Goal: Task Accomplishment & Management: Use online tool/utility

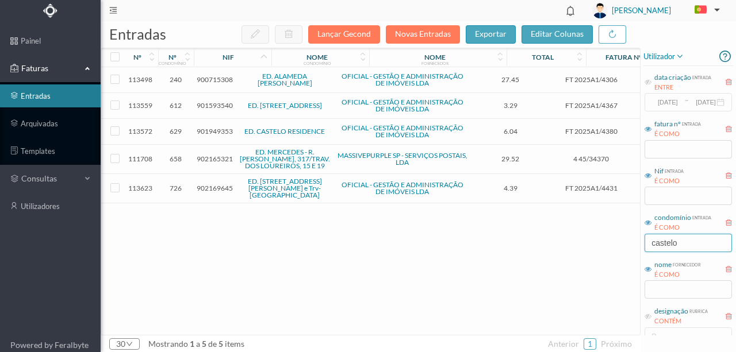
drag, startPoint x: 692, startPoint y: 243, endPoint x: 597, endPoint y: 245, distance: 95.4
click at [597, 245] on div "entradas Lançar Gecond Novas Entradas exportar editar colunas nº nº condomínio …" at bounding box center [418, 186] width 635 height 331
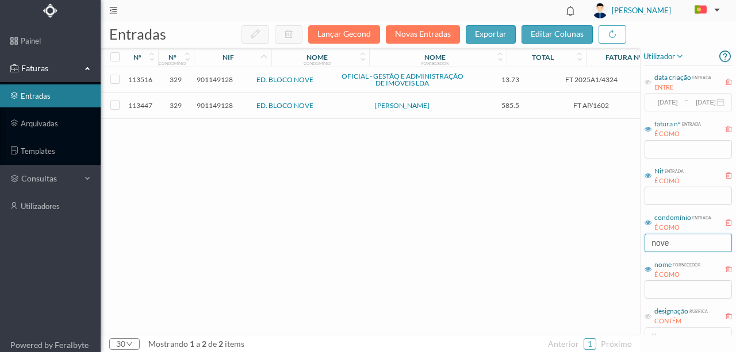
type input "nove"
click at [210, 106] on span "901149128" at bounding box center [215, 105] width 36 height 9
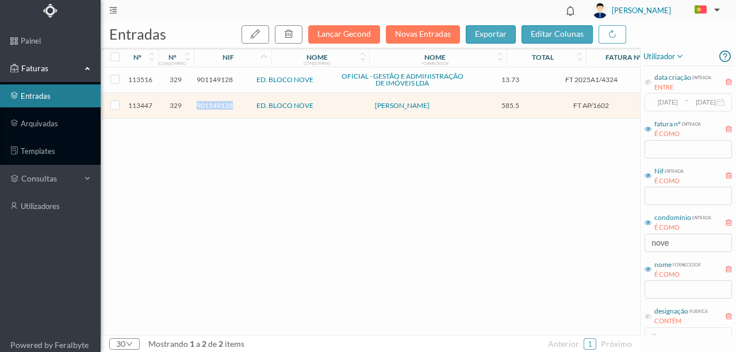
click at [210, 106] on span "901149128" at bounding box center [215, 105] width 36 height 9
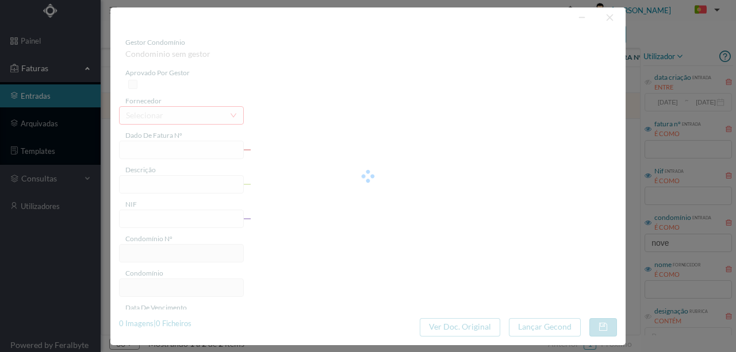
type input "FT AP/1602"
type input "Despesas Agente de Execução Fração F"
type input "901149128"
type input "[DATE]"
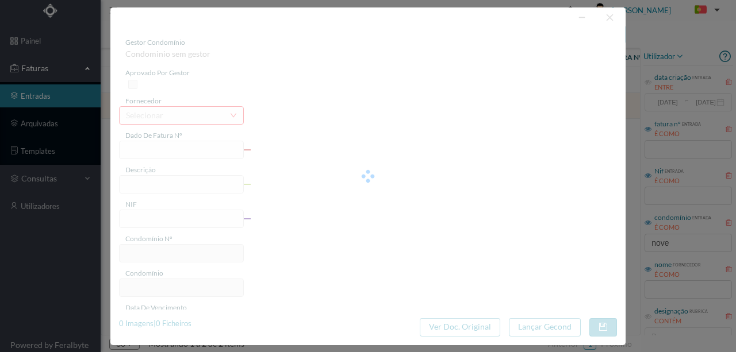
type input "[DATE]"
type input "585.50"
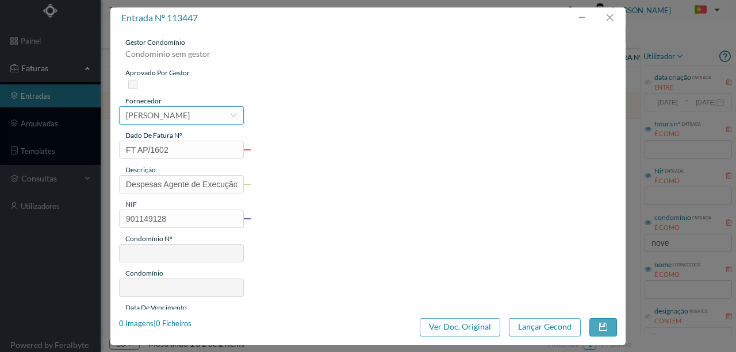
type input "329"
type input "ED. BLOCO NOVE"
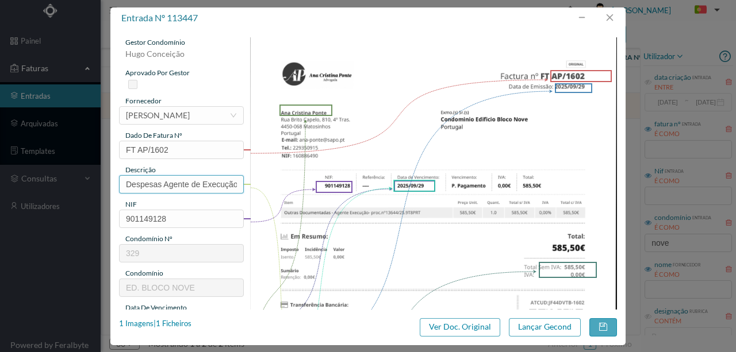
click at [174, 190] on input "Despesas Agente de Execução Fração F" at bounding box center [181, 184] width 125 height 18
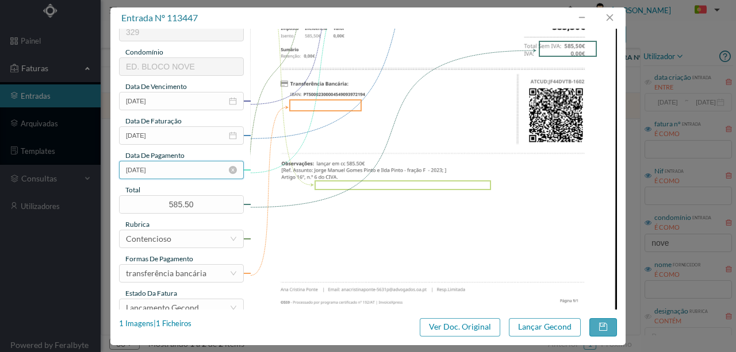
scroll to position [268, 0]
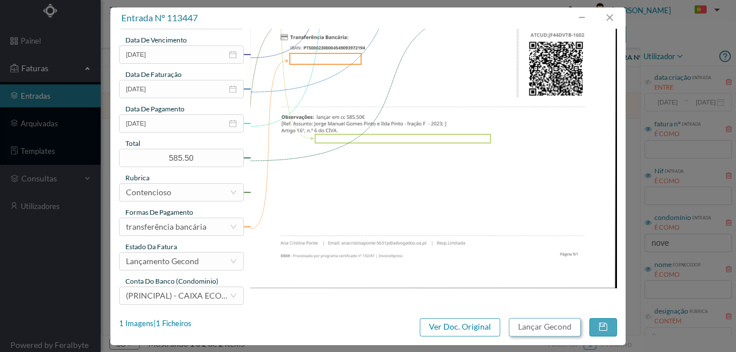
click at [522, 327] on button "Lançar Gecond" at bounding box center [545, 327] width 72 height 18
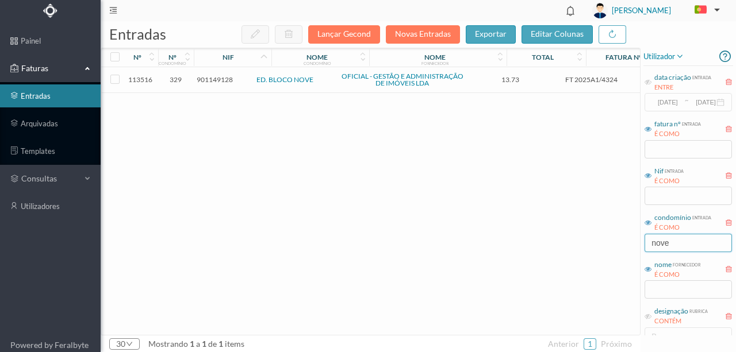
drag, startPoint x: 692, startPoint y: 248, endPoint x: 510, endPoint y: 246, distance: 181.6
click at [510, 246] on div "entradas Lançar Gecond Novas Entradas exportar editar colunas nº nº condomínio …" at bounding box center [418, 186] width 635 height 331
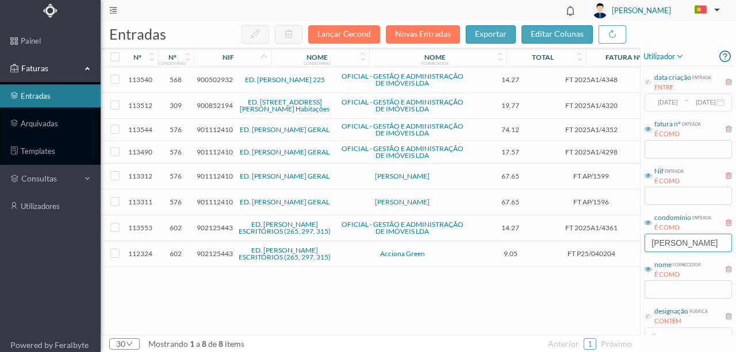
type input "[PERSON_NAME]"
click at [206, 172] on span "901112410" at bounding box center [215, 176] width 36 height 9
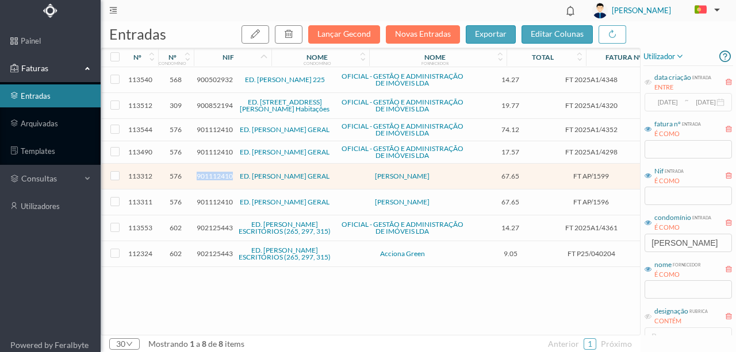
click at [206, 172] on span "901112410" at bounding box center [215, 176] width 36 height 9
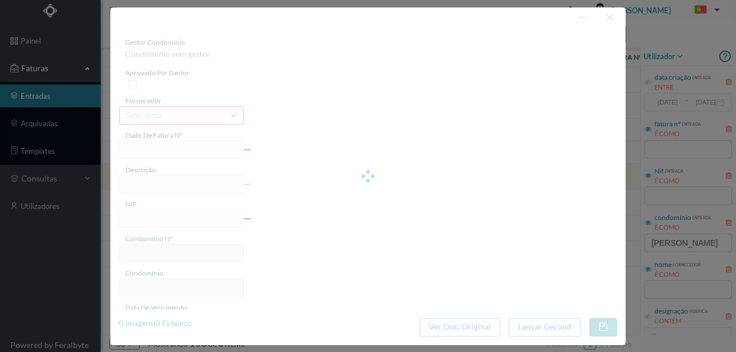
type input "FT AP/1599"
type input "Honorarios - Envio de e-mail/carta - Fração A, M"
type input "901112410"
type input "[DATE]"
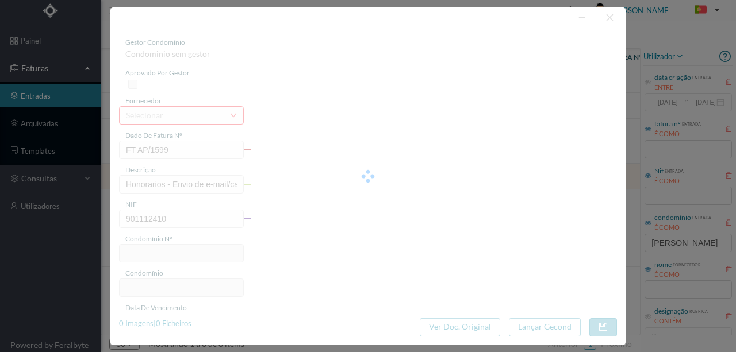
type input "[DATE]"
type input "67.65"
type input "576"
type input "ED. [PERSON_NAME] GERAL"
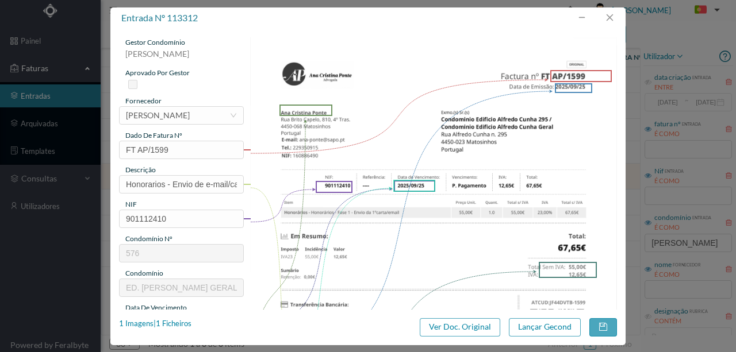
click at [313, 236] on img at bounding box center [433, 296] width 367 height 519
click at [157, 180] on input "Honorarios - Envio de e-mail/carta - Fração A, M" at bounding box center [181, 184] width 125 height 18
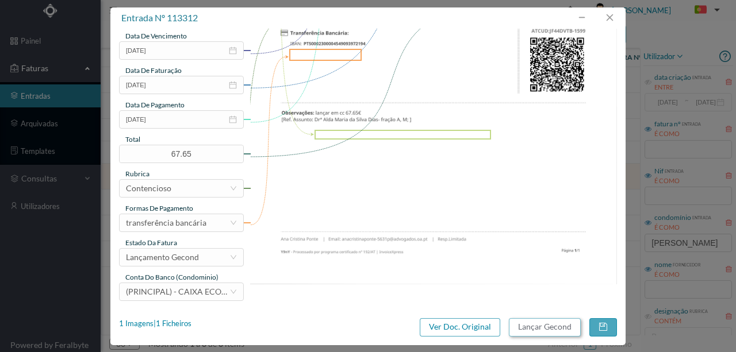
click at [520, 328] on button "Lançar Gecond" at bounding box center [545, 327] width 72 height 18
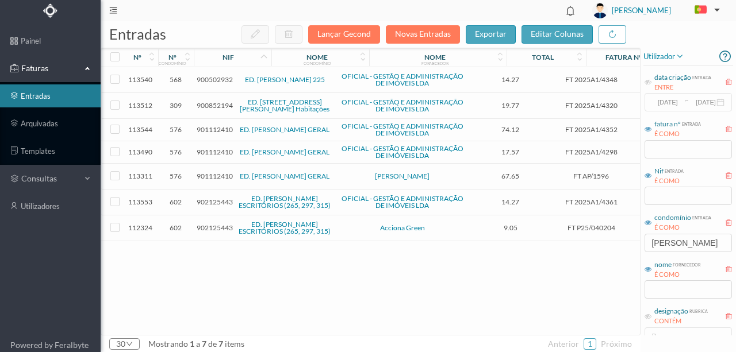
click at [210, 175] on span "901112410" at bounding box center [215, 176] width 36 height 9
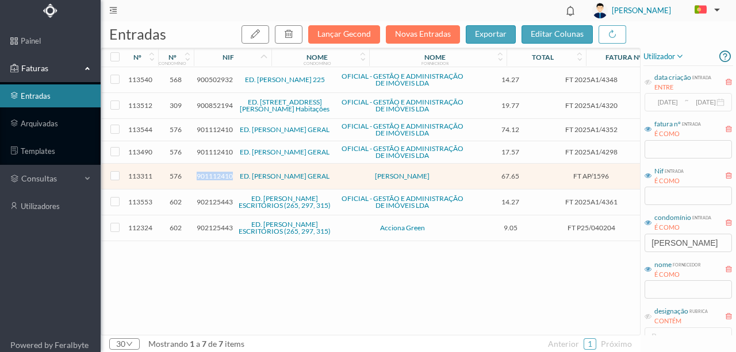
click at [210, 175] on span "901112410" at bounding box center [215, 176] width 36 height 9
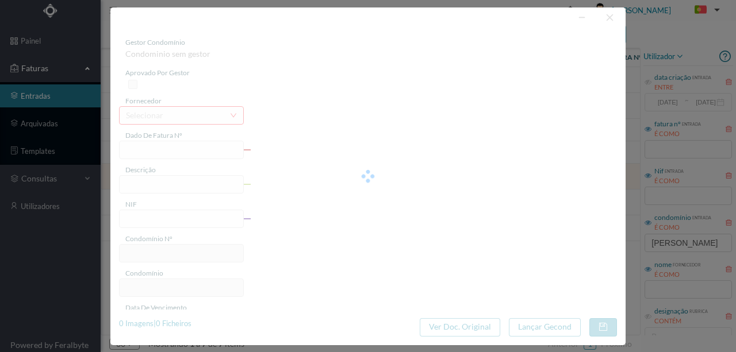
type input "FT AP/1596"
type input "Honorarios - Envio de e-mail/carta - Fração H8"
type input "901112410"
type input "[DATE]"
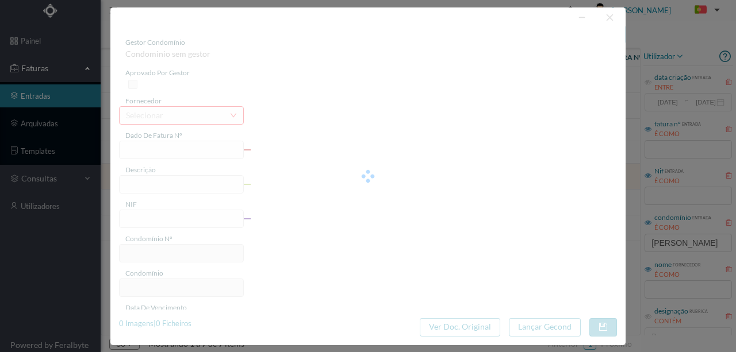
type input "[DATE]"
type input "67.65"
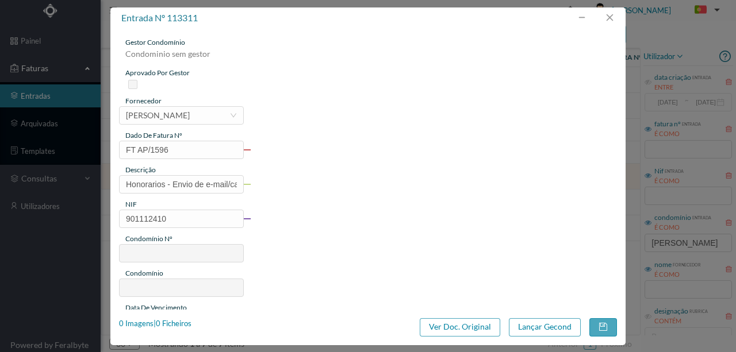
type input "576"
type input "ED. [PERSON_NAME] GERAL"
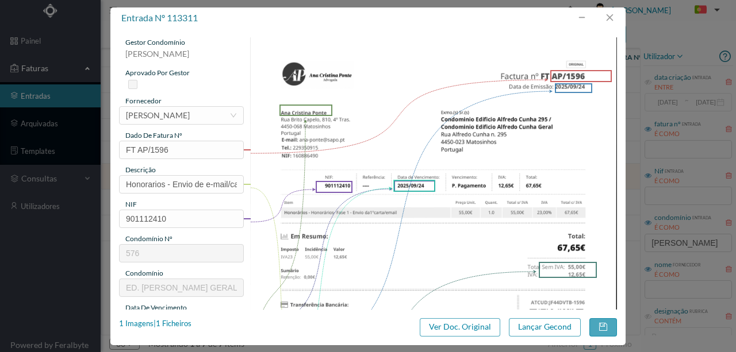
click at [366, 228] on img at bounding box center [433, 296] width 367 height 519
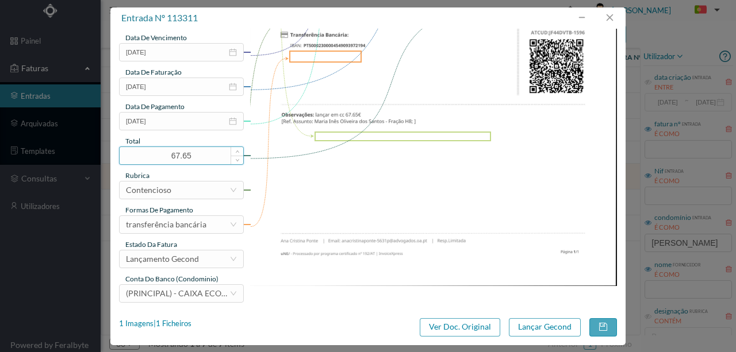
scroll to position [272, 0]
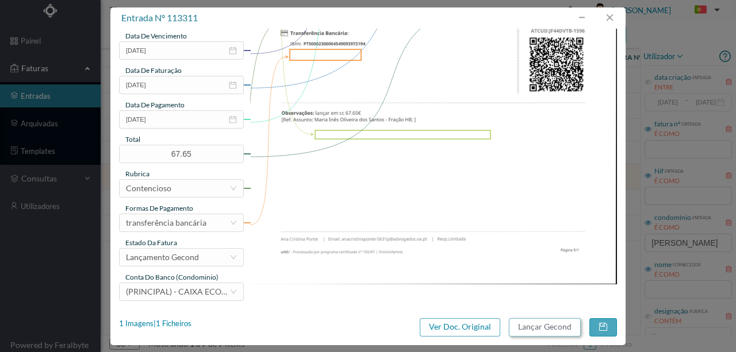
click at [534, 328] on button "Lançar Gecond" at bounding box center [545, 327] width 72 height 18
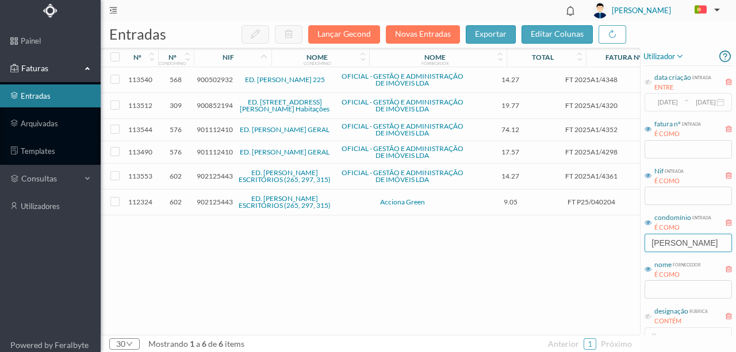
drag, startPoint x: 711, startPoint y: 244, endPoint x: 574, endPoint y: 250, distance: 138.0
click at [574, 251] on div "entradas Lançar Gecond Novas Entradas exportar editar colunas nº nº condomínio …" at bounding box center [418, 186] width 635 height 331
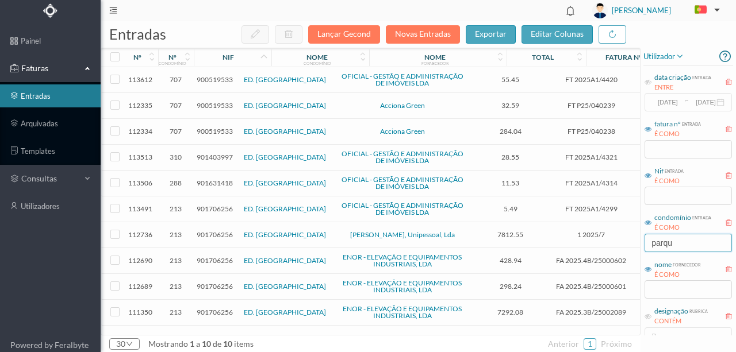
type input "parqu"
click at [203, 230] on span "901706256" at bounding box center [215, 234] width 36 height 9
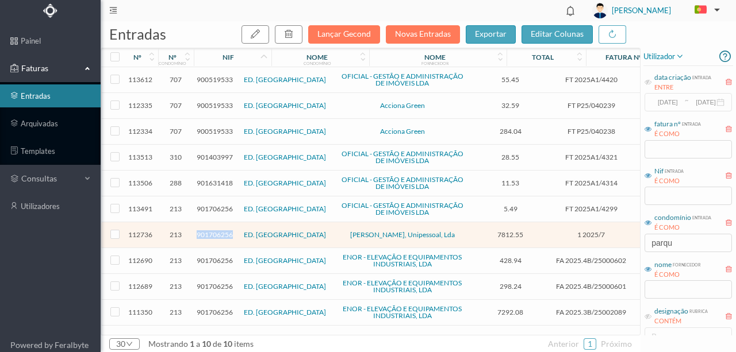
click at [203, 230] on span "901706256" at bounding box center [215, 234] width 36 height 9
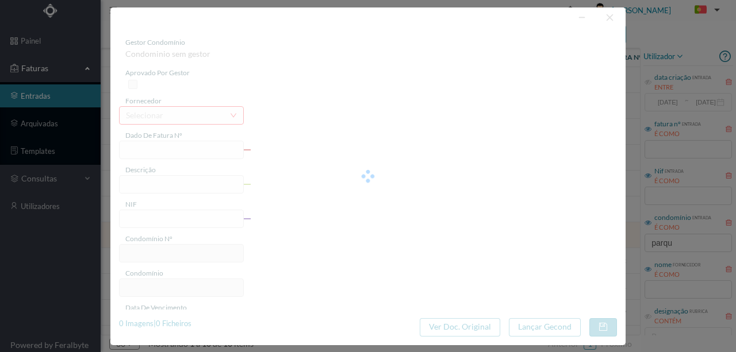
type input "1 2025/7"
type input "Infiltrações e Reparações"
type input "901706256"
type input "[DATE]"
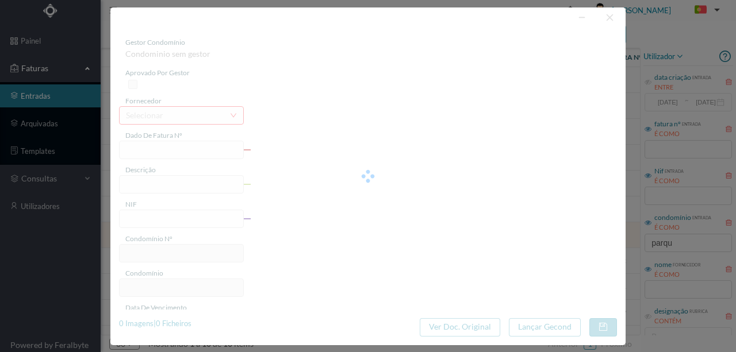
type input "[DATE]"
type input "7812.55"
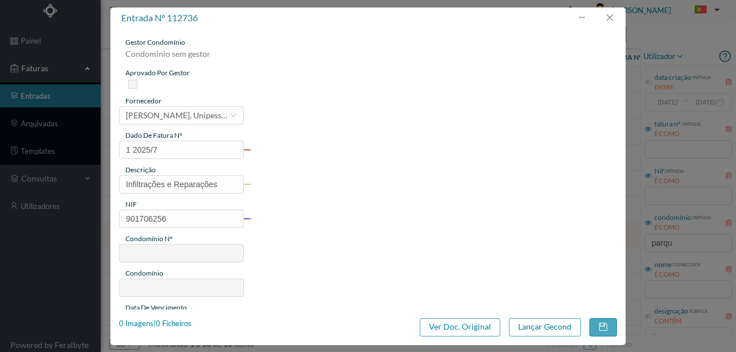
type input "213"
type input "ED. [GEOGRAPHIC_DATA]"
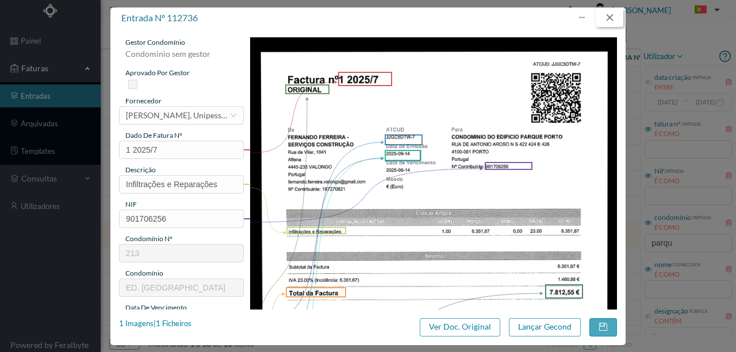
click at [608, 15] on button "button" at bounding box center [609, 18] width 28 height 18
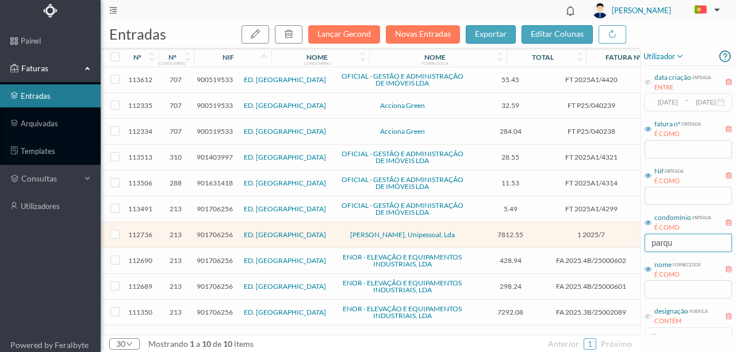
drag, startPoint x: 690, startPoint y: 244, endPoint x: 530, endPoint y: 245, distance: 159.2
click at [532, 245] on div "entradas Lançar Gecond Novas Entradas exportar editar colunas nº nº condomínio …" at bounding box center [418, 186] width 635 height 331
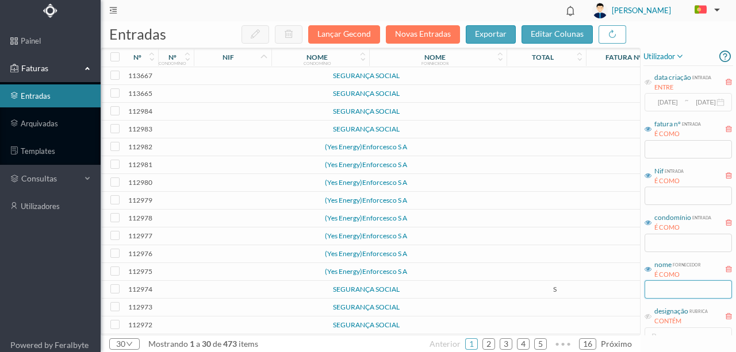
click at [655, 285] on input "text" at bounding box center [687, 289] width 87 height 18
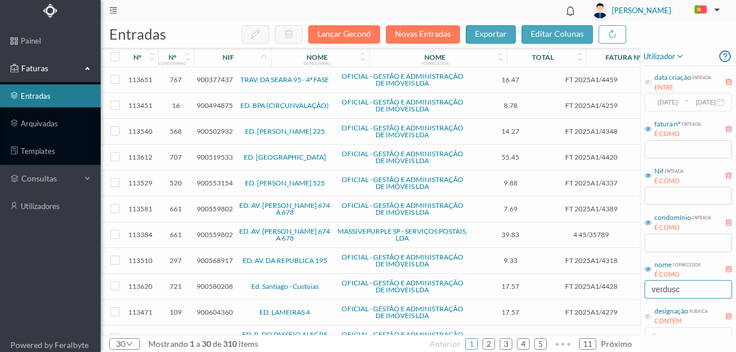
type input "verdusca"
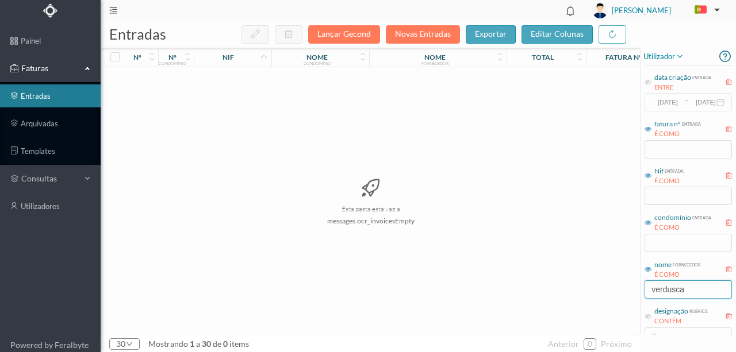
drag, startPoint x: 701, startPoint y: 295, endPoint x: 532, endPoint y: 281, distance: 170.1
click at [547, 291] on div "entradas Lançar Gecond Novas Entradas exportar editar colunas nº nº condomínio …" at bounding box center [418, 186] width 635 height 331
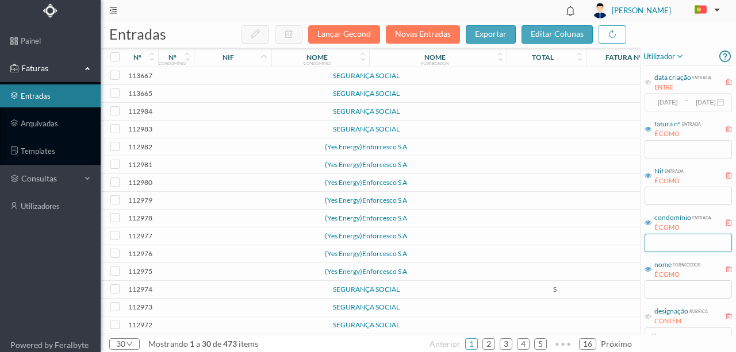
click at [658, 239] on input "text" at bounding box center [687, 243] width 87 height 18
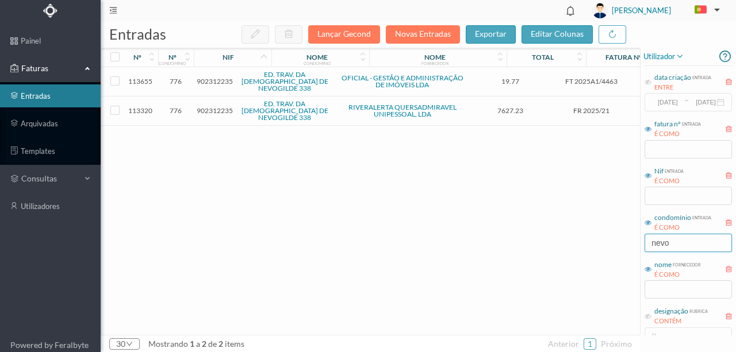
type input "nevo"
click at [201, 106] on span "902312235" at bounding box center [215, 110] width 36 height 9
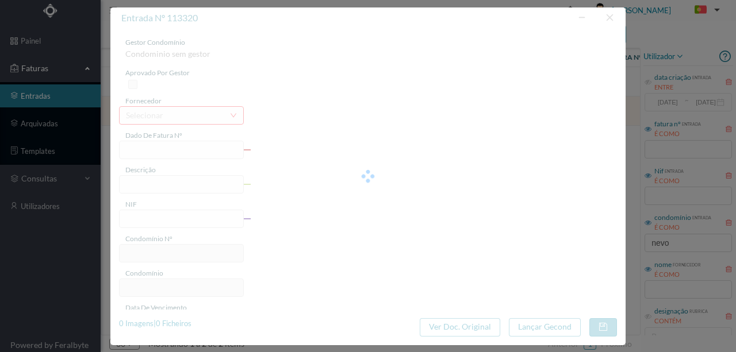
type input "FR 2025/21"
type input "Portaria Setembro"
type input "902312235"
type input "[DATE]"
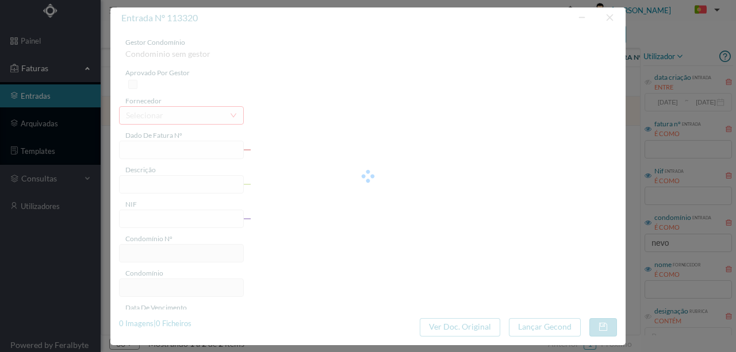
type input "[DATE]"
type input "7627.23"
type input "776"
type input "ED. TRAV. DA [DEMOGRAPHIC_DATA] DE NEVOGILDE 338"
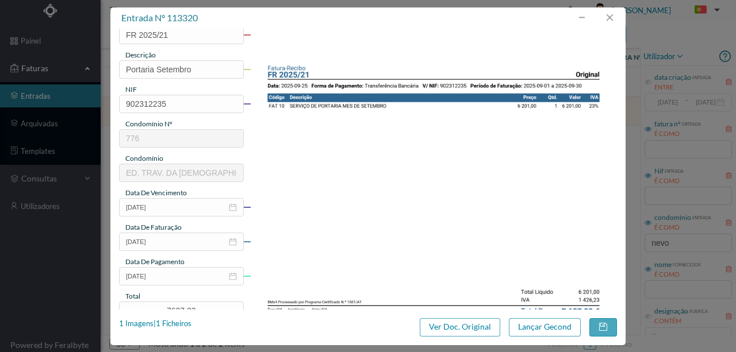
scroll to position [191, 0]
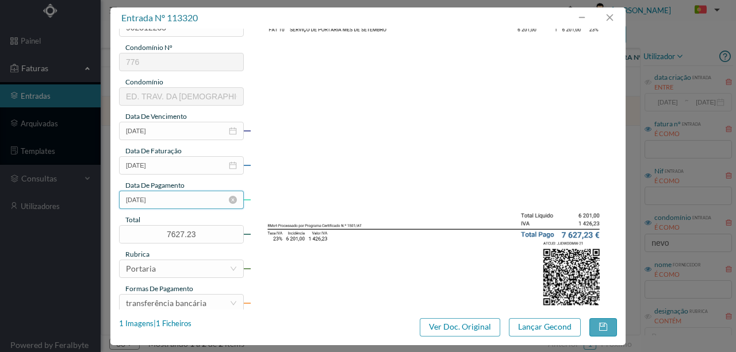
click at [166, 199] on input "[DATE]" at bounding box center [181, 200] width 125 height 18
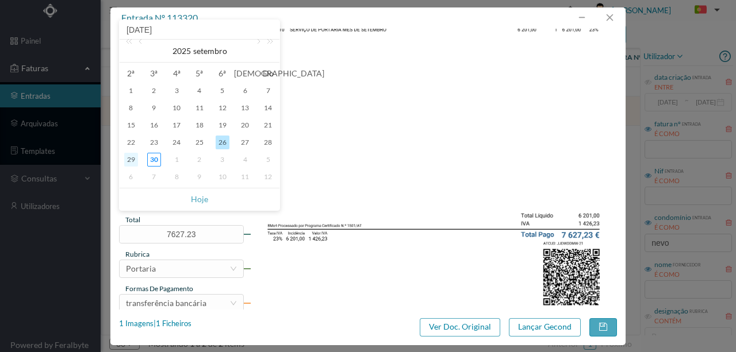
click at [130, 156] on div "29" at bounding box center [131, 160] width 14 height 14
type input "[DATE]"
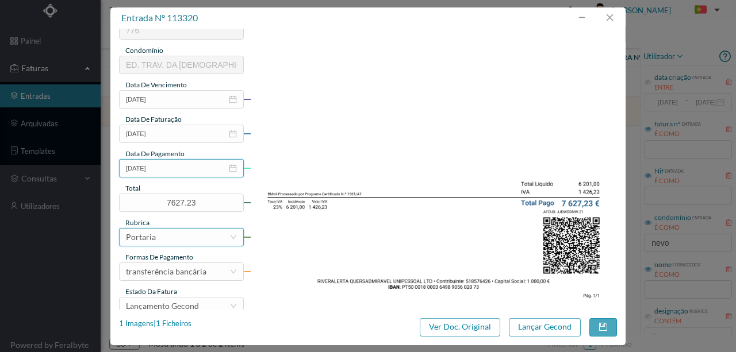
scroll to position [272, 0]
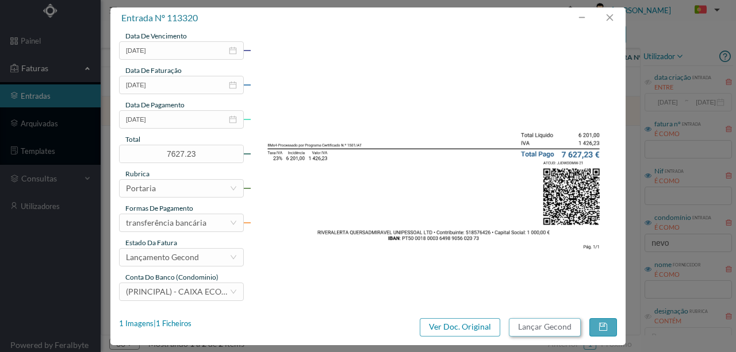
click at [516, 326] on button "Lançar Gecond" at bounding box center [545, 327] width 72 height 18
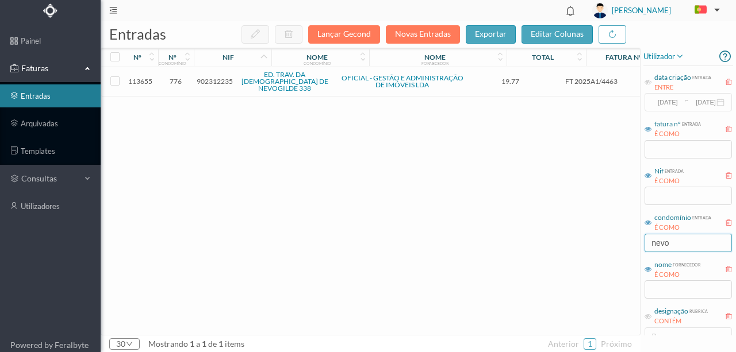
drag, startPoint x: 677, startPoint y: 245, endPoint x: 583, endPoint y: 242, distance: 93.7
click at [590, 242] on div "entradas Lançar Gecond Novas Entradas exportar editar colunas nº nº condomínio …" at bounding box center [418, 186] width 635 height 331
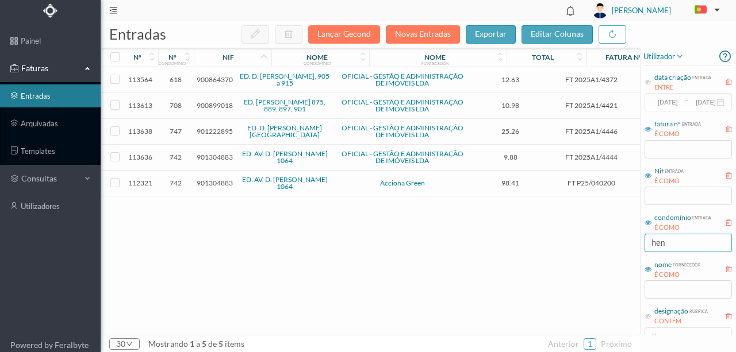
drag, startPoint x: 677, startPoint y: 244, endPoint x: 534, endPoint y: 261, distance: 144.1
click at [534, 261] on div "entradas Lançar Gecond Novas Entradas exportar editar colunas nº nº condomínio …" at bounding box center [418, 186] width 635 height 331
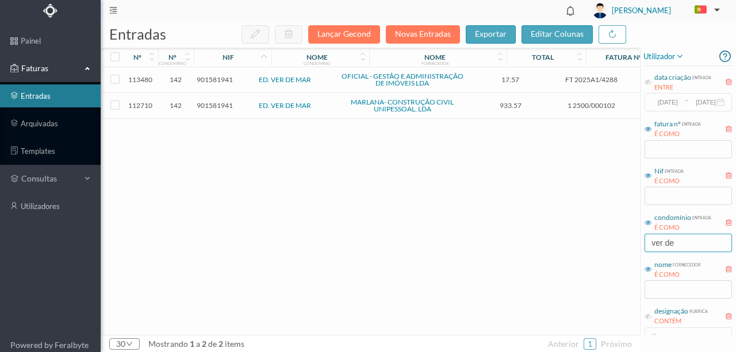
type input "ver de"
click at [218, 102] on span "901581941" at bounding box center [215, 105] width 36 height 9
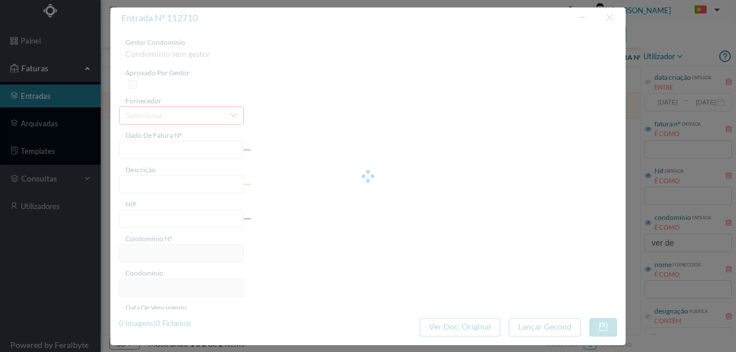
type input "1 2500/000102"
type input "901581941"
type input "[DATE]"
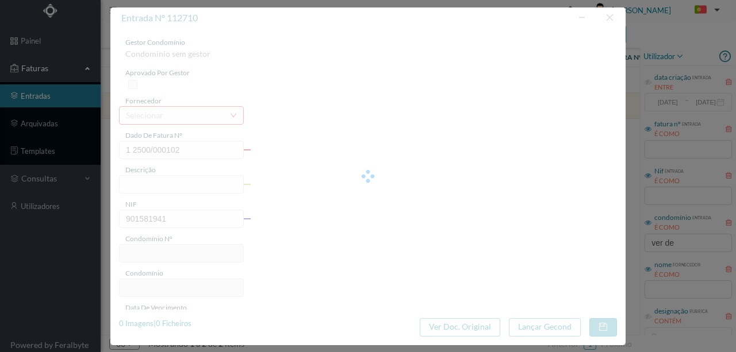
type input "933.57"
type input "142"
type input "ED. VER DE MAR"
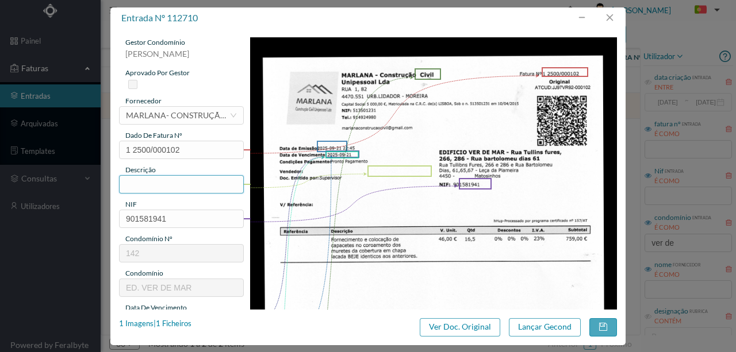
click at [133, 183] on input "text" at bounding box center [181, 184] width 125 height 18
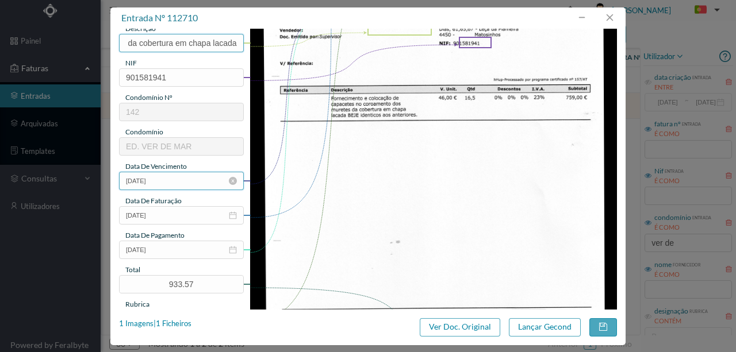
scroll to position [153, 0]
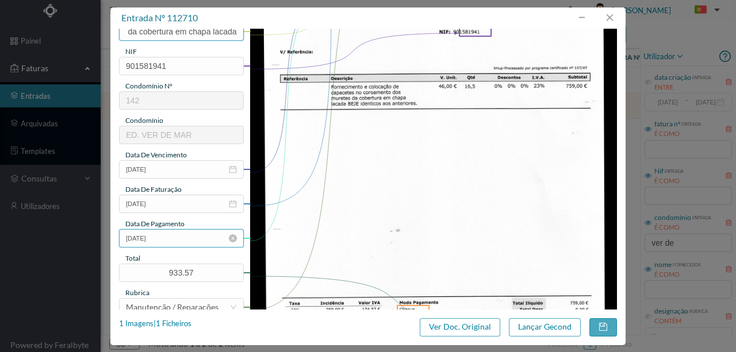
type input "Fornecimento e colocação de capacetes no coroamento dos muretes da cobertura em…"
click at [175, 241] on input "[DATE]" at bounding box center [181, 238] width 125 height 18
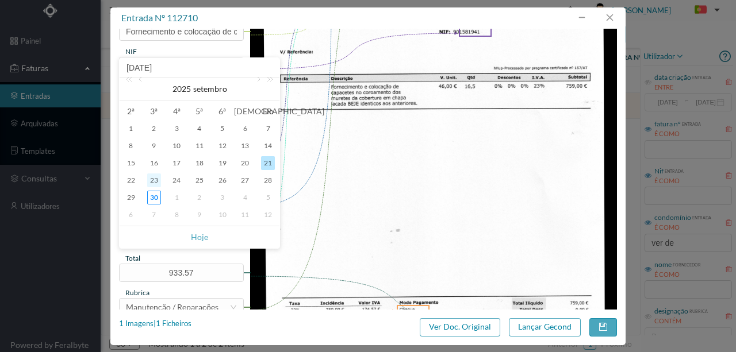
click at [152, 179] on div "23" at bounding box center [154, 181] width 14 height 14
type input "[DATE]"
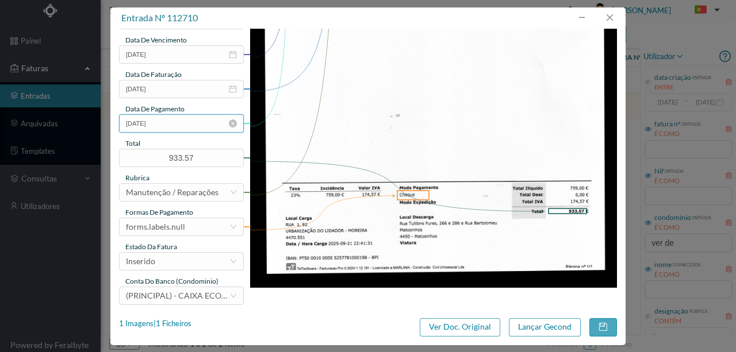
scroll to position [272, 0]
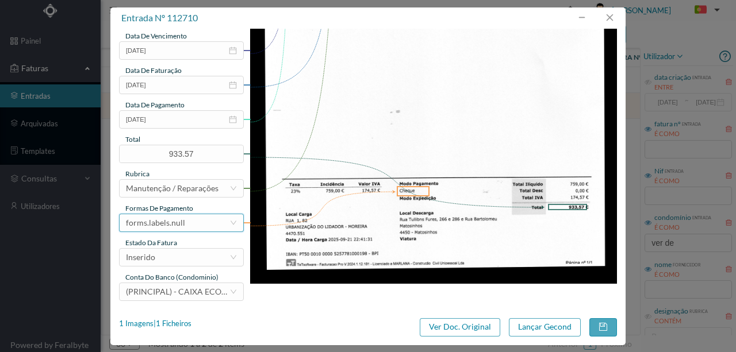
click at [188, 228] on div "forms.labels.null" at bounding box center [177, 222] width 103 height 17
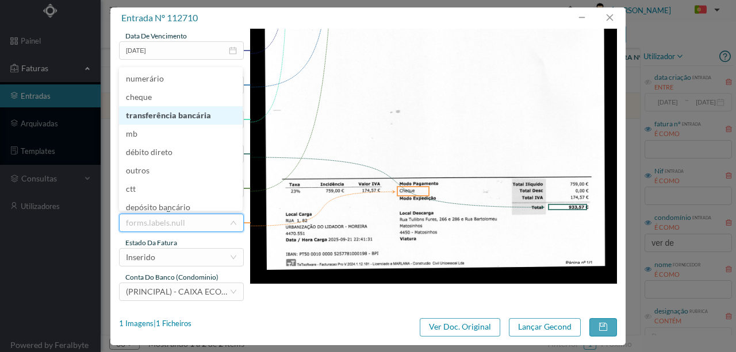
click at [175, 117] on li "transferência bancária" at bounding box center [181, 115] width 124 height 18
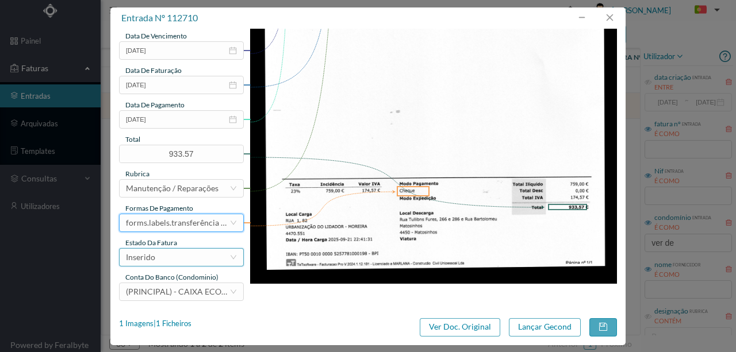
click at [168, 259] on div "Inserido" at bounding box center [177, 257] width 103 height 17
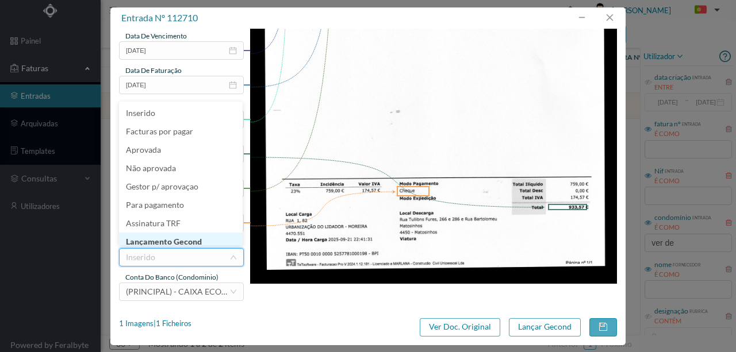
scroll to position [6, 0]
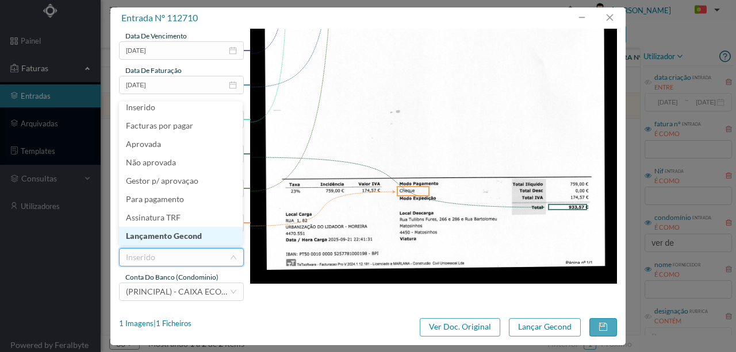
click at [170, 236] on li "Lançamento Gecond" at bounding box center [181, 236] width 124 height 18
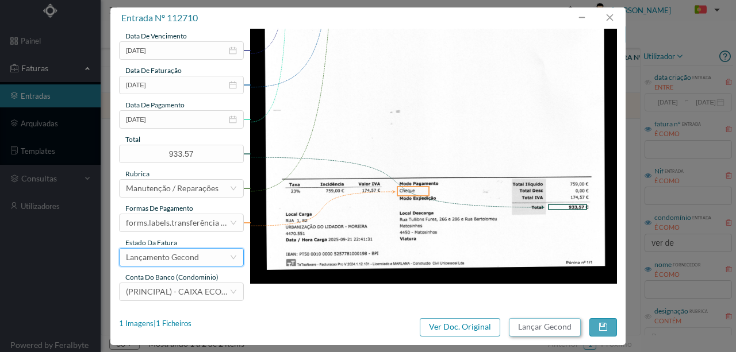
click at [529, 331] on button "Lançar Gecond" at bounding box center [545, 327] width 72 height 18
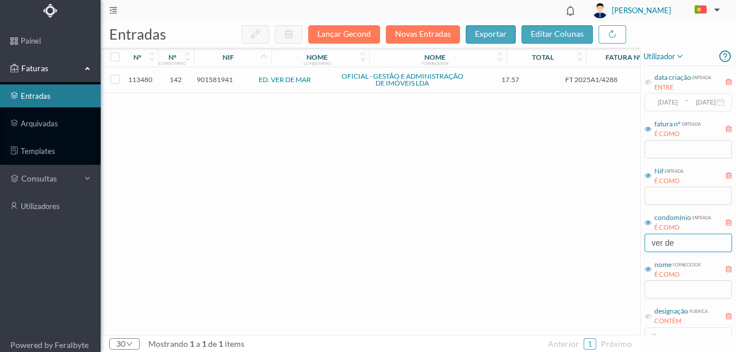
drag, startPoint x: 682, startPoint y: 245, endPoint x: 515, endPoint y: 236, distance: 166.9
click at [517, 236] on div "entradas Lançar Gecond Novas Entradas exportar editar colunas nº nº condomínio …" at bounding box center [418, 186] width 635 height 331
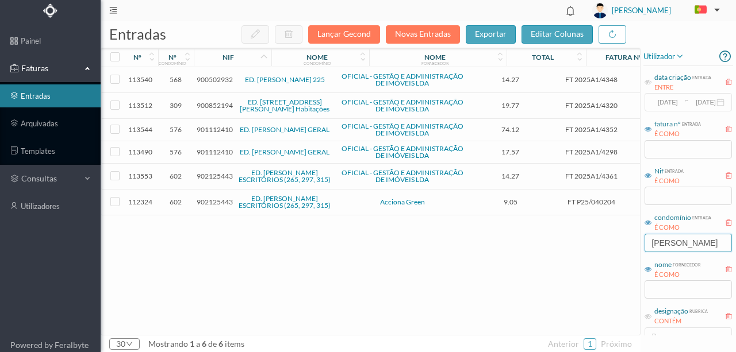
type input "[PERSON_NAME]"
drag, startPoint x: 692, startPoint y: 243, endPoint x: 603, endPoint y: 242, distance: 88.5
click at [607, 242] on div "entradas Lançar Gecond Novas Entradas exportar editar colunas nº nº condomínio …" at bounding box center [418, 186] width 635 height 331
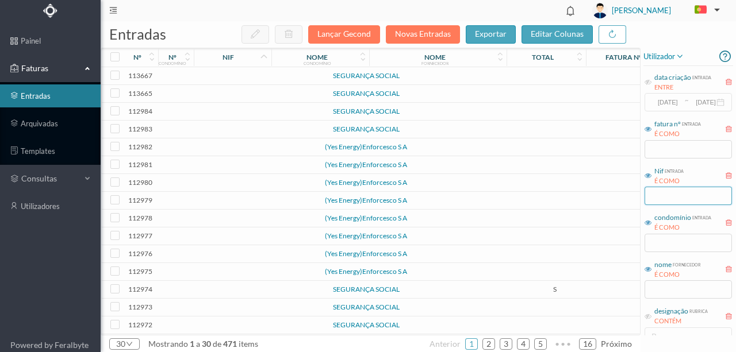
click at [662, 194] on input "text" at bounding box center [687, 196] width 87 height 18
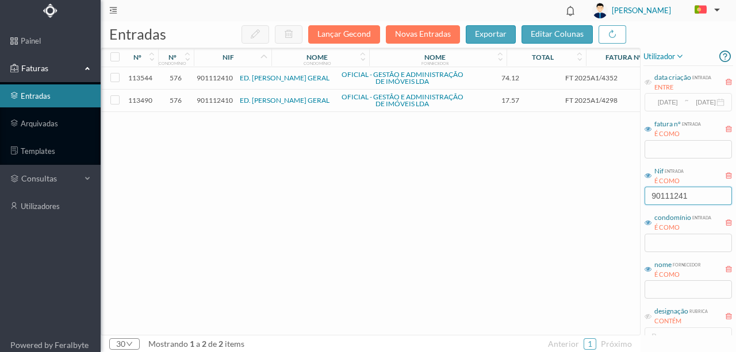
type input "901112410"
drag, startPoint x: 705, startPoint y: 197, endPoint x: 559, endPoint y: 200, distance: 146.0
click at [559, 200] on div "entradas Lançar Gecond Novas Entradas exportar editar colunas nº nº condomínio …" at bounding box center [418, 186] width 635 height 331
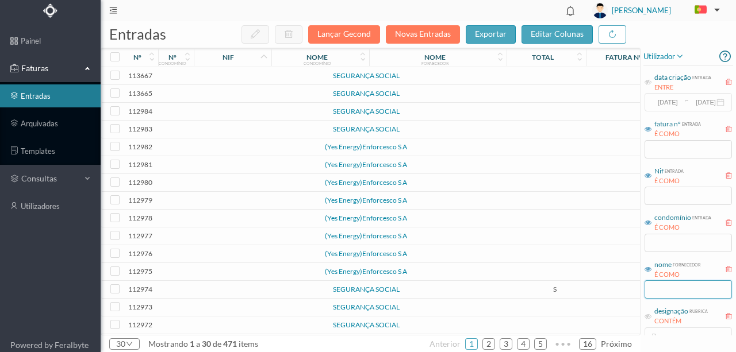
click at [658, 293] on input "text" at bounding box center [687, 289] width 87 height 18
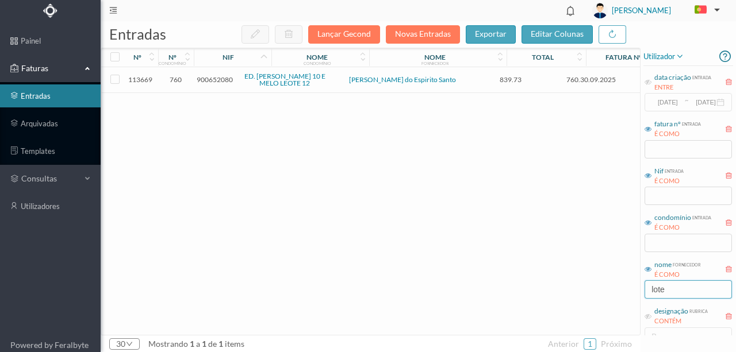
type input "lote i"
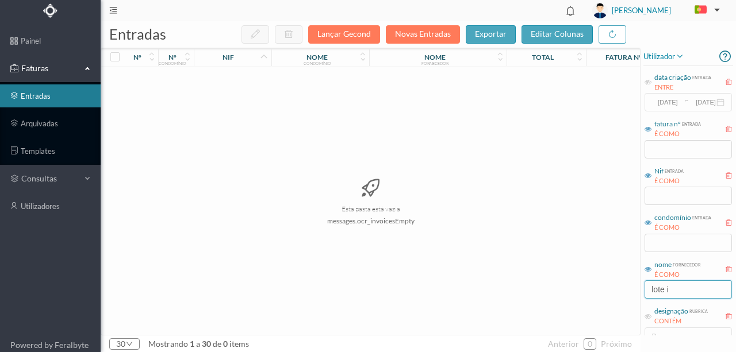
drag, startPoint x: 686, startPoint y: 289, endPoint x: 586, endPoint y: 289, distance: 100.0
click at [587, 289] on div "entradas Lançar Gecond Novas Entradas exportar editar colunas nº nº condomínio …" at bounding box center [418, 186] width 635 height 331
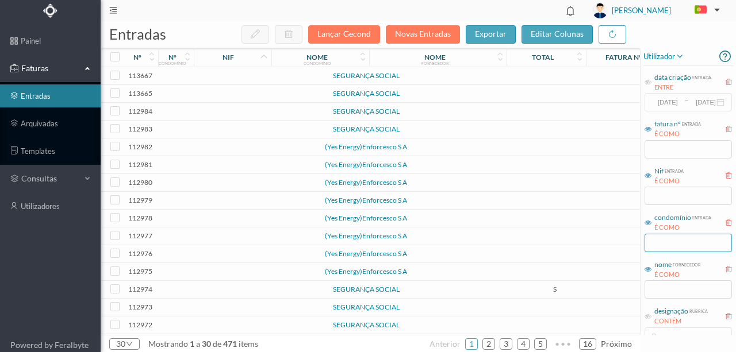
click at [662, 245] on input "text" at bounding box center [687, 243] width 87 height 18
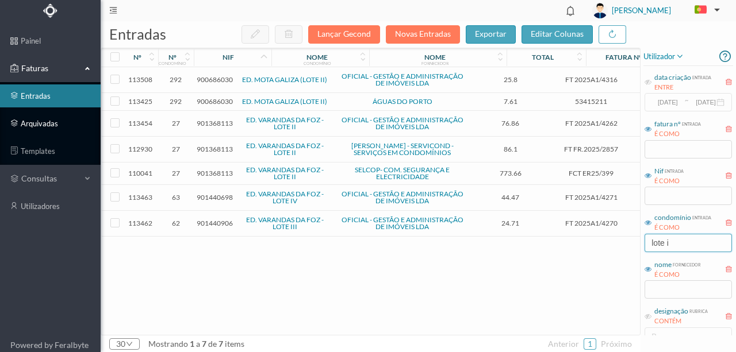
type input "lote i"
drag, startPoint x: 683, startPoint y: 244, endPoint x: 609, endPoint y: 248, distance: 74.3
click at [610, 249] on div "entradas Lançar Gecond Novas Entradas exportar editar colunas nº nº condomínio …" at bounding box center [418, 186] width 635 height 331
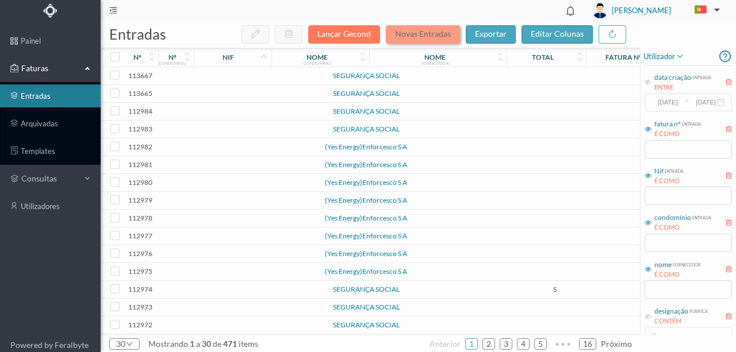
click at [410, 34] on button "Novas Entradas" at bounding box center [423, 34] width 74 height 18
click at [653, 242] on input "text" at bounding box center [687, 243] width 87 height 18
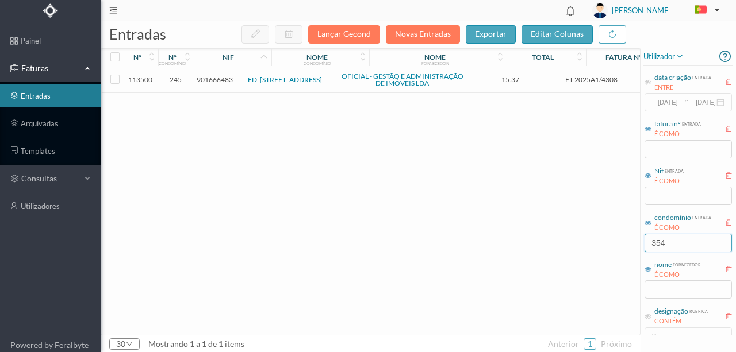
type input "354"
drag, startPoint x: 683, startPoint y: 241, endPoint x: 549, endPoint y: 249, distance: 133.6
click at [551, 252] on div "entradas Lançar Gecond Novas Entradas exportar editar colunas nº nº condomínio …" at bounding box center [418, 186] width 635 height 331
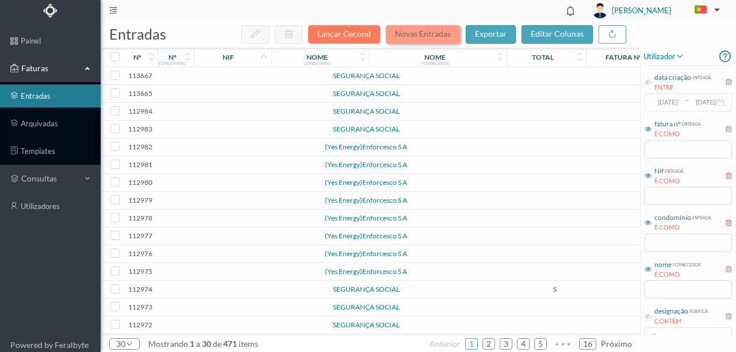
click at [411, 35] on button "Novas Entradas" at bounding box center [423, 34] width 74 height 18
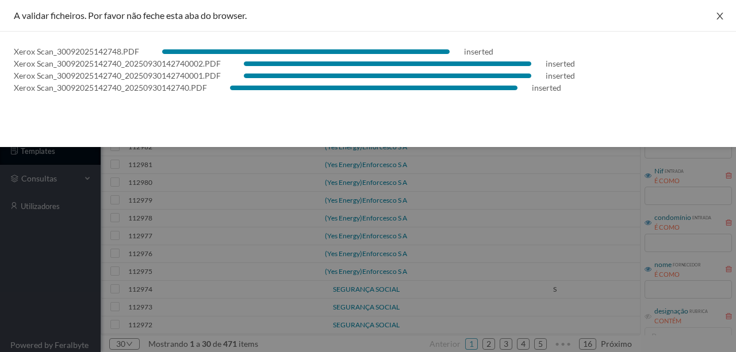
click at [720, 13] on icon "icon: close" at bounding box center [719, 15] width 9 height 9
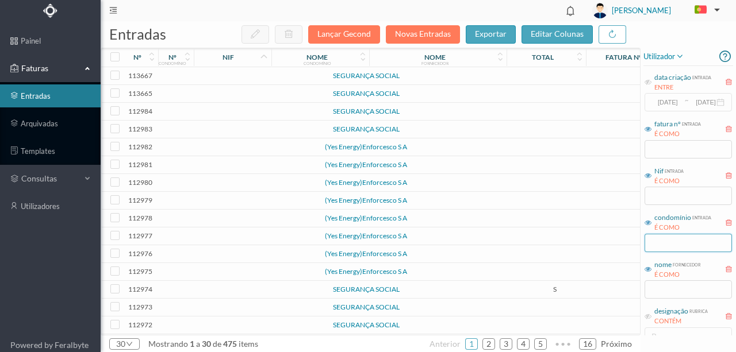
click at [667, 245] on input "text" at bounding box center [687, 243] width 87 height 18
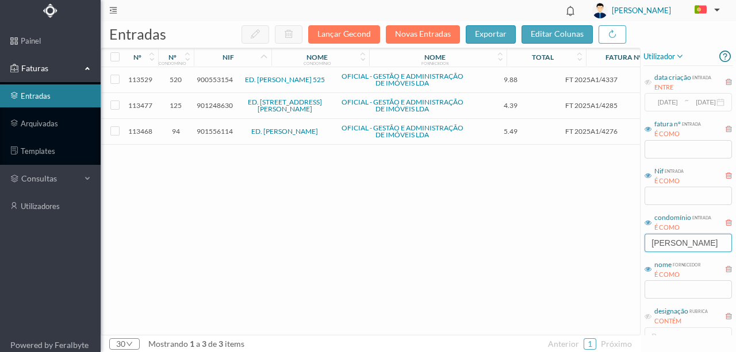
type input "[PERSON_NAME]"
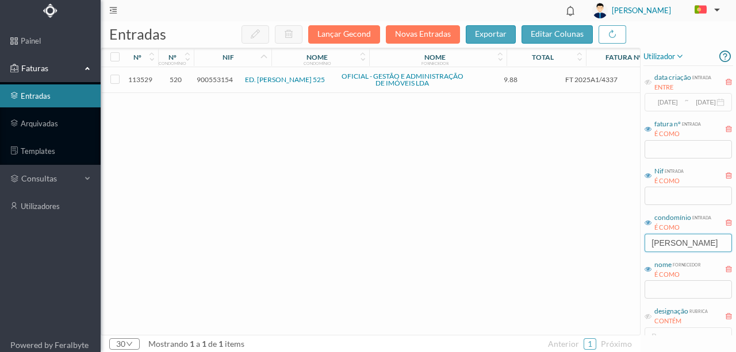
drag, startPoint x: 695, startPoint y: 239, endPoint x: 581, endPoint y: 248, distance: 114.7
click at [581, 248] on div "entradas Lançar Gecond Novas Entradas exportar editar colunas nº nº condomínio …" at bounding box center [418, 186] width 635 height 331
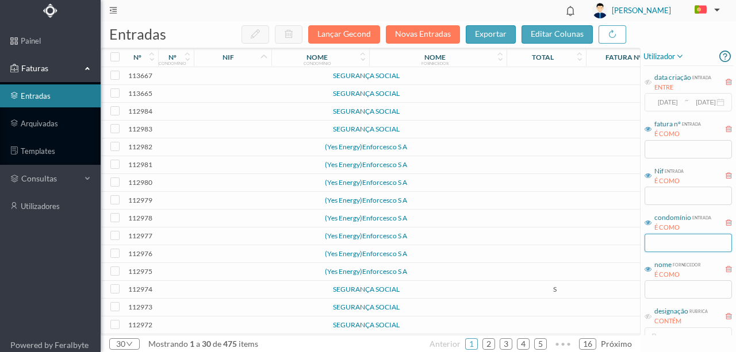
click at [663, 241] on input "text" at bounding box center [687, 243] width 87 height 18
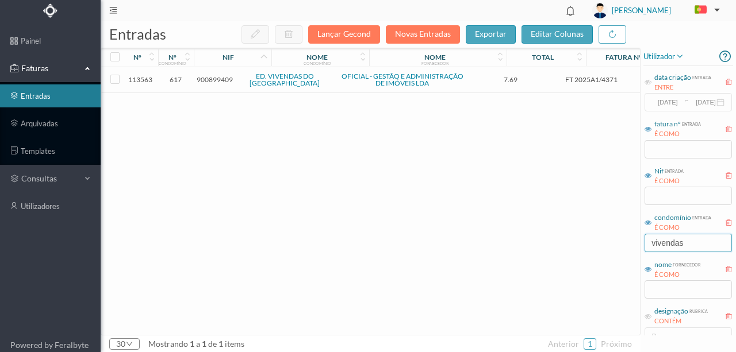
type input "vivendas"
click at [390, 206] on div "113563 617 900899409 ED. VIVENDAS DO ATLÂNTICO OFICIAL - GESTÃO E ADMINISTRAÇÃO…" at bounding box center [431, 201] width 661 height 268
drag, startPoint x: 709, startPoint y: 239, endPoint x: 592, endPoint y: 234, distance: 117.3
click at [597, 240] on div "entradas Lançar Gecond Novas Entradas exportar editar colunas nº nº condomínio …" at bounding box center [418, 186] width 635 height 331
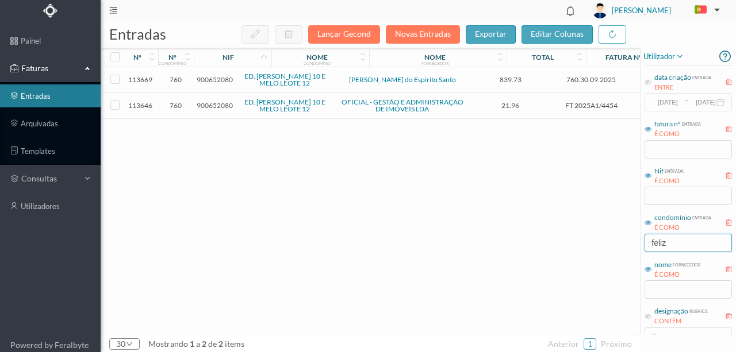
type input "feliz"
click at [216, 80] on span "900652080" at bounding box center [215, 79] width 36 height 9
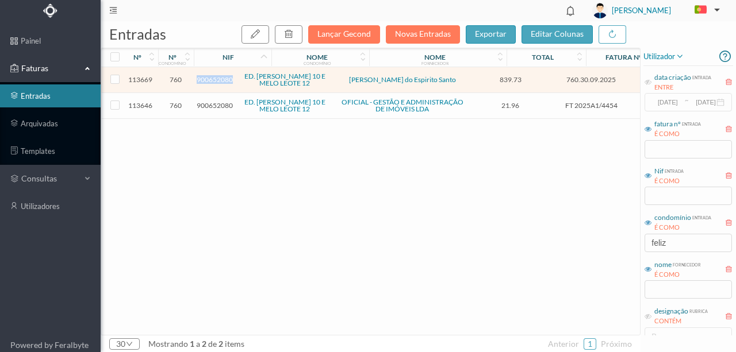
click at [216, 80] on span "900652080" at bounding box center [215, 79] width 36 height 9
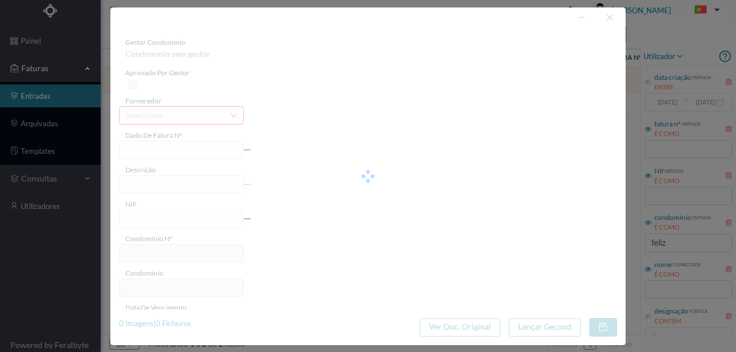
type input "760.30.09.2025"
type input "Limpeza Setembro"
type input "900652080"
type input "[DATE]"
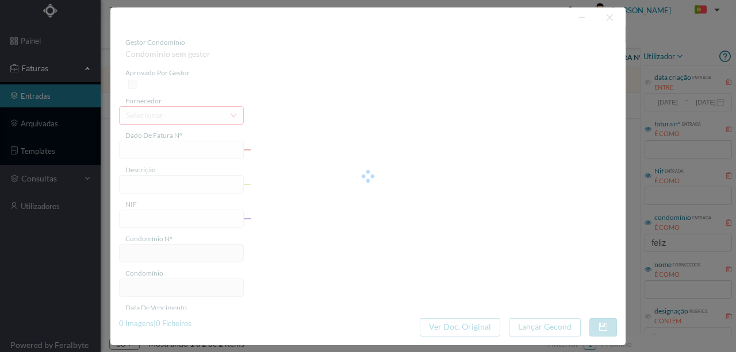
type input "[DATE]"
type input "839.73"
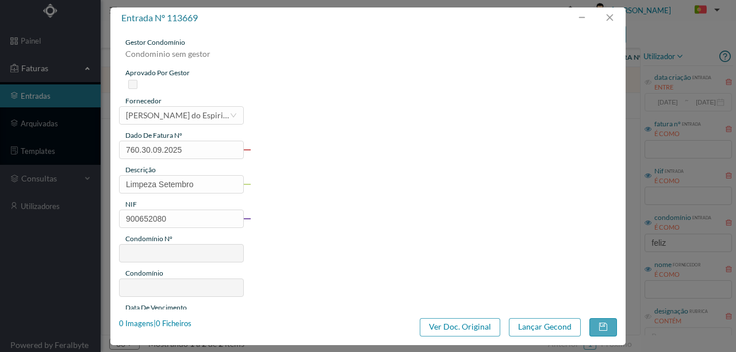
type input "760"
type input "ED. [PERSON_NAME] 10 E MELO LEOTE 12"
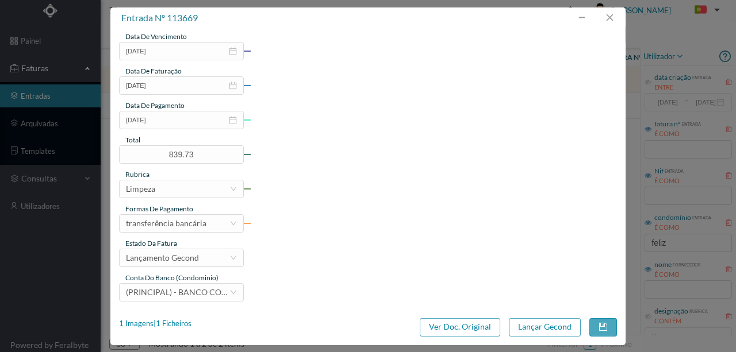
scroll to position [272, 0]
click at [523, 328] on button "Lançar Gecond" at bounding box center [545, 327] width 72 height 18
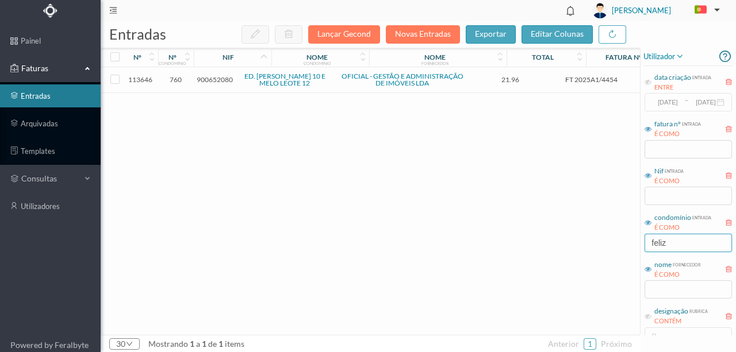
drag, startPoint x: 663, startPoint y: 249, endPoint x: 510, endPoint y: 297, distance: 160.3
click at [570, 257] on div "entradas Lançar Gecond Novas Entradas exportar editar colunas nº nº condomínio …" at bounding box center [418, 186] width 635 height 331
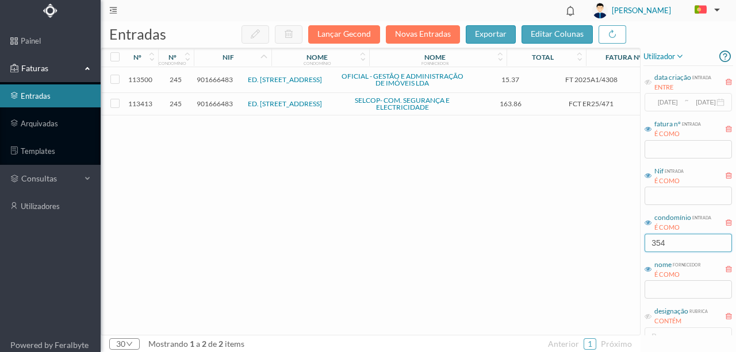
type input "354"
click at [210, 103] on span "901666483" at bounding box center [215, 103] width 36 height 9
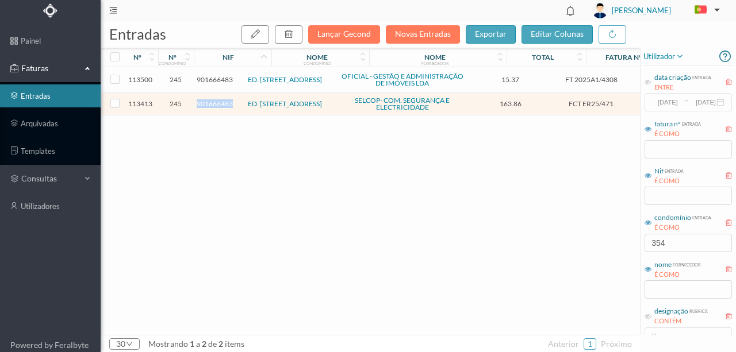
click at [210, 103] on span "901666483" at bounding box center [215, 103] width 36 height 9
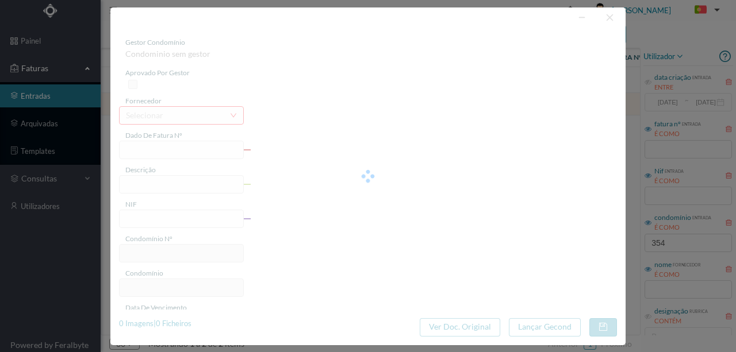
type input "FCT ER25/471"
type input "MANUTENÇÃO ANUAL SISTEMA DETEÇAÃO INCENDIO"
type input "901666483"
type input "[DATE]"
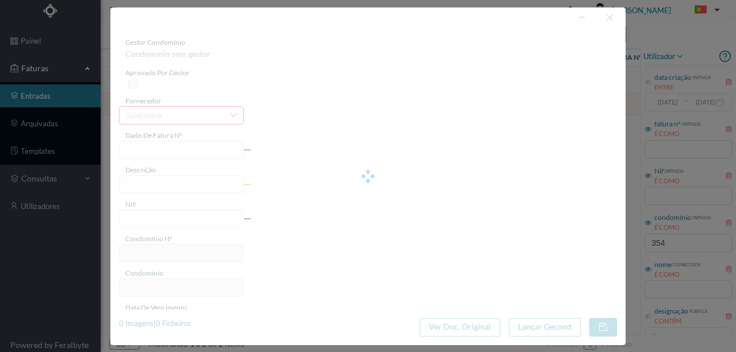
type input "163.86"
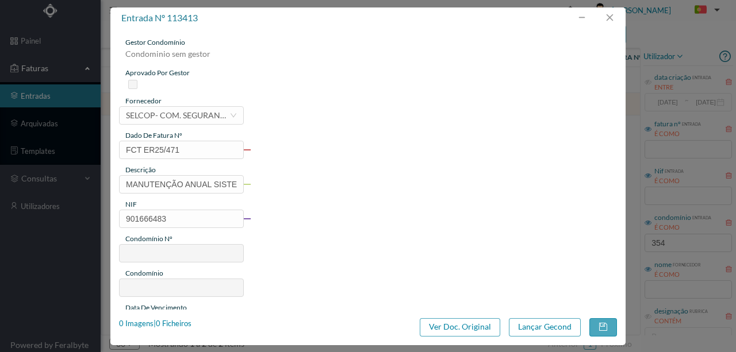
type input "245"
type input "ED. [STREET_ADDRESS]"
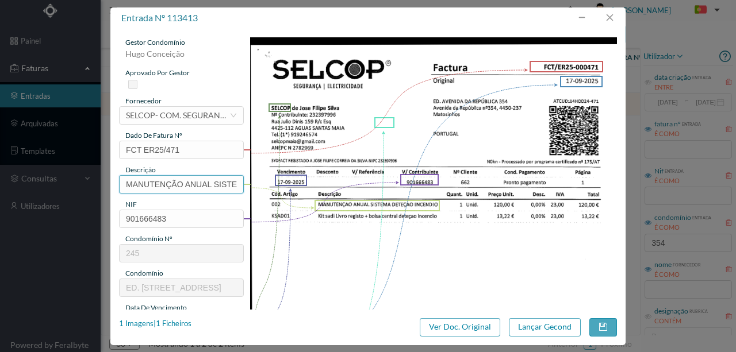
click at [154, 179] on input "MANUTENÇÃO ANUAL SISTEMA DETEÇAÃO INCENDIO" at bounding box center [181, 184] width 125 height 18
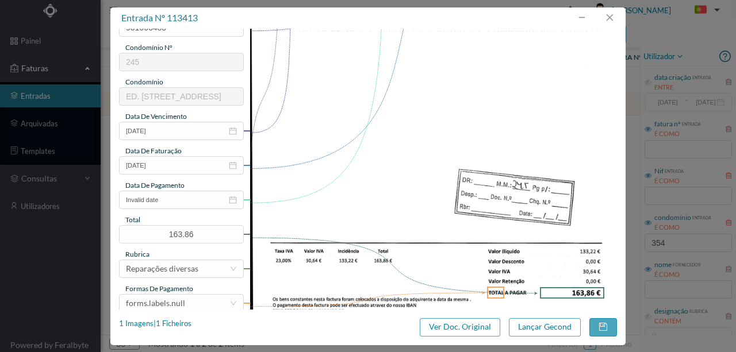
scroll to position [0, 0]
click at [176, 201] on input "Invalid date" at bounding box center [181, 200] width 125 height 18
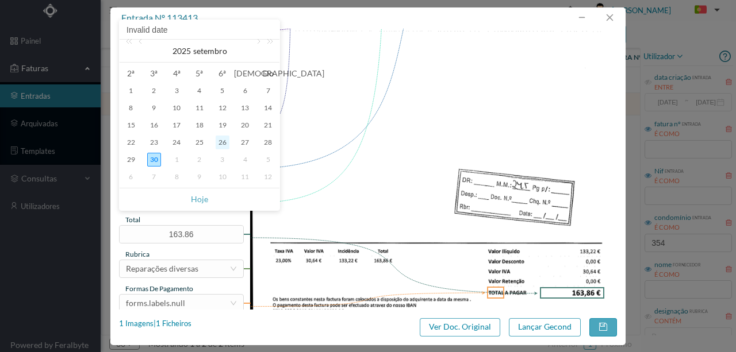
click at [220, 141] on div "26" at bounding box center [223, 143] width 14 height 14
type input "[DATE]"
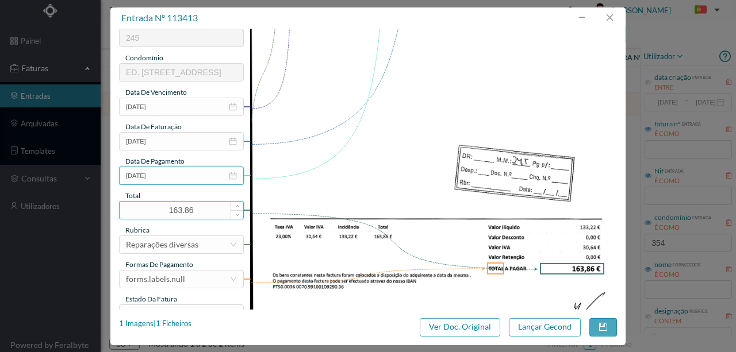
scroll to position [272, 0]
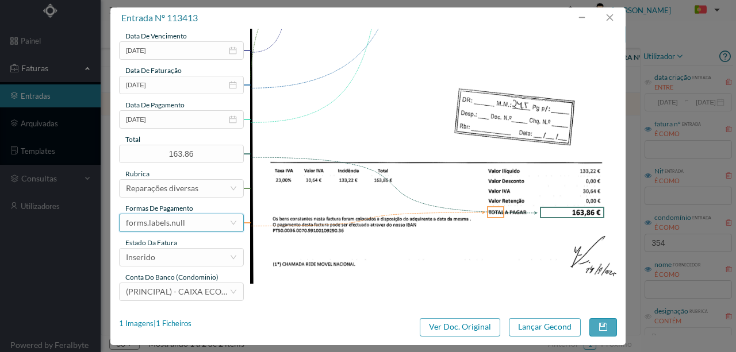
click at [169, 220] on div "forms.labels.null" at bounding box center [155, 222] width 59 height 17
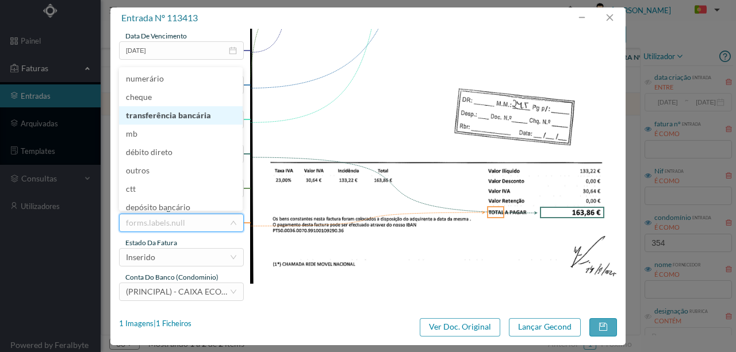
click at [172, 120] on li "transferência bancária" at bounding box center [181, 115] width 124 height 18
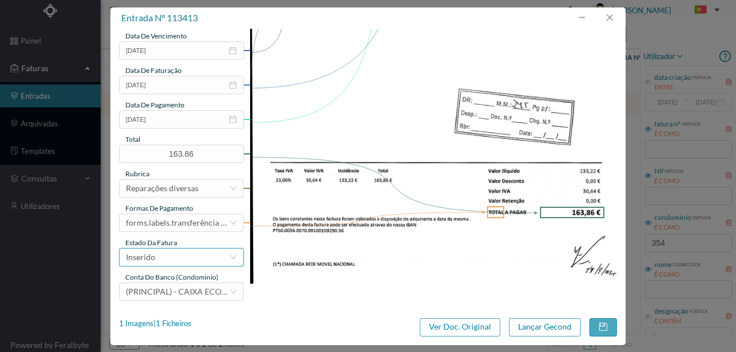
click at [159, 257] on div "Inserido" at bounding box center [177, 257] width 103 height 17
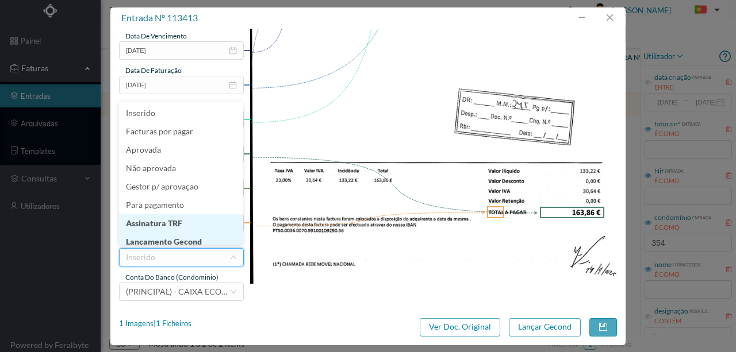
scroll to position [6, 0]
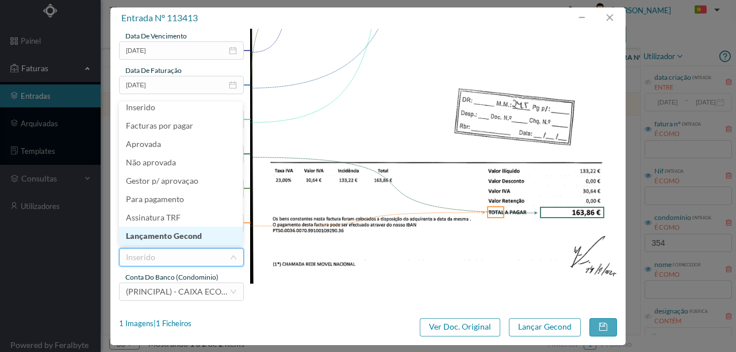
click at [168, 237] on li "Lançamento Gecond" at bounding box center [181, 236] width 124 height 18
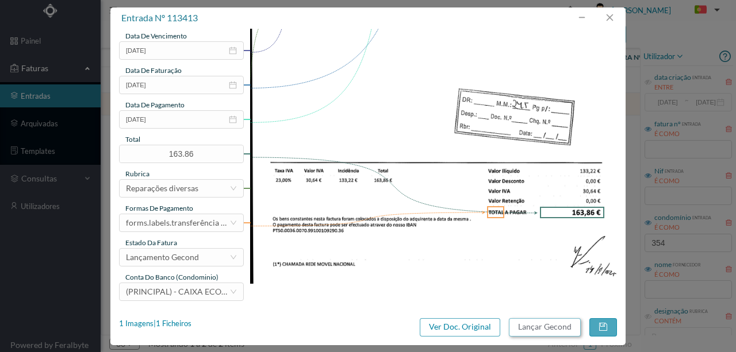
click at [533, 323] on button "Lançar Gecond" at bounding box center [545, 327] width 72 height 18
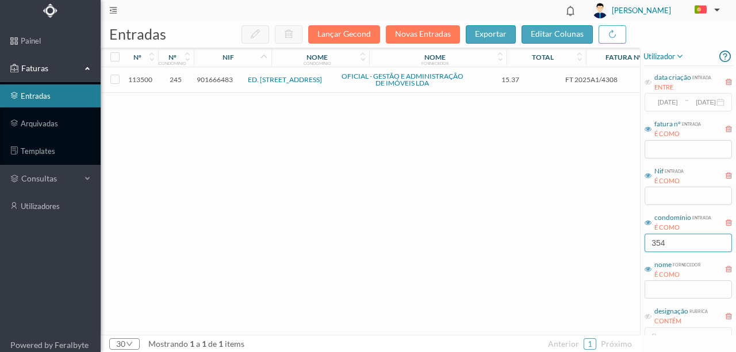
drag, startPoint x: 639, startPoint y: 244, endPoint x: 538, endPoint y: 251, distance: 101.3
click at [539, 251] on div "entradas Lançar Gecond Novas Entradas exportar editar colunas nº nº condomínio …" at bounding box center [418, 186] width 635 height 331
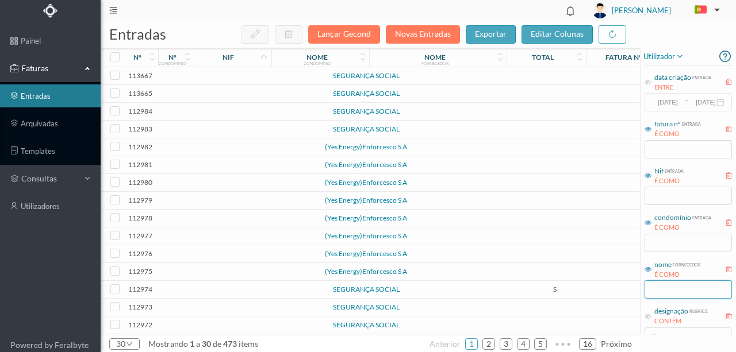
drag, startPoint x: 683, startPoint y: 291, endPoint x: 653, endPoint y: 301, distance: 32.2
click at [683, 291] on input "text" at bounding box center [687, 289] width 87 height 18
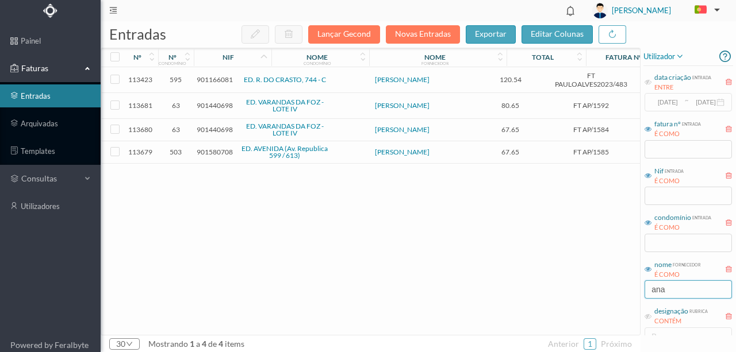
type input "ana"
click at [216, 126] on span "901440698" at bounding box center [215, 129] width 36 height 9
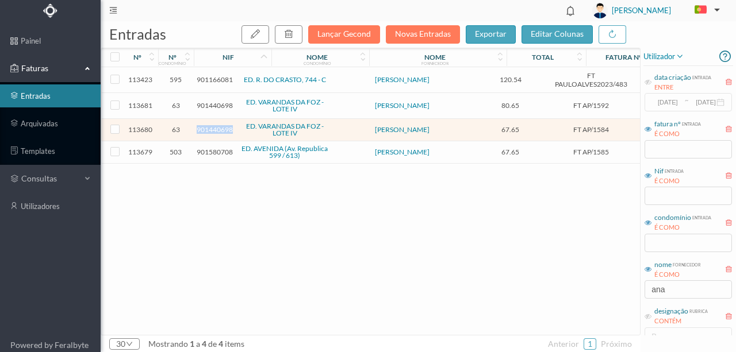
click at [216, 126] on span "901440698" at bounding box center [215, 129] width 36 height 9
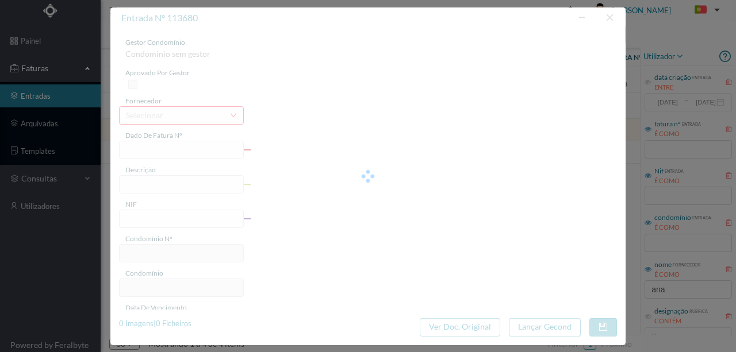
type input "FT AP/1584"
type input "901440698"
type input "[DATE]"
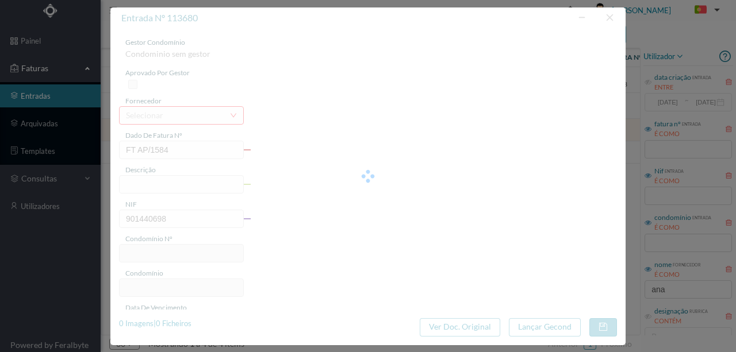
type input "67.65"
type input "63"
type input "ED. VARANDAS DA FOZ - LOTE IV"
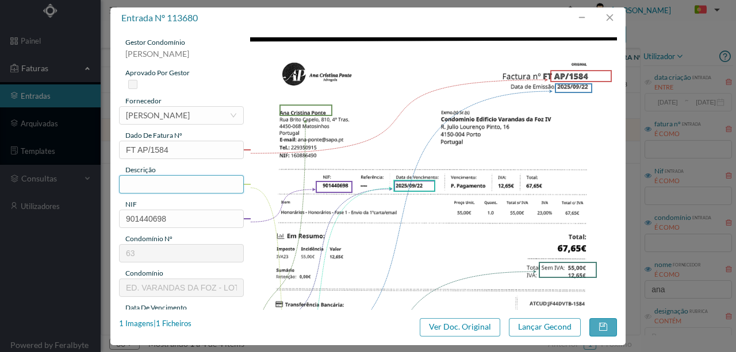
click at [143, 180] on input "text" at bounding box center [181, 184] width 125 height 18
click at [191, 184] on input "Honorarios Fase 1 - Envio de 1ª carta - Fração H" at bounding box center [181, 184] width 125 height 18
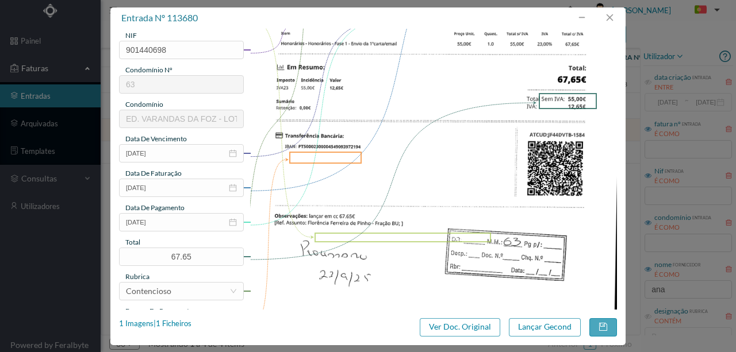
scroll to position [191, 0]
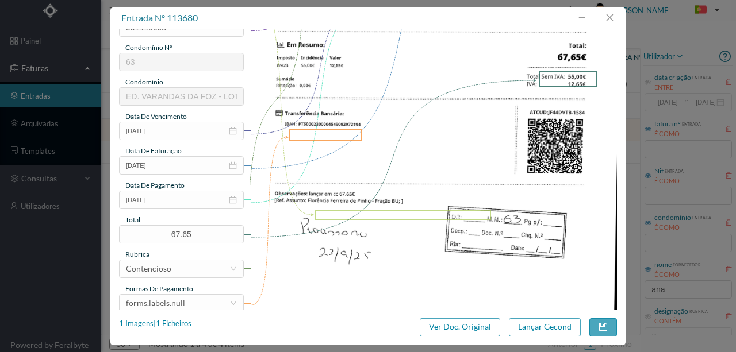
type input "Honorarios Fase 1 - Envio de 1ª carta - Fração P"
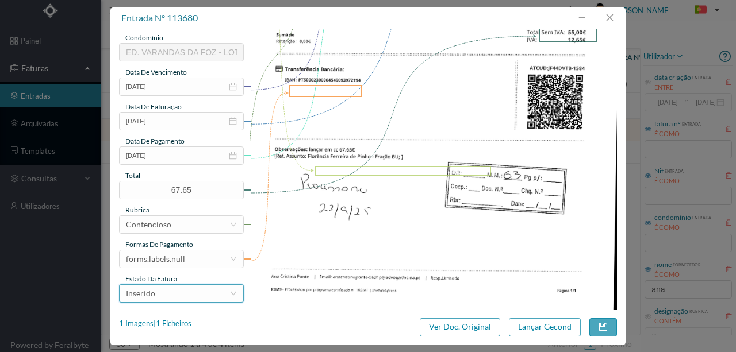
scroll to position [272, 0]
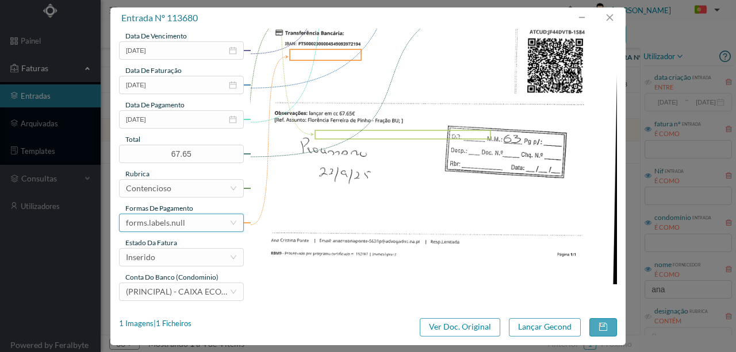
click at [164, 226] on div "forms.labels.null" at bounding box center [155, 222] width 59 height 17
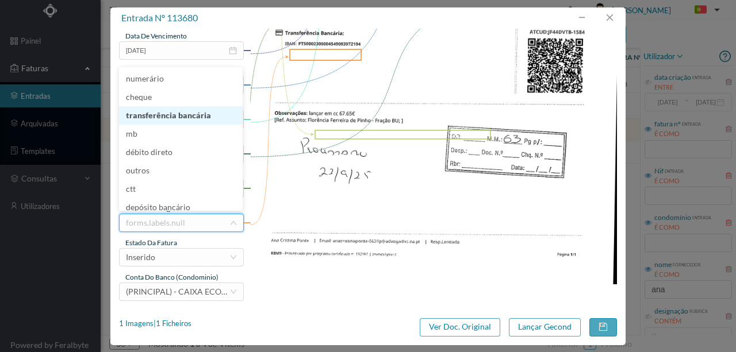
click at [181, 114] on li "transferência bancária" at bounding box center [181, 115] width 124 height 18
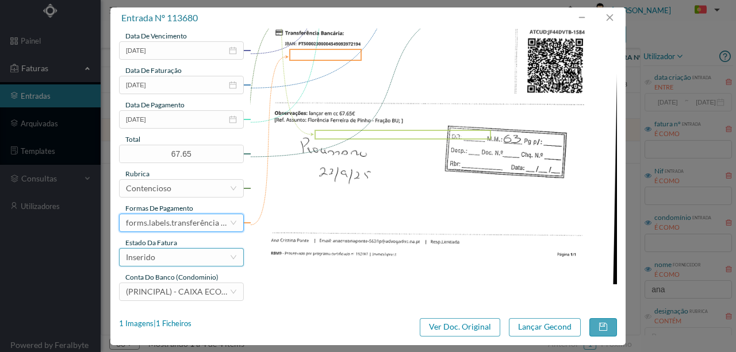
click at [155, 258] on div "Inserido" at bounding box center [177, 257] width 103 height 17
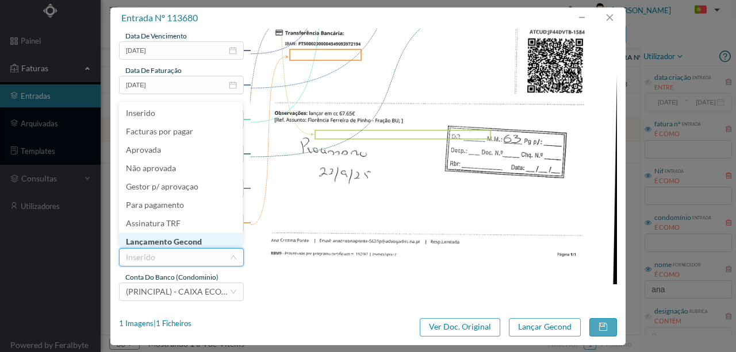
scroll to position [6, 0]
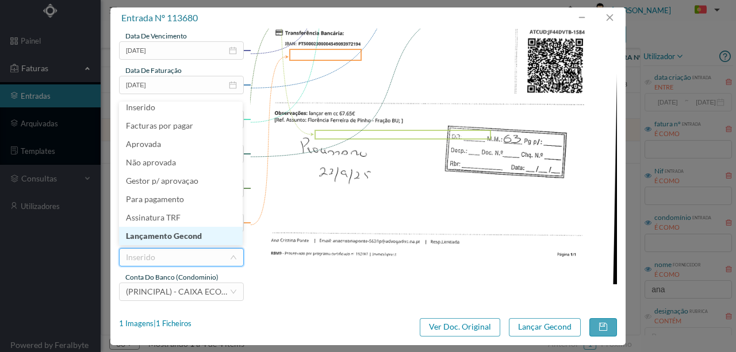
click at [162, 237] on li "Lançamento Gecond" at bounding box center [181, 236] width 124 height 18
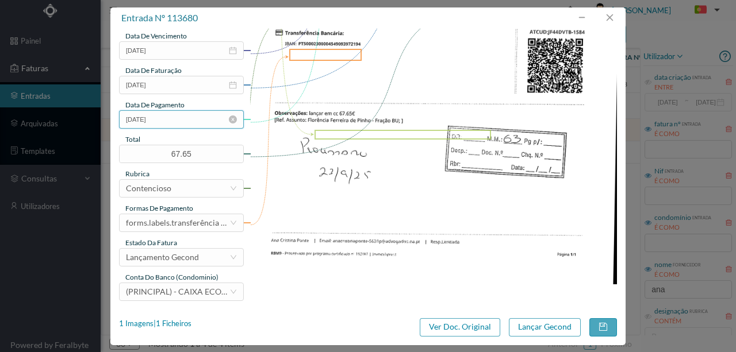
click at [185, 124] on input "[DATE]" at bounding box center [181, 119] width 125 height 18
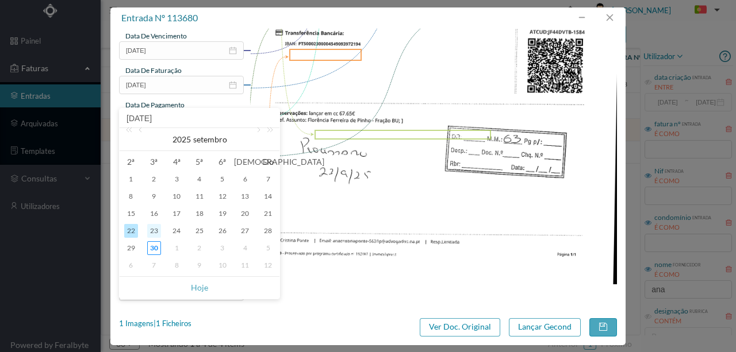
click at [154, 231] on div "23" at bounding box center [154, 231] width 14 height 14
type input "[DATE]"
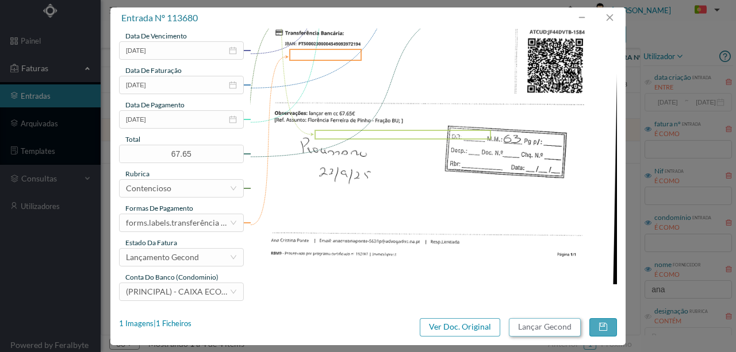
click at [529, 330] on button "Lançar Gecond" at bounding box center [545, 327] width 72 height 18
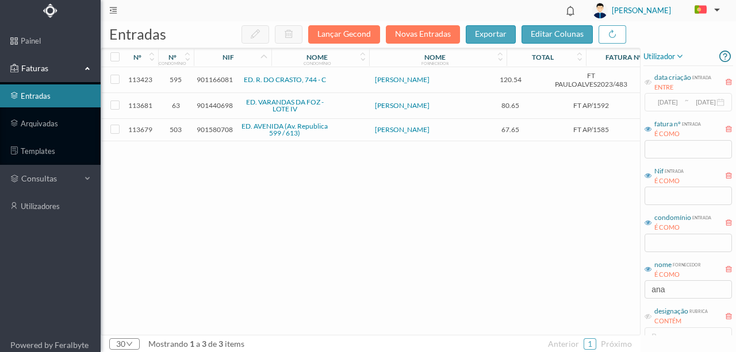
click at [218, 103] on span "901440698" at bounding box center [215, 105] width 36 height 9
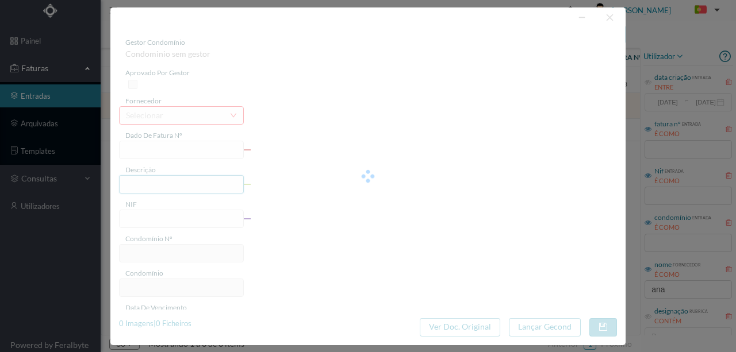
type input "FT AP/1592"
type input ": lançar em cc 80.65€"
type input "901440698"
type input "[DATE]"
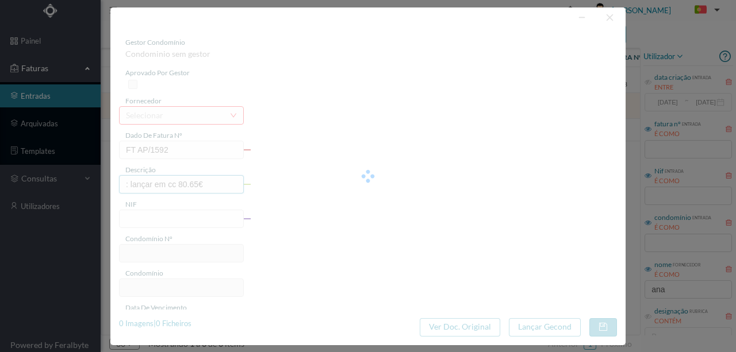
type input "[DATE]"
type input "80.65"
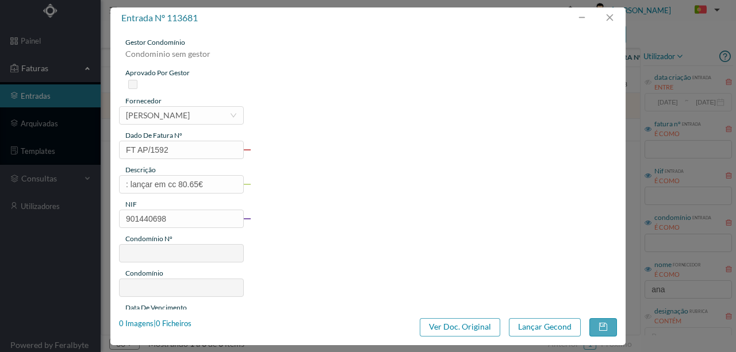
type input "63"
type input "ED. VARANDAS DA FOZ - LOTE IV"
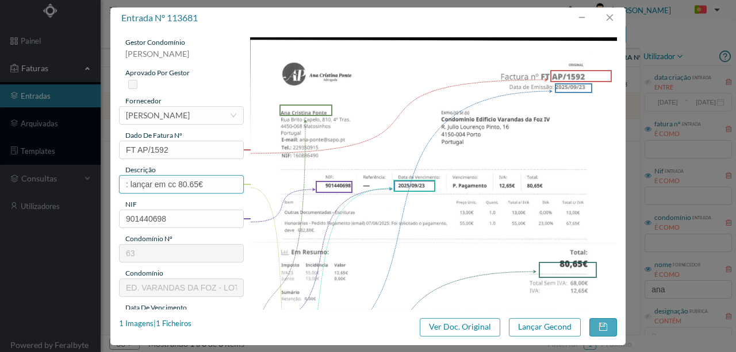
drag, startPoint x: 211, startPoint y: 182, endPoint x: 75, endPoint y: 172, distance: 136.6
click at [75, 172] on div "entrada nº 113681 gestor condomínio [PERSON_NAME] aprovado por gestor fornecedo…" at bounding box center [368, 176] width 736 height 352
type input "h"
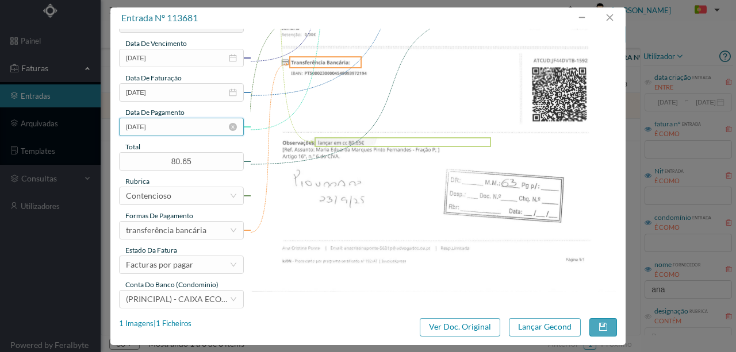
scroll to position [268, 0]
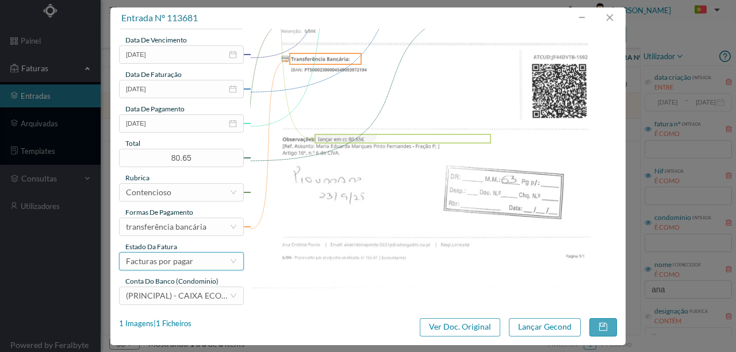
type input "Honorarios - Pedido de pagamento - Fração P"
click at [181, 262] on div "Facturas por pagar" at bounding box center [159, 261] width 67 height 17
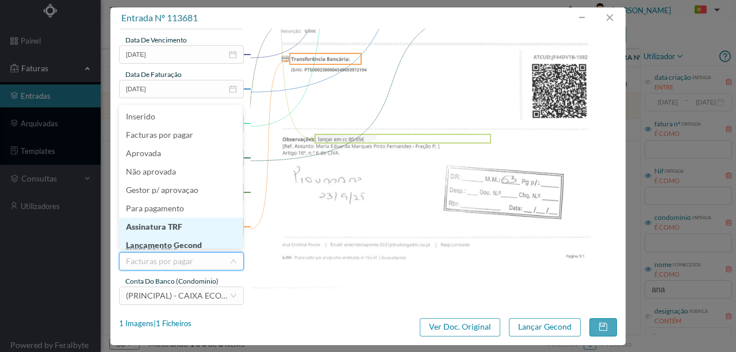
scroll to position [6, 0]
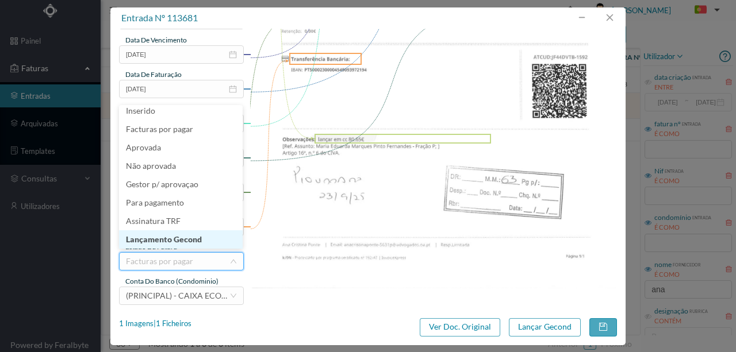
click at [176, 239] on li "Lançamento Gecond" at bounding box center [181, 239] width 124 height 18
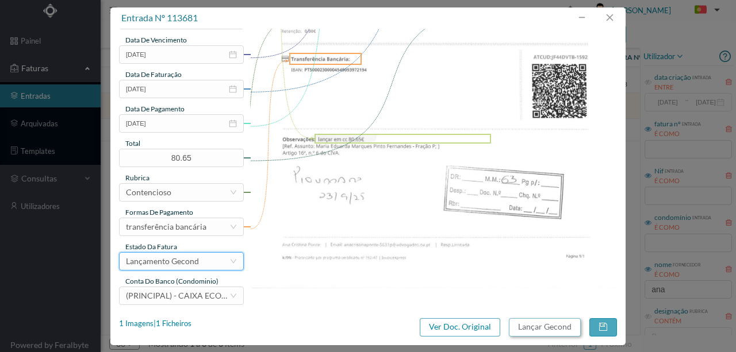
click at [554, 328] on button "Lançar Gecond" at bounding box center [545, 327] width 72 height 18
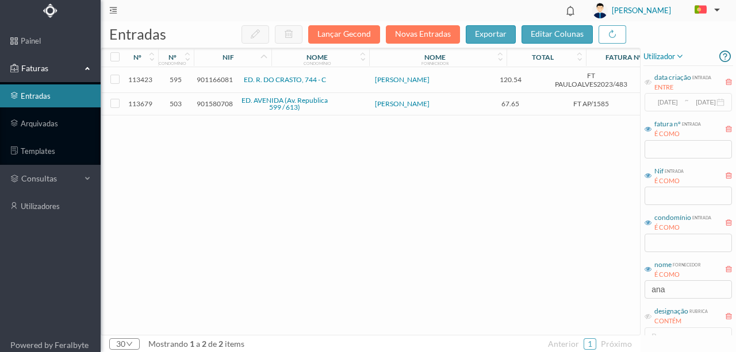
click at [211, 102] on span "901580708" at bounding box center [215, 103] width 36 height 9
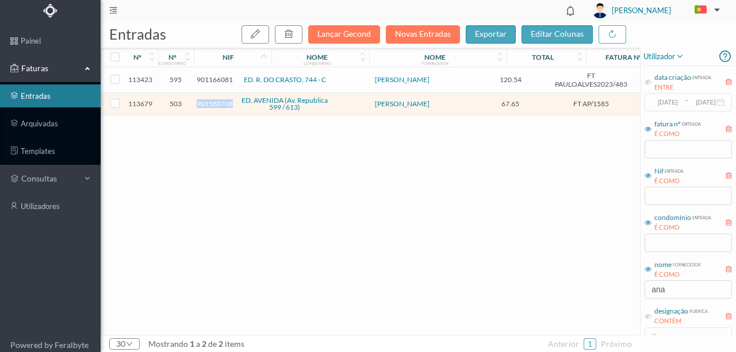
click at [211, 102] on span "901580708" at bounding box center [215, 103] width 36 height 9
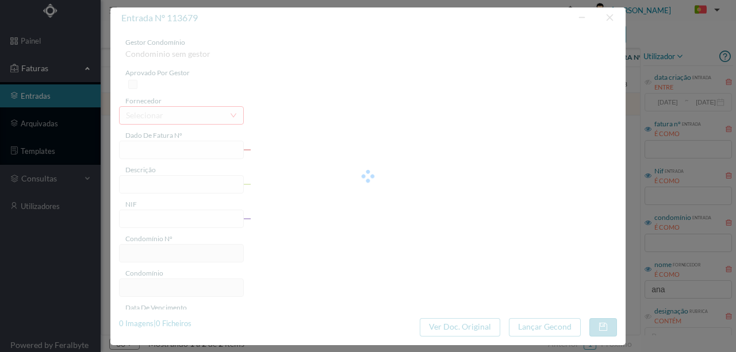
type input "FT AP/1585"
type input "901580708"
type input "[DATE]"
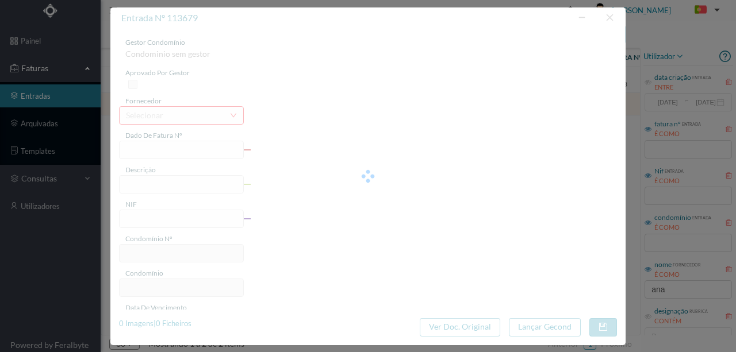
type input "67.65"
type input "503"
type input "ED. AVENIDA (Av. Republica 599 / 613)"
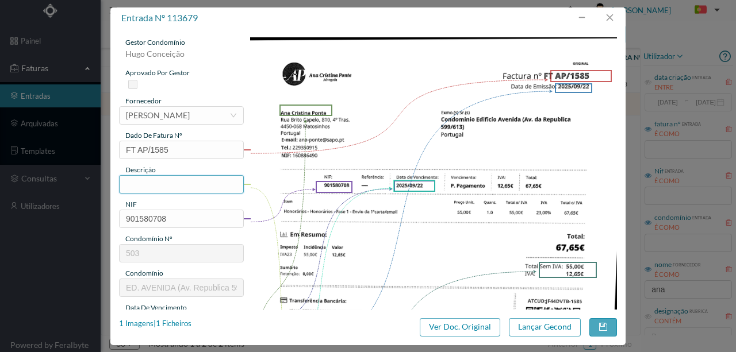
click at [139, 180] on input "text" at bounding box center [181, 184] width 125 height 18
click at [220, 182] on input "Honorarios Fase 1 - Envio de 1ª carta - Fração H" at bounding box center [181, 184] width 125 height 18
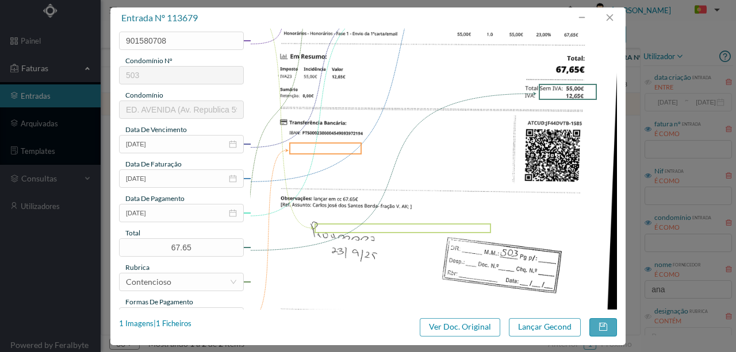
scroll to position [191, 0]
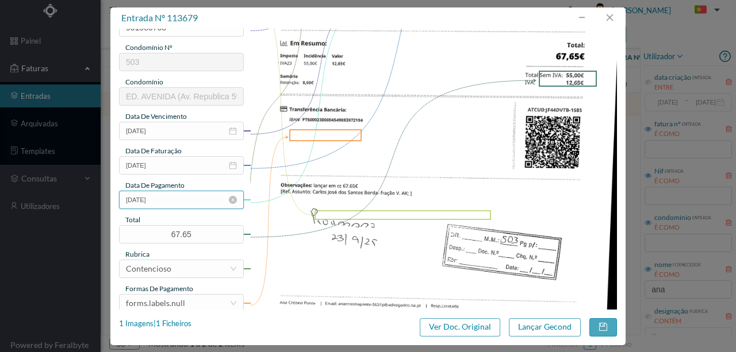
type input "Honorarios Fase 1 - Envio de 1ª carta - Fração V, AK"
click at [182, 202] on input "[DATE]" at bounding box center [181, 200] width 125 height 18
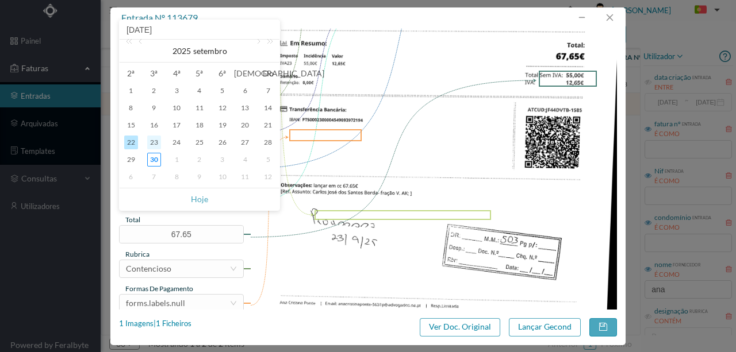
click at [151, 143] on div "23" at bounding box center [154, 143] width 14 height 14
type input "[DATE]"
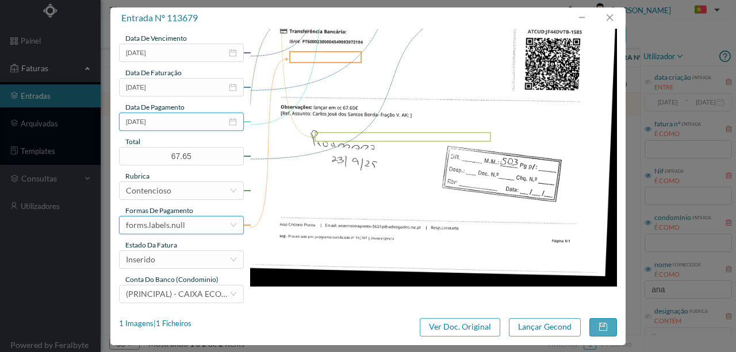
scroll to position [272, 0]
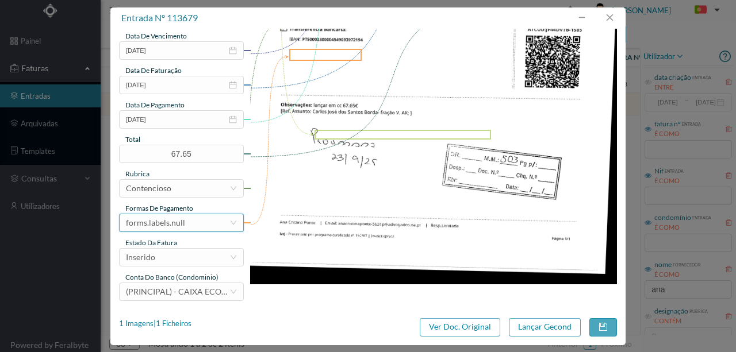
click at [183, 225] on div "forms.labels.null" at bounding box center [177, 222] width 103 height 17
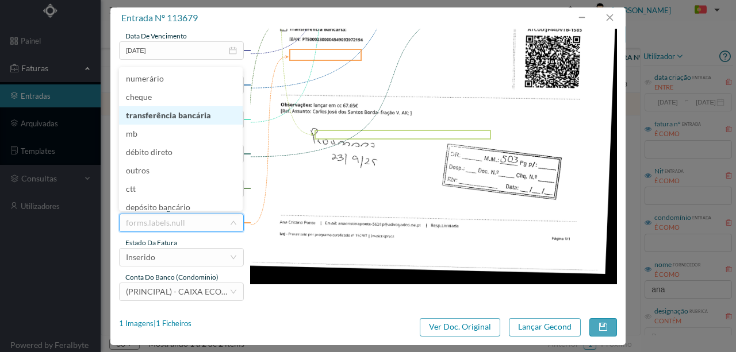
click at [175, 117] on li "transferência bancária" at bounding box center [181, 115] width 124 height 18
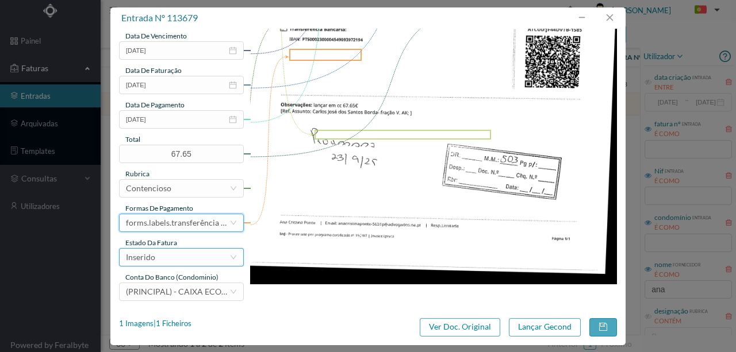
click at [183, 259] on div "Inserido" at bounding box center [177, 257] width 103 height 17
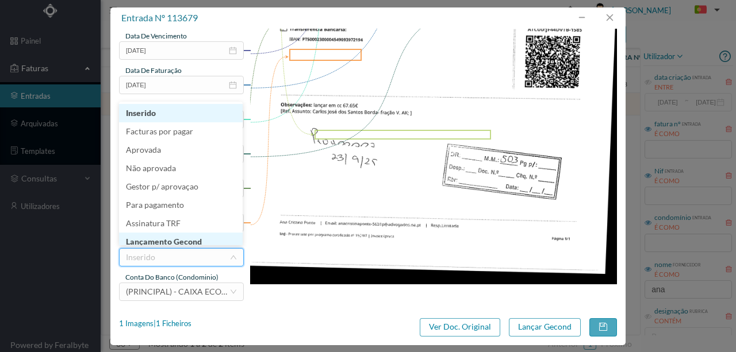
scroll to position [6, 0]
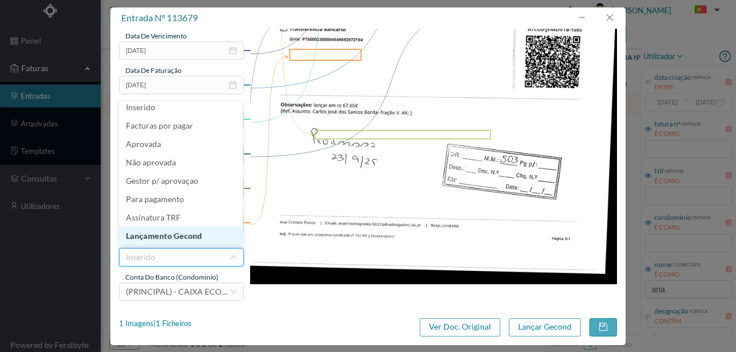
click at [193, 237] on li "Lançamento Gecond" at bounding box center [181, 236] width 124 height 18
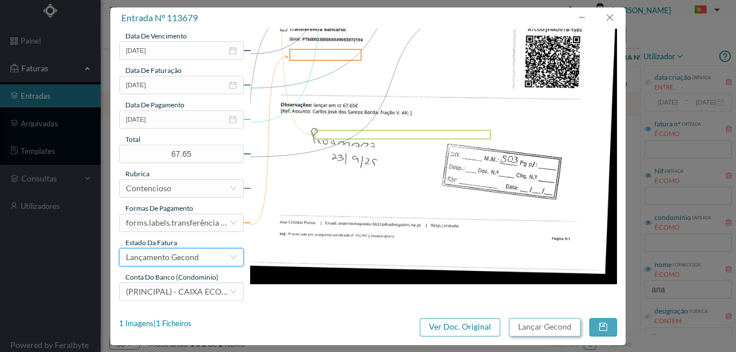
click at [538, 326] on button "Lançar Gecond" at bounding box center [545, 327] width 72 height 18
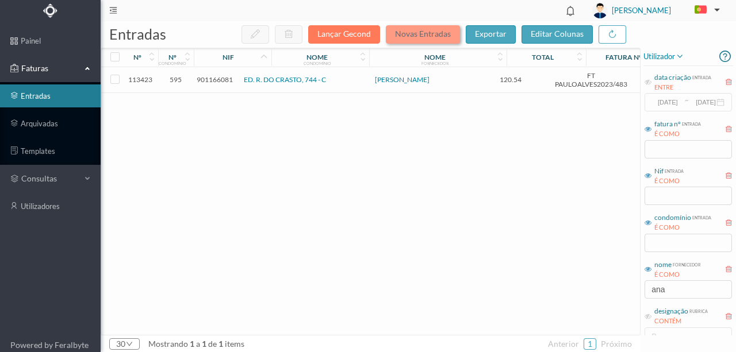
click at [411, 37] on button "Novas Entradas" at bounding box center [423, 34] width 74 height 18
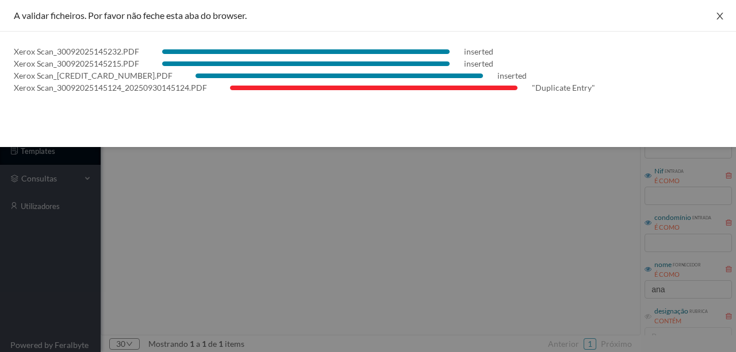
click at [718, 18] on icon "icon: close" at bounding box center [719, 15] width 9 height 9
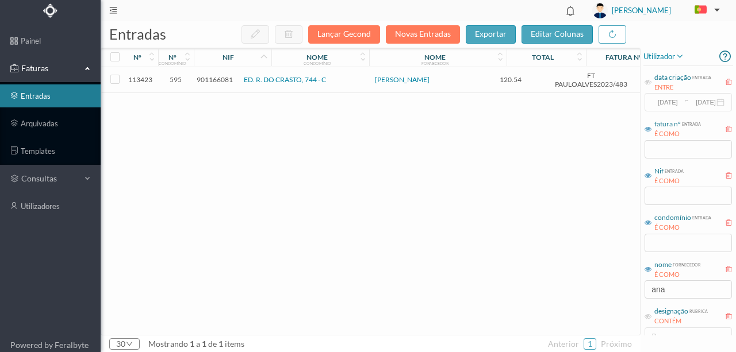
click at [227, 79] on span "901166081" at bounding box center [215, 79] width 36 height 9
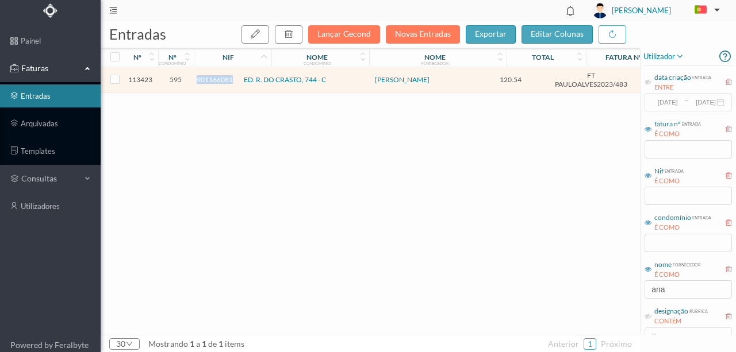
click at [227, 79] on span "901166081" at bounding box center [215, 79] width 36 height 9
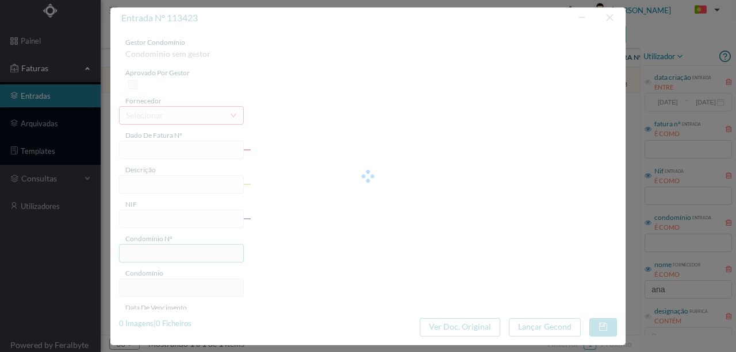
type input "FT PAULOALVES2023/483"
type input "901166081"
type input "Invalid date"
type input "[DATE]"
type input "120.54"
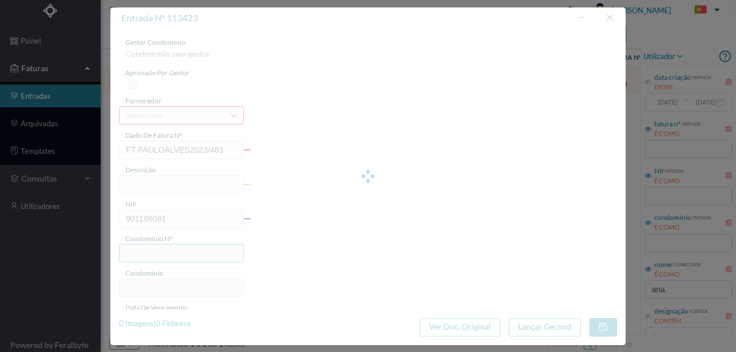
type input "595"
type input "ED. R. DO CRASTO, 744 - C"
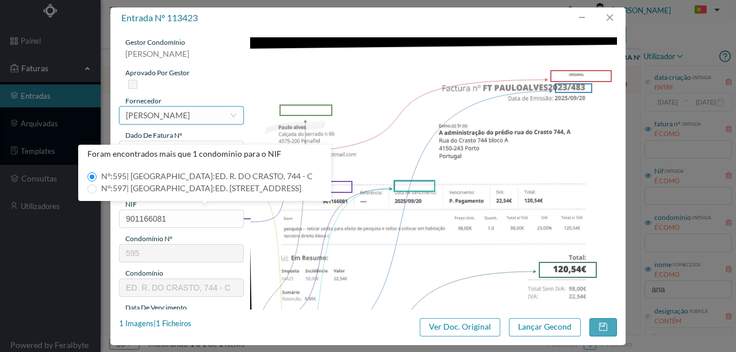
click at [159, 115] on div "[PERSON_NAME]" at bounding box center [158, 115] width 64 height 17
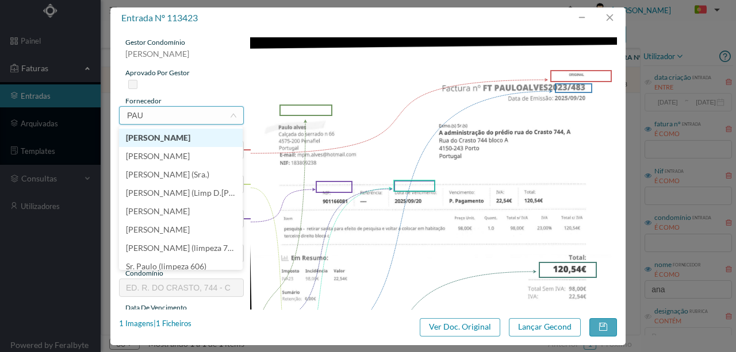
scroll to position [0, 0]
type input "[PERSON_NAME]"
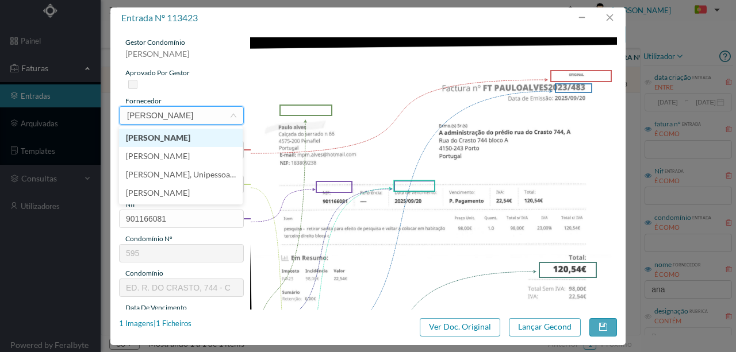
click at [161, 139] on li "[PERSON_NAME]" at bounding box center [181, 138] width 124 height 18
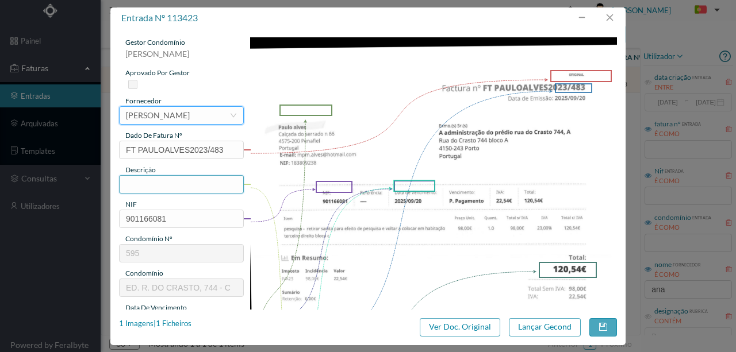
click at [146, 184] on input "text" at bounding box center [181, 184] width 125 height 18
type input "r"
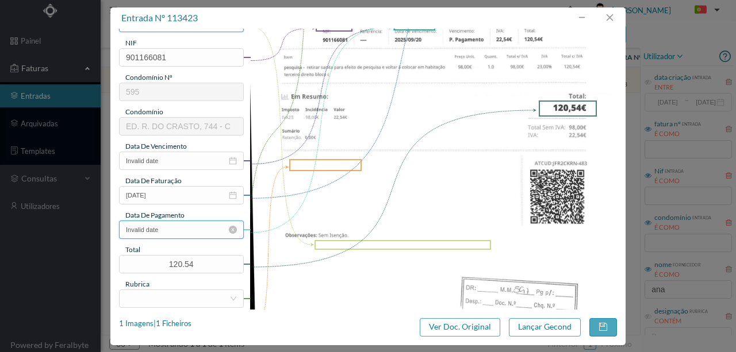
scroll to position [191, 0]
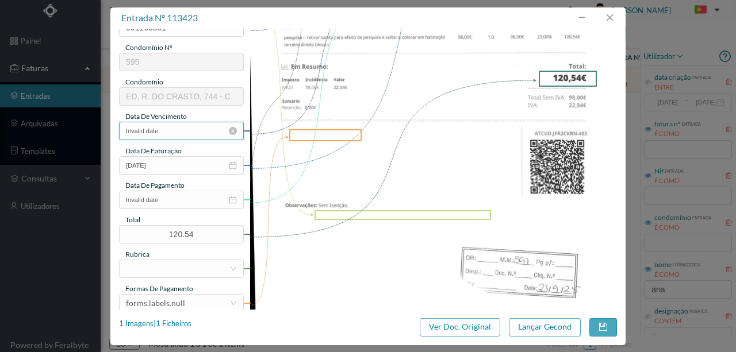
type input "Retirar sanita para efetuar pesquisa; Hab 3º Dir"
click at [163, 129] on input "Invalid date" at bounding box center [181, 131] width 125 height 18
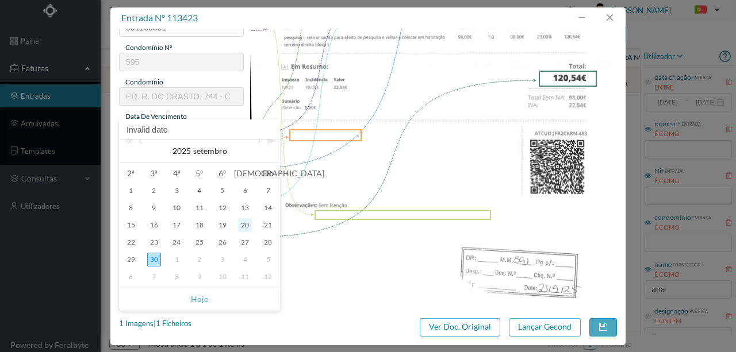
click at [240, 225] on div "20" at bounding box center [245, 225] width 14 height 14
type input "[DATE]"
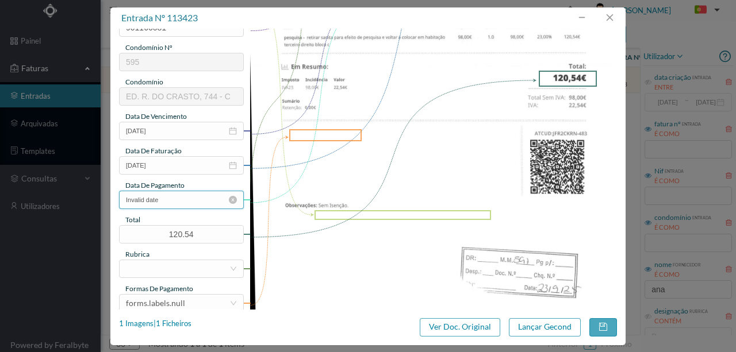
click at [170, 199] on input "Invalid date" at bounding box center [181, 200] width 125 height 18
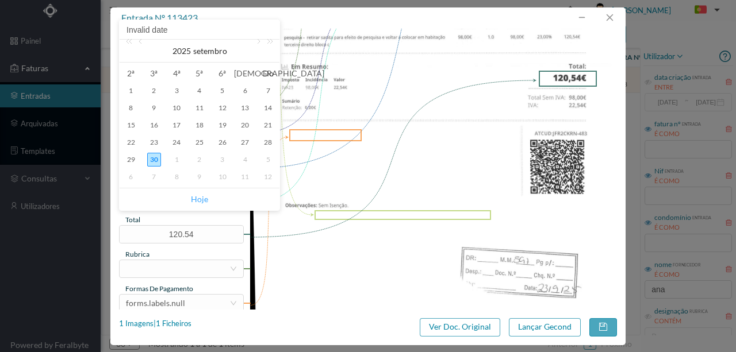
click at [195, 201] on link "Hoje" at bounding box center [199, 200] width 17 height 22
type input "[DATE]"
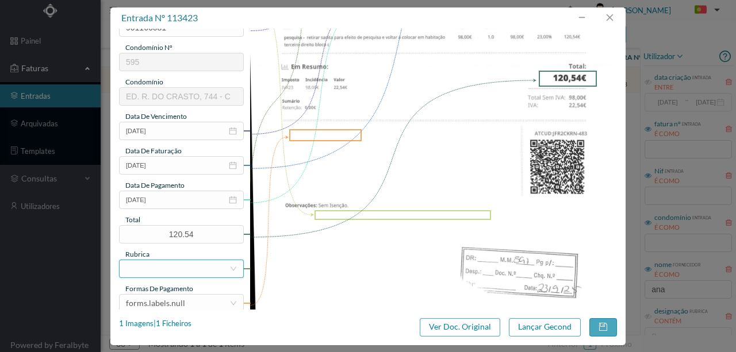
click at [139, 271] on div at bounding box center [177, 268] width 103 height 17
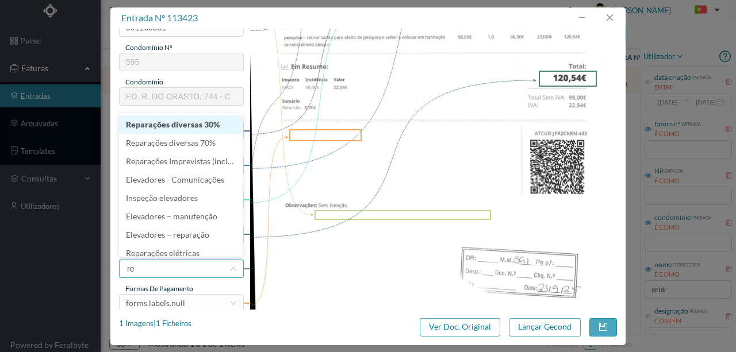
type input "rep"
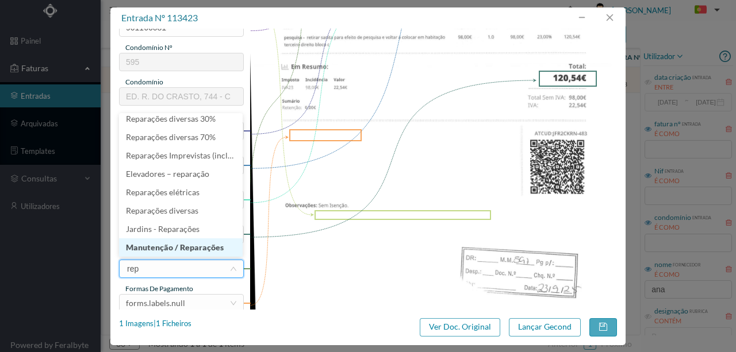
click at [190, 242] on li "Manutenção / Reparações" at bounding box center [181, 248] width 124 height 18
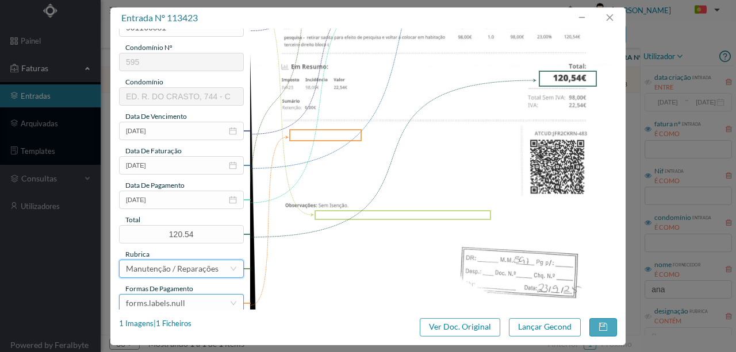
click at [167, 298] on div "forms.labels.null" at bounding box center [155, 303] width 59 height 17
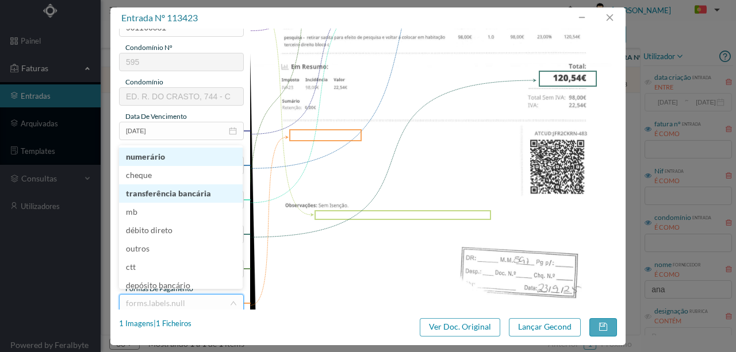
scroll to position [194, 0]
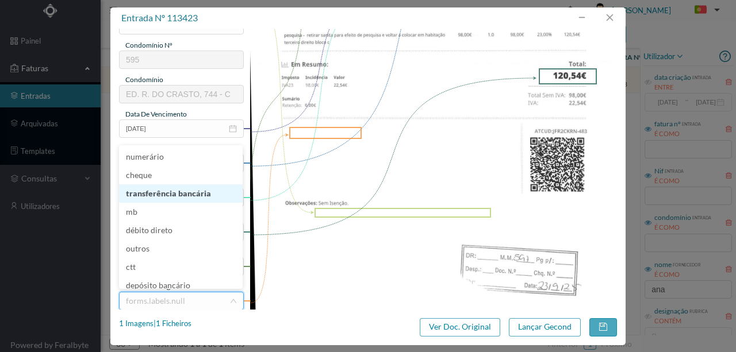
click at [171, 192] on li "transferência bancária" at bounding box center [181, 193] width 124 height 18
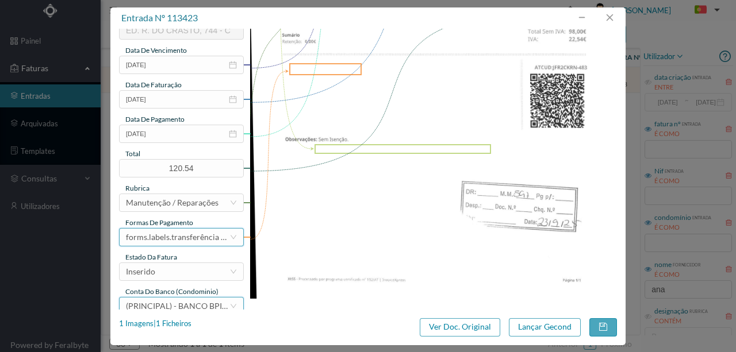
scroll to position [272, 0]
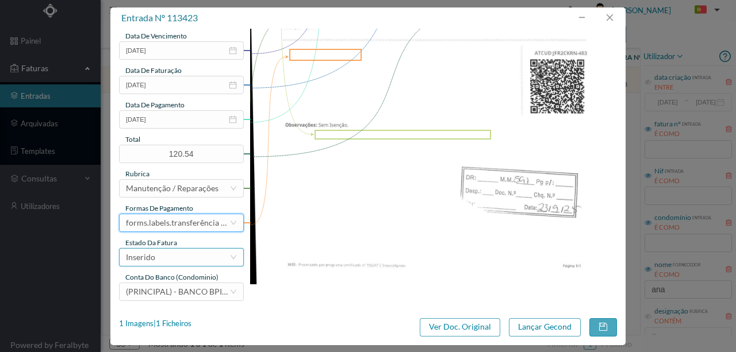
click at [158, 260] on div "Inserido" at bounding box center [177, 257] width 103 height 17
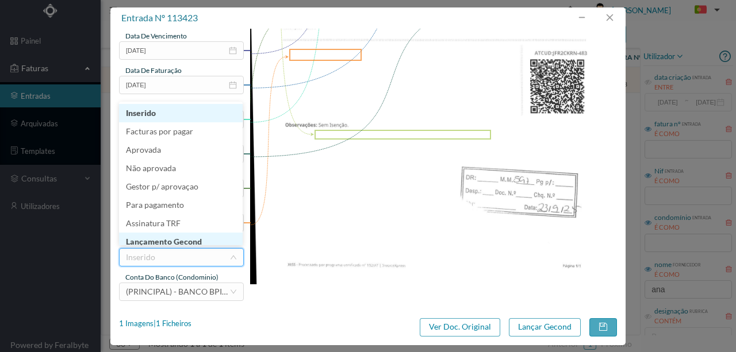
scroll to position [5, 0]
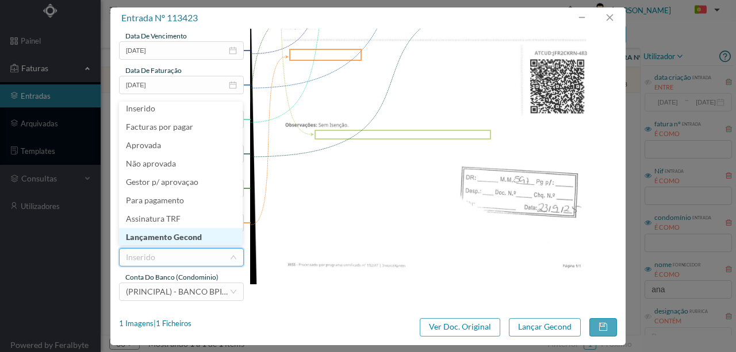
click at [185, 235] on li "Lançamento Gecond" at bounding box center [181, 237] width 124 height 18
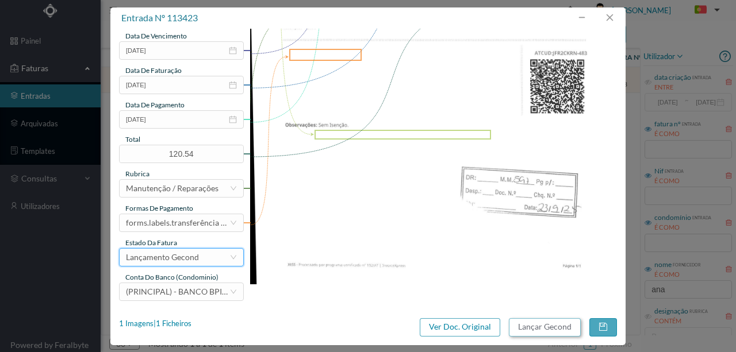
drag, startPoint x: 532, startPoint y: 328, endPoint x: 421, endPoint y: 345, distance: 112.7
click at [530, 328] on button "Lançar Gecond" at bounding box center [545, 327] width 72 height 18
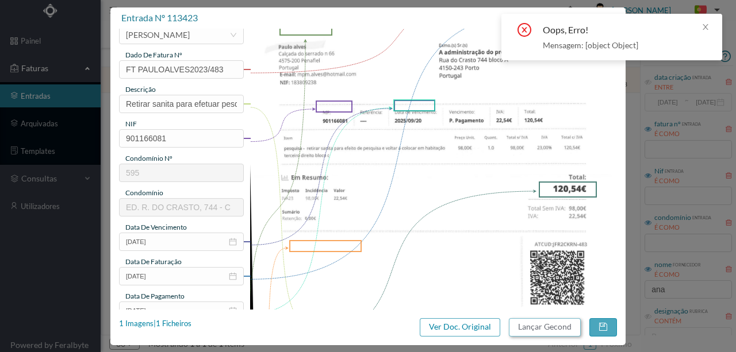
scroll to position [80, 0]
click at [703, 24] on icon "icon: close" at bounding box center [705, 27] width 8 height 8
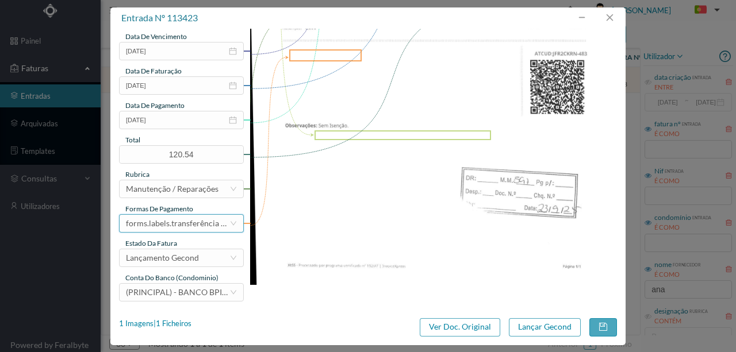
scroll to position [272, 0]
drag, startPoint x: 616, startPoint y: 14, endPoint x: 605, endPoint y: 21, distance: 13.4
click at [616, 14] on button "button" at bounding box center [609, 18] width 28 height 18
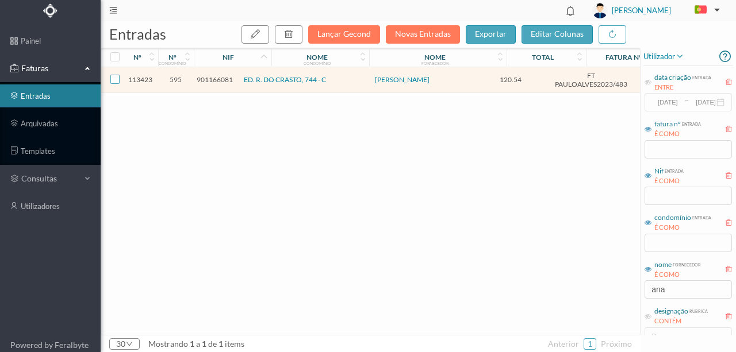
drag, startPoint x: 118, startPoint y: 79, endPoint x: 130, endPoint y: 81, distance: 12.9
click at [118, 79] on input "checkbox" at bounding box center [114, 79] width 9 height 9
checkbox input "true"
click at [293, 34] on icon "button" at bounding box center [288, 33] width 9 height 9
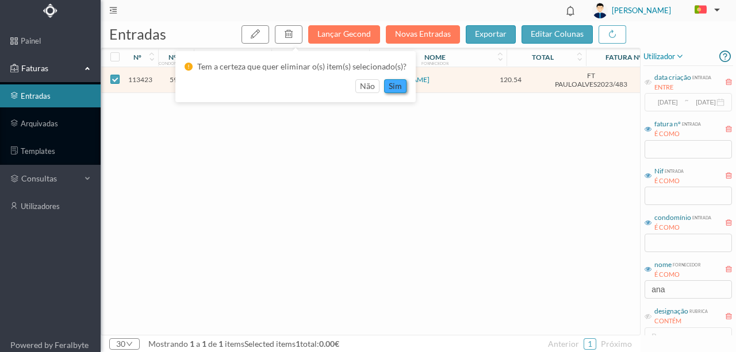
click at [391, 85] on button "sim" at bounding box center [395, 86] width 22 height 14
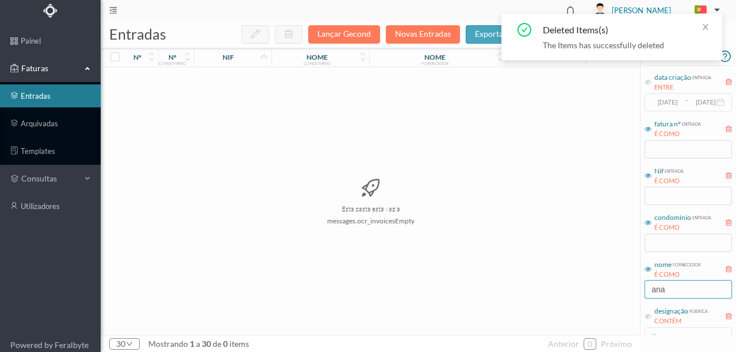
drag, startPoint x: 637, startPoint y: 286, endPoint x: 472, endPoint y: 269, distance: 165.8
click at [521, 275] on div "entradas Lançar Gecond Novas Entradas exportar editar colunas nº nº condomínio …" at bounding box center [418, 186] width 635 height 331
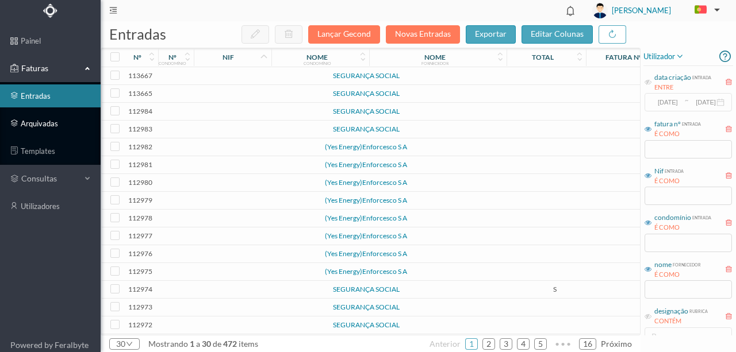
click at [46, 124] on link "arquivadas" at bounding box center [50, 123] width 101 height 23
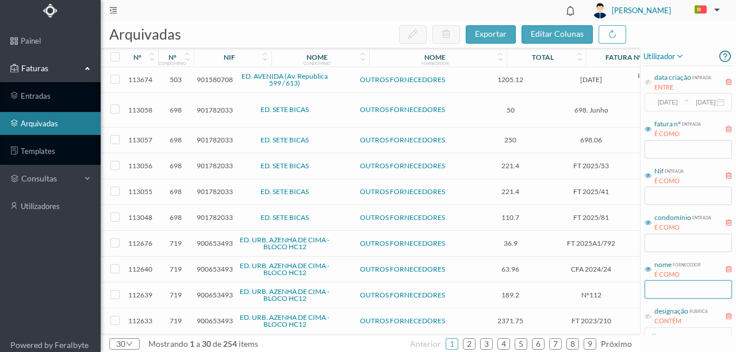
click at [668, 287] on input "text" at bounding box center [687, 289] width 87 height 18
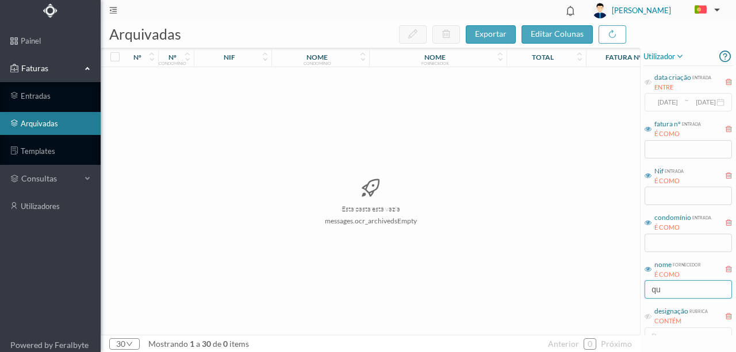
type input "q"
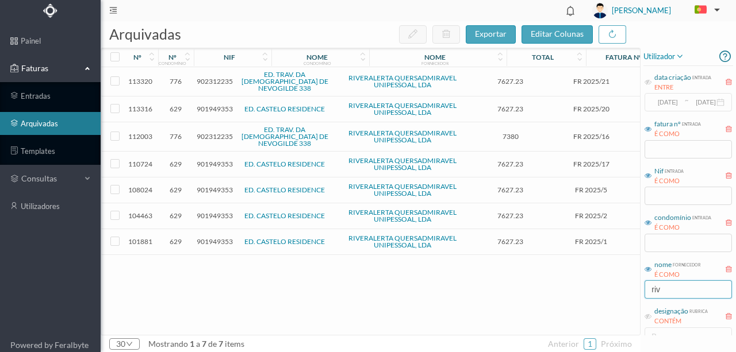
type input "riv"
click at [216, 79] on span "902312235" at bounding box center [215, 81] width 36 height 9
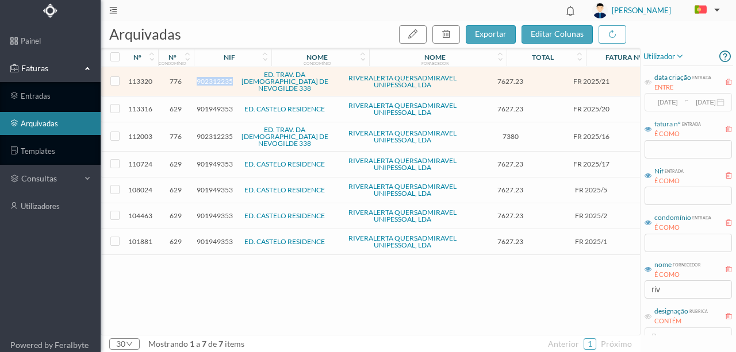
click at [216, 79] on span "902312235" at bounding box center [215, 81] width 36 height 9
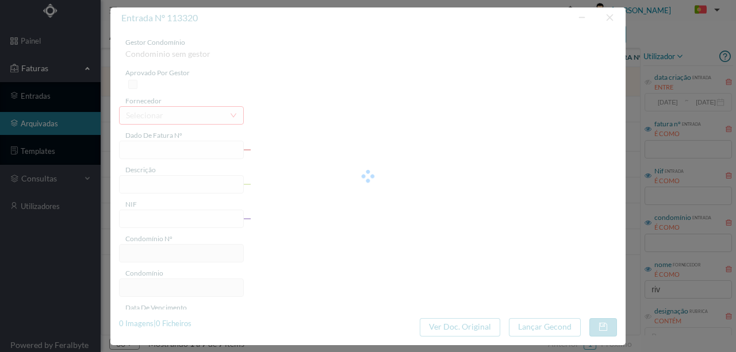
type input "FR 2025/21"
type input "Portaria Setembro"
type input "902312235"
type input "[DATE]"
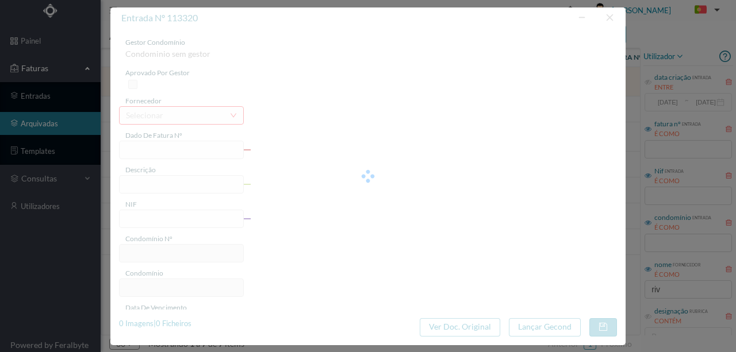
type input "[DATE]"
type input "7627.23"
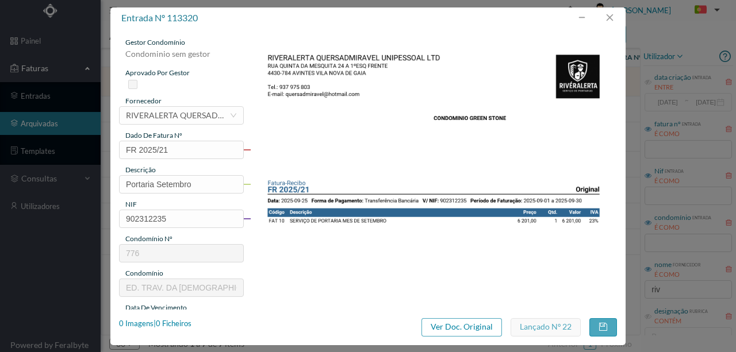
type input "776"
type input "ED. TRAV. DA [DEMOGRAPHIC_DATA] DE NEVOGILDE 338"
click at [613, 18] on button "button" at bounding box center [609, 18] width 28 height 18
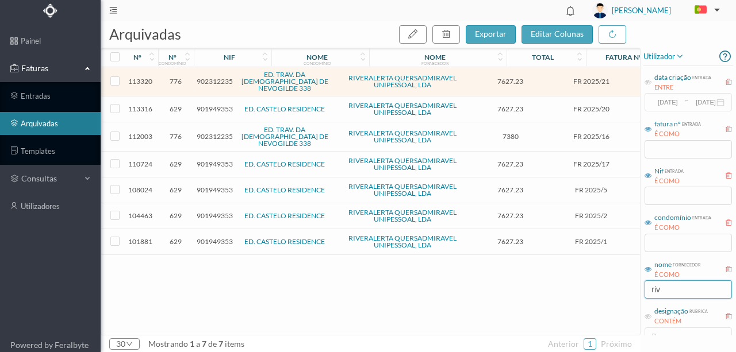
drag, startPoint x: 676, startPoint y: 292, endPoint x: 555, endPoint y: 287, distance: 120.8
click at [555, 287] on div "arquivadas exportar editar colunas nº nº condomínio nif nome condomínio nome fo…" at bounding box center [418, 186] width 635 height 331
click at [36, 95] on link "entradas" at bounding box center [50, 95] width 101 height 23
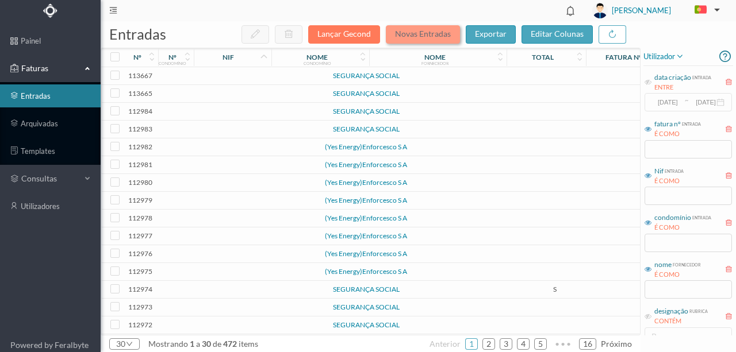
click at [420, 35] on button "Novas Entradas" at bounding box center [423, 34] width 74 height 18
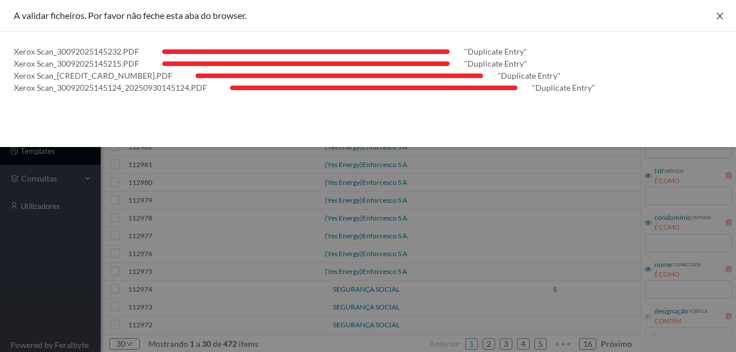
click at [723, 14] on icon "icon: close" at bounding box center [719, 15] width 9 height 9
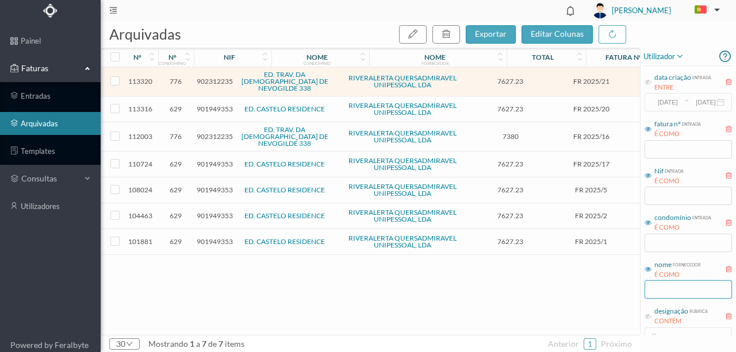
click at [661, 289] on input "text" at bounding box center [687, 289] width 87 height 18
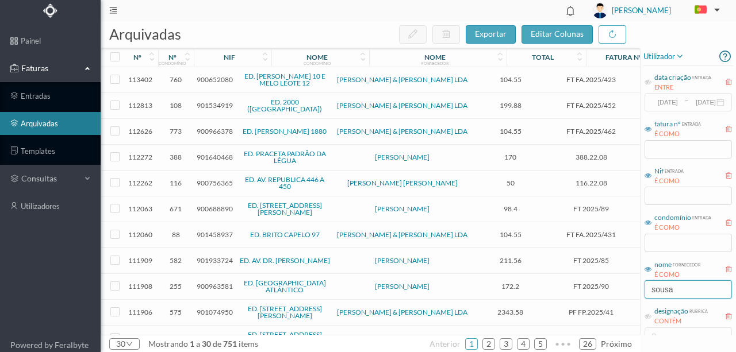
type input "sousa"
click at [207, 129] on span "900966378" at bounding box center [215, 131] width 36 height 9
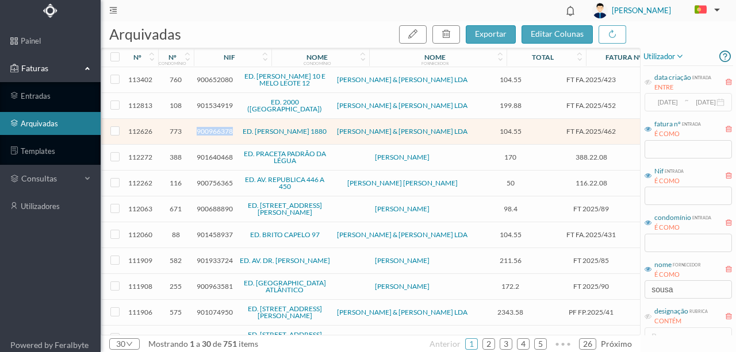
click at [207, 129] on span "900966378" at bounding box center [215, 131] width 36 height 9
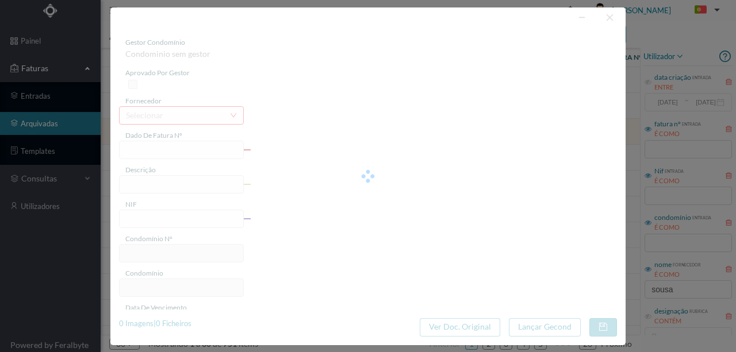
type input "FT FA.2025/462"
type input "Deslocação e mão de obra"
type input "900966378"
type input "[DATE]"
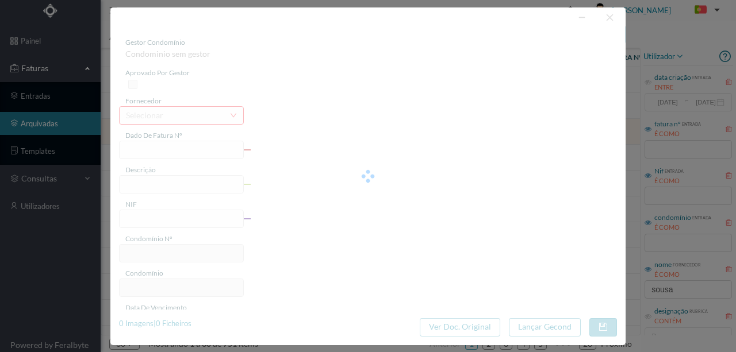
type input "[DATE]"
type input "104.55"
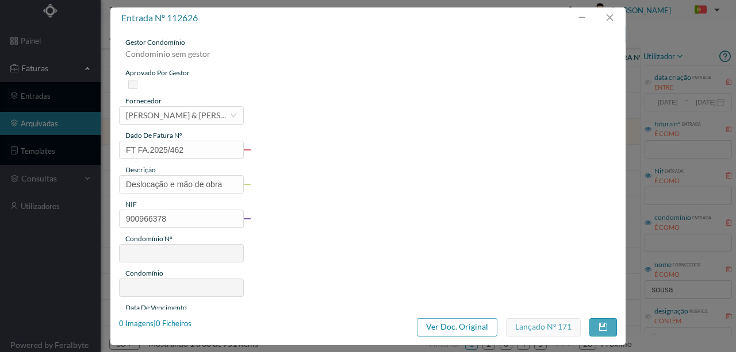
type input "773"
type input "ED. [PERSON_NAME] 1880"
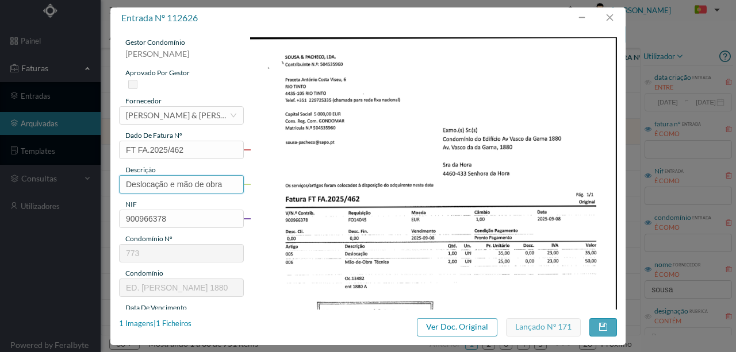
drag, startPoint x: 228, startPoint y: 181, endPoint x: 78, endPoint y: 171, distance: 149.7
click at [81, 171] on div "entrada nº 112626 gestor condomínio [PERSON_NAME] aprovado por gestor fornecedo…" at bounding box center [368, 176] width 736 height 352
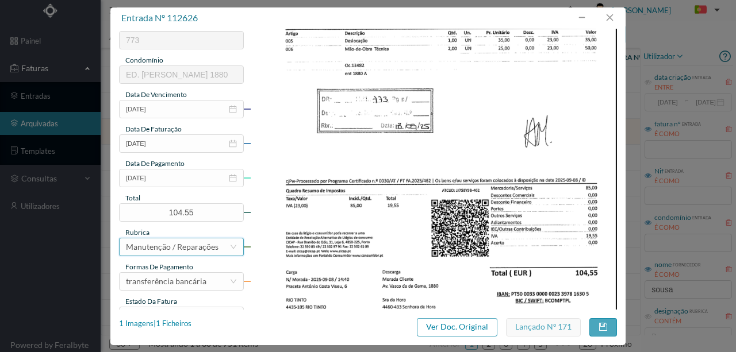
scroll to position [230, 0]
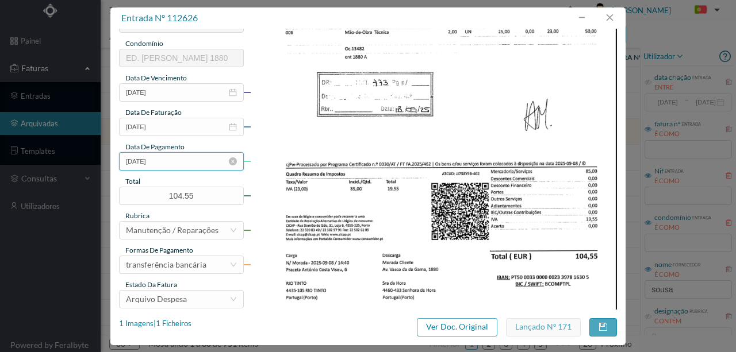
type input "Verificar abertura da porta ; Maus contatos"
click at [170, 161] on input "[DATE]" at bounding box center [181, 161] width 125 height 18
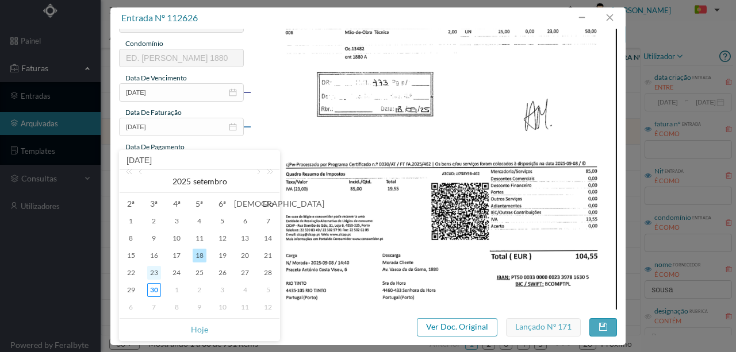
click at [155, 274] on div "23" at bounding box center [154, 273] width 14 height 14
type input "[DATE]"
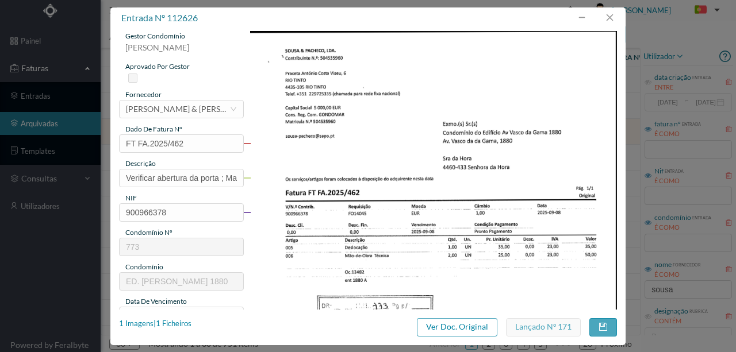
scroll to position [3, 0]
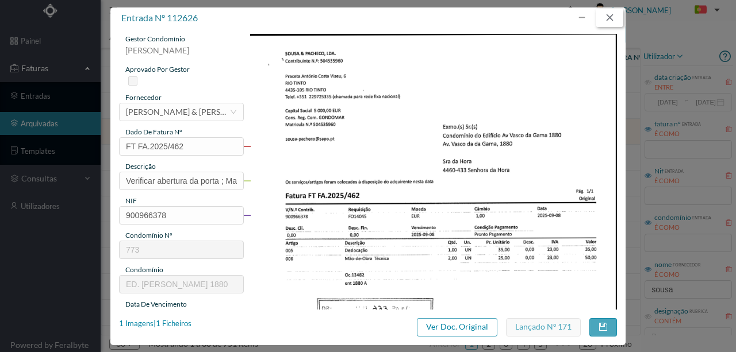
click at [607, 16] on button "button" at bounding box center [609, 18] width 28 height 18
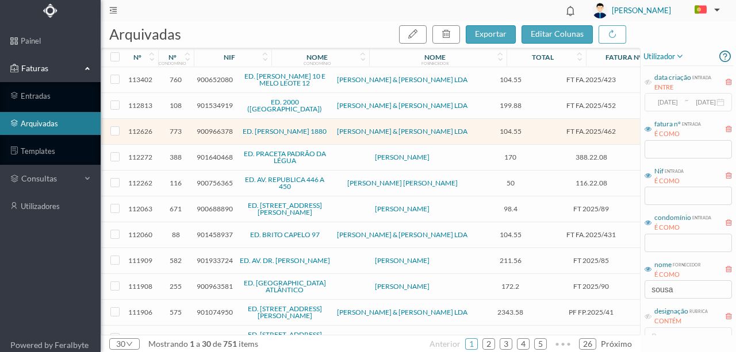
click at [201, 103] on span "901534919" at bounding box center [215, 105] width 36 height 9
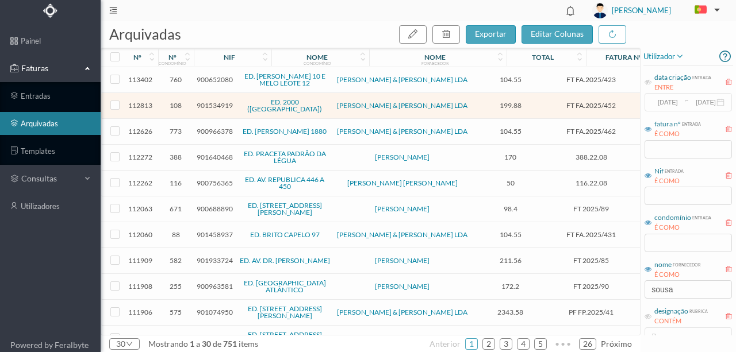
click at [211, 103] on span "901534919" at bounding box center [215, 105] width 36 height 9
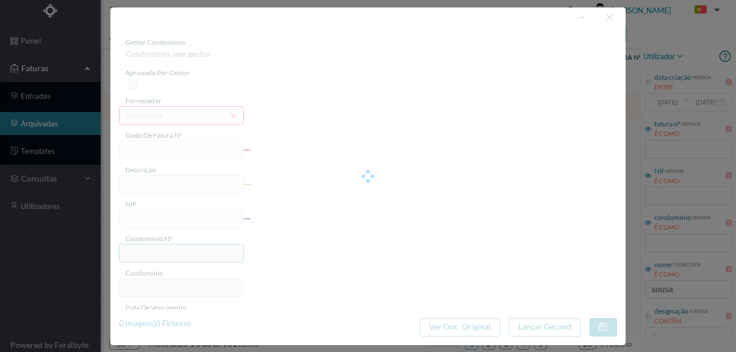
type input "FT FA.2025/452"
type input "Verificar campainhas que estavam avariadas na Ent 2"
type input "901534919"
type input "[DATE]"
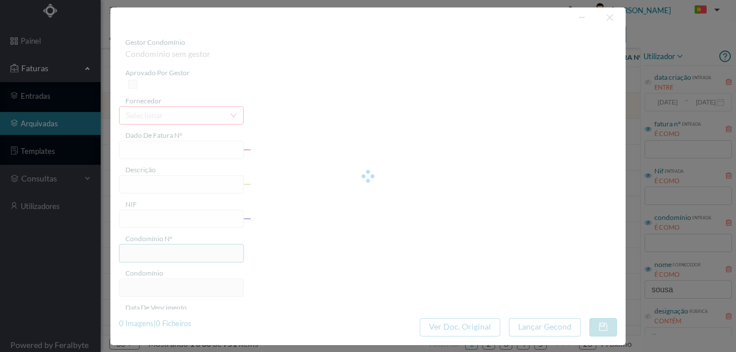
type input "[DATE]"
type input "199.88"
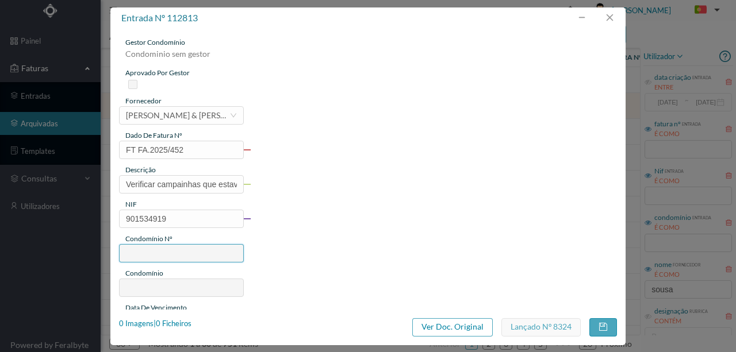
type input "108"
type input "ED. 2000 ([GEOGRAPHIC_DATA])"
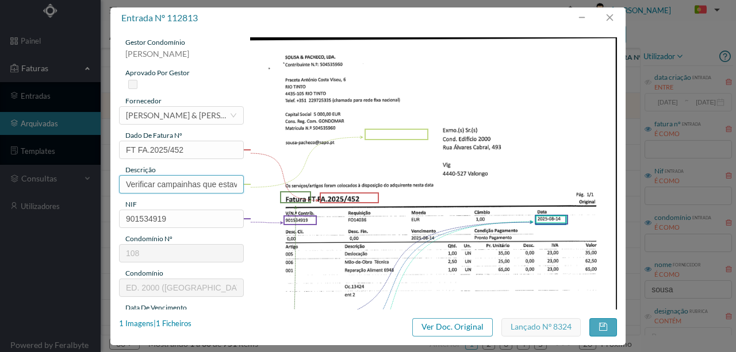
click at [198, 188] on input "Verificar campainhas que estavam avariadas na Ent 2" at bounding box center [181, 184] width 125 height 18
click at [617, 14] on button "button" at bounding box center [609, 18] width 28 height 18
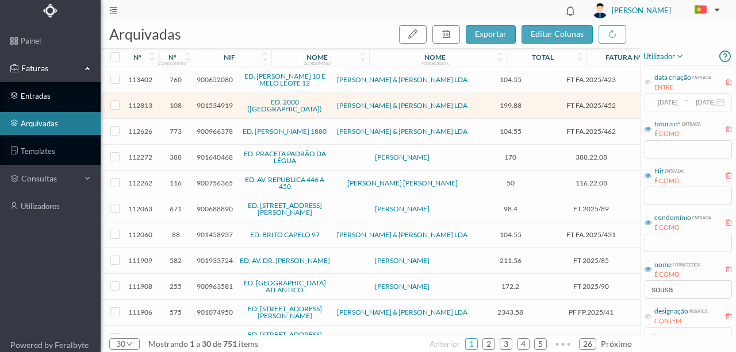
click at [44, 93] on link "entradas" at bounding box center [50, 95] width 101 height 23
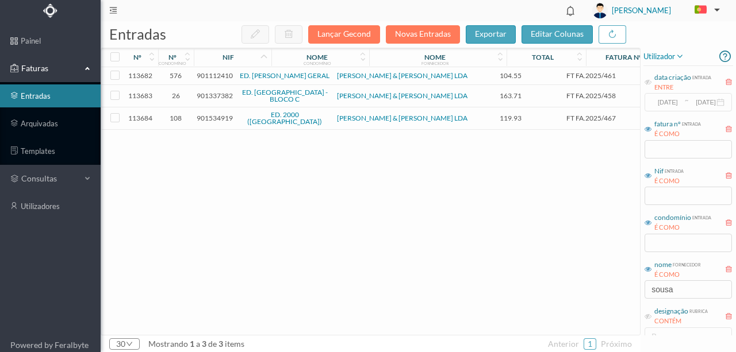
click at [210, 115] on span "901534919" at bounding box center [215, 118] width 36 height 9
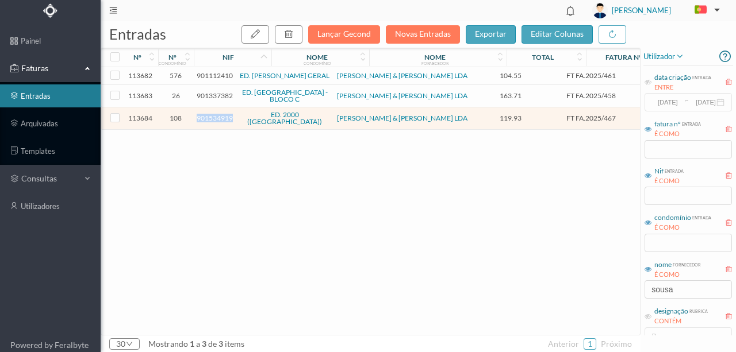
click at [210, 115] on span "901534919" at bounding box center [215, 118] width 36 height 9
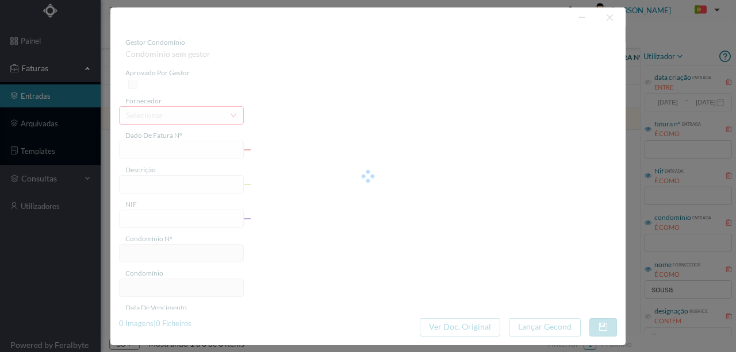
type input "FT FA.2025/467"
type input "901534919"
type input "[DATE]"
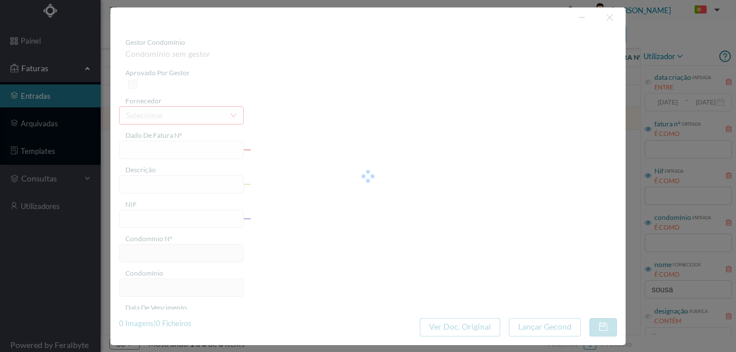
type input "119.93"
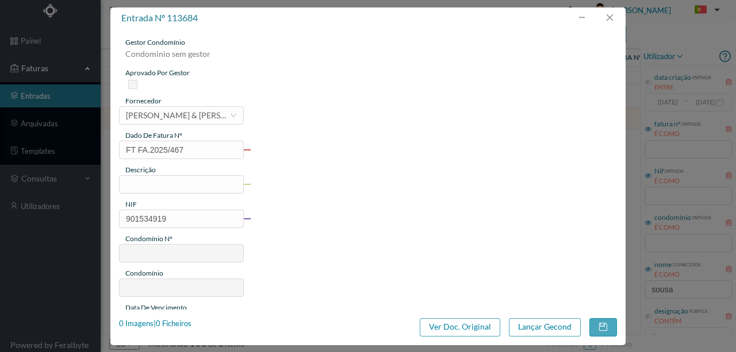
type input "108"
type input "ED. 2000 ([GEOGRAPHIC_DATA])"
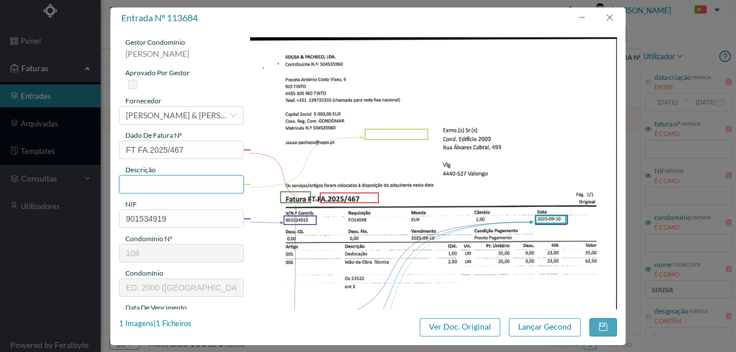
click at [155, 183] on input "text" at bounding box center [181, 184] width 125 height 18
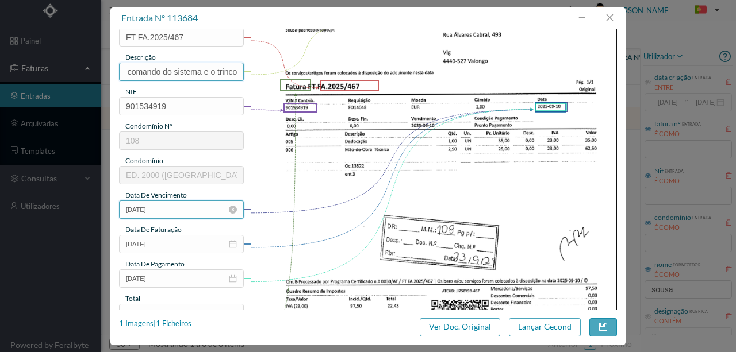
scroll to position [153, 0]
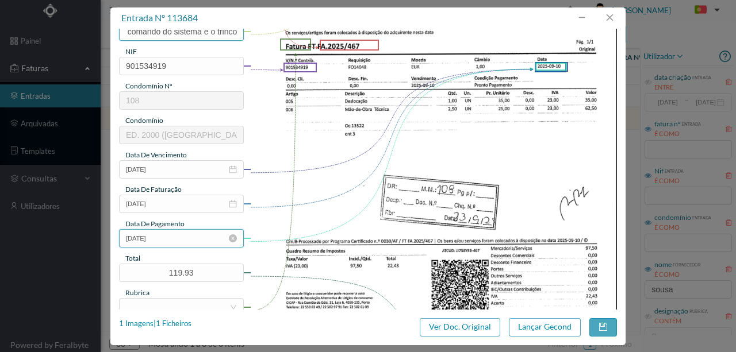
type input "Verificar abertura da porta Ent 3; Maus contatos entre o comando do sistema e o…"
click at [172, 236] on input "[DATE]" at bounding box center [181, 238] width 125 height 18
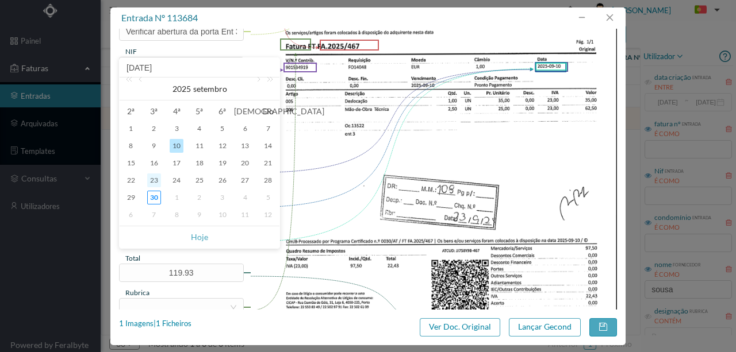
click at [151, 182] on div "23" at bounding box center [154, 181] width 14 height 14
type input "[DATE]"
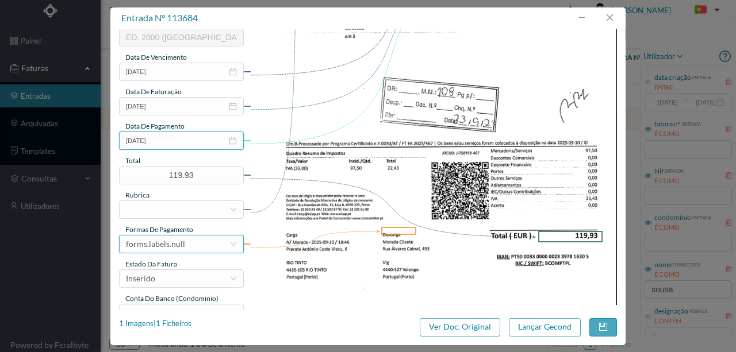
scroll to position [268, 0]
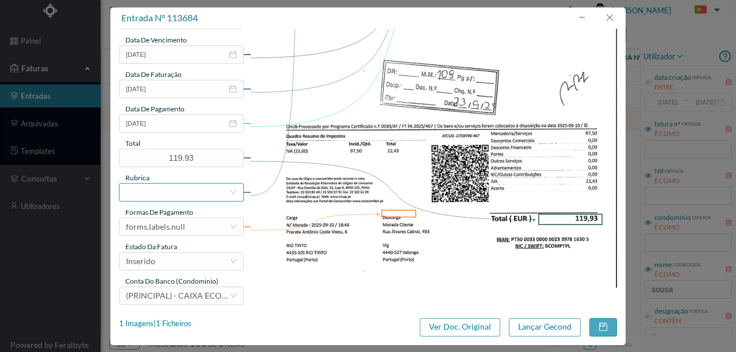
click at [152, 189] on div at bounding box center [177, 192] width 103 height 17
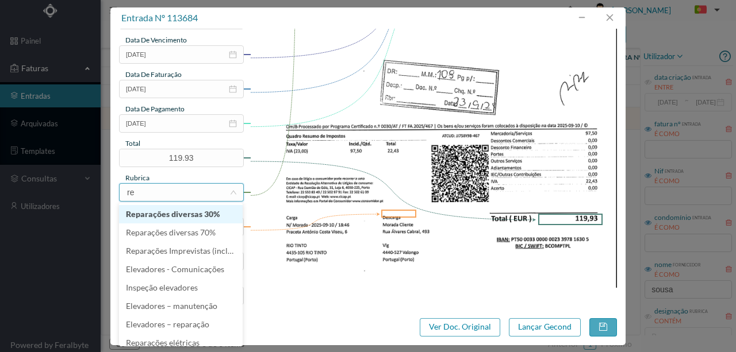
type input "rep"
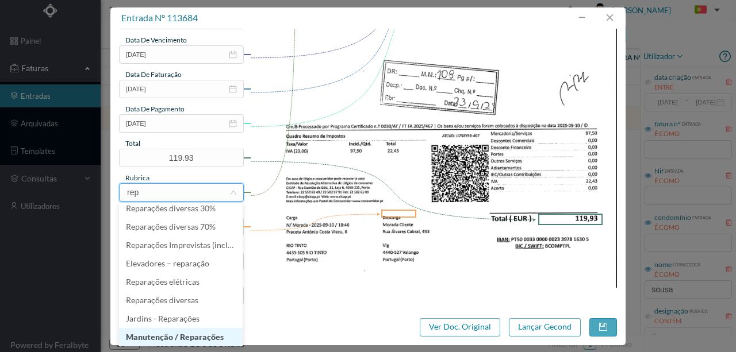
drag, startPoint x: 190, startPoint y: 338, endPoint x: 144, endPoint y: 249, distance: 99.7
click at [190, 337] on li "Manutenção / Reparações" at bounding box center [181, 337] width 124 height 18
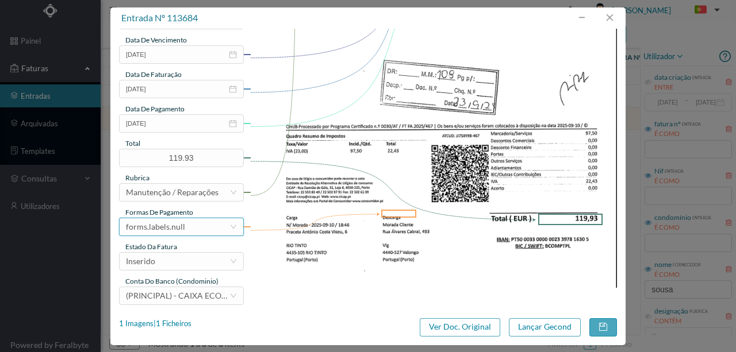
click at [175, 227] on div "forms.labels.null" at bounding box center [155, 226] width 59 height 17
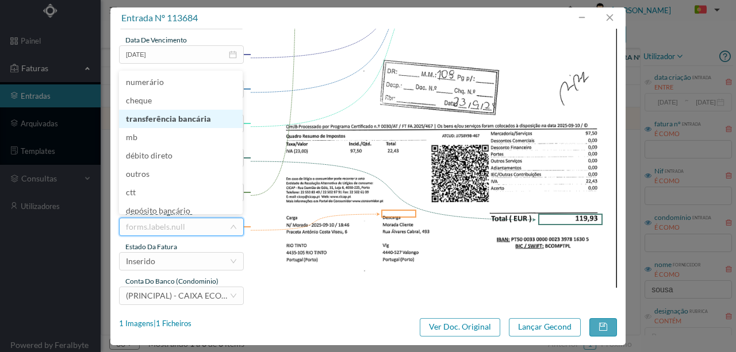
click at [165, 118] on li "transferência bancária" at bounding box center [181, 119] width 124 height 18
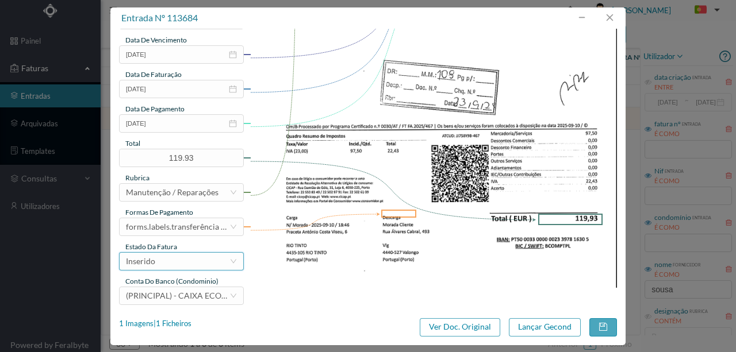
click at [157, 260] on div "Inserido" at bounding box center [177, 261] width 103 height 17
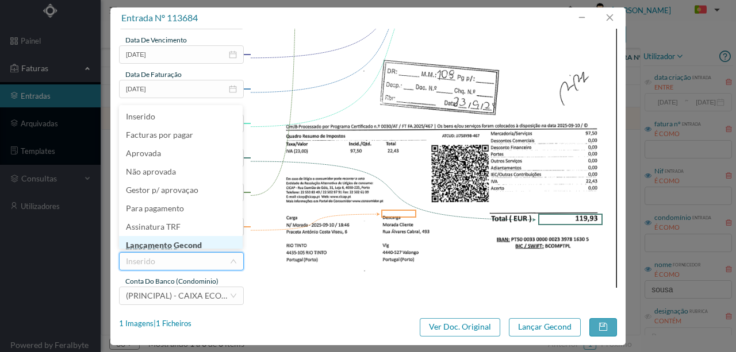
scroll to position [6, 0]
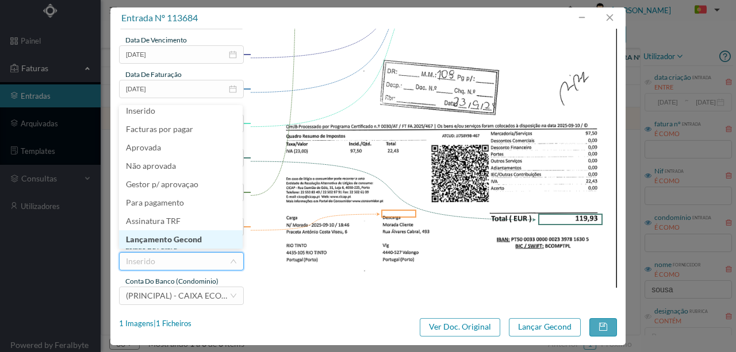
click at [178, 240] on li "Lançamento Gecond" at bounding box center [181, 239] width 124 height 18
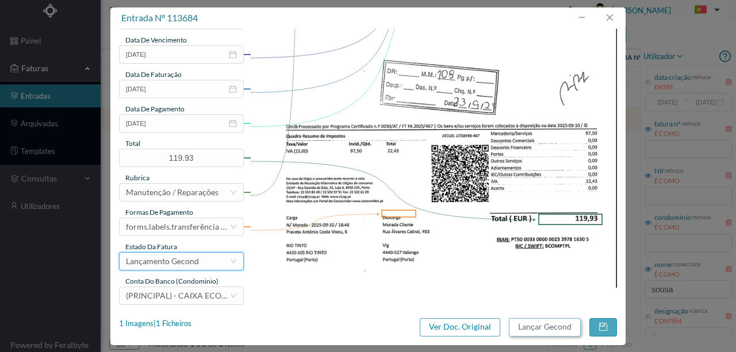
click at [542, 330] on button "Lançar Gecond" at bounding box center [545, 327] width 72 height 18
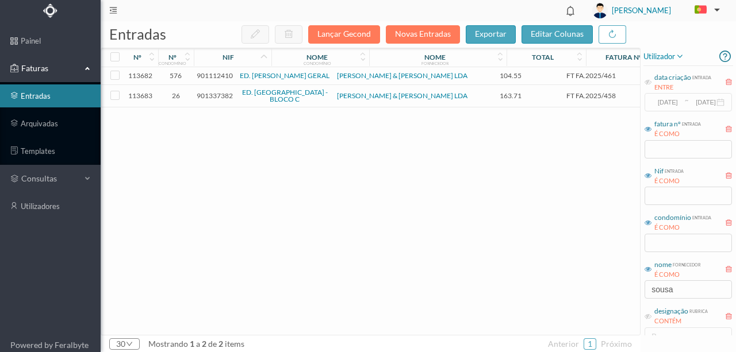
click at [206, 74] on span "901112410" at bounding box center [215, 75] width 36 height 9
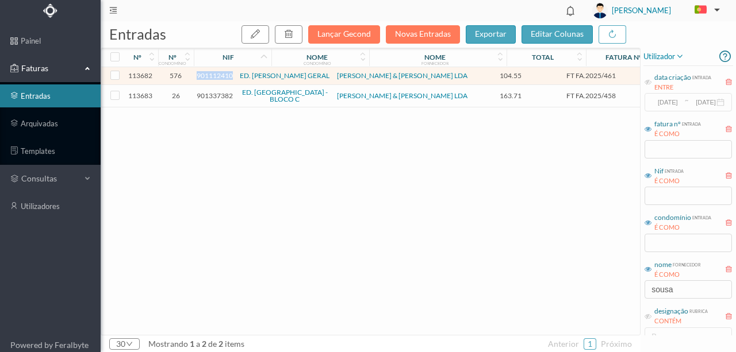
click at [206, 74] on span "901112410" at bounding box center [215, 75] width 36 height 9
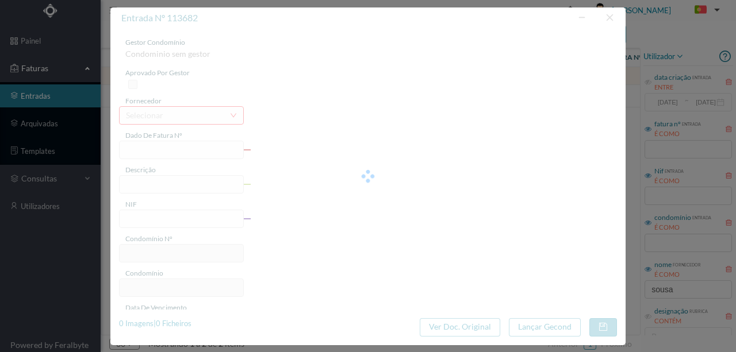
type input "FT FA.2025/461"
type input "901112410"
type input "[DATE]"
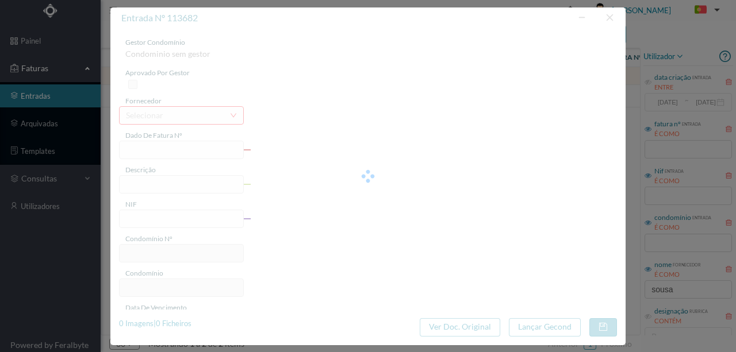
type input "104.55"
type input "576"
type input "ED. [PERSON_NAME] GERAL"
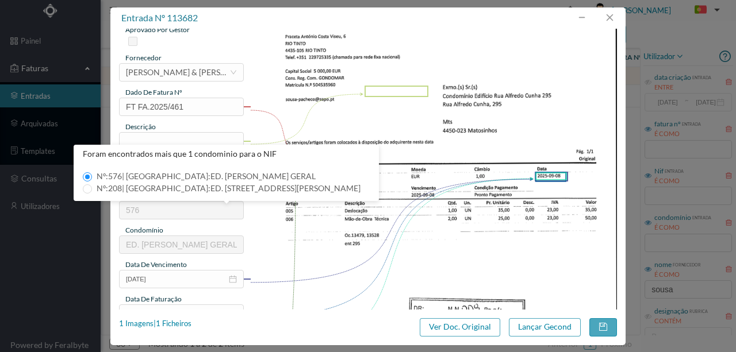
scroll to position [38, 0]
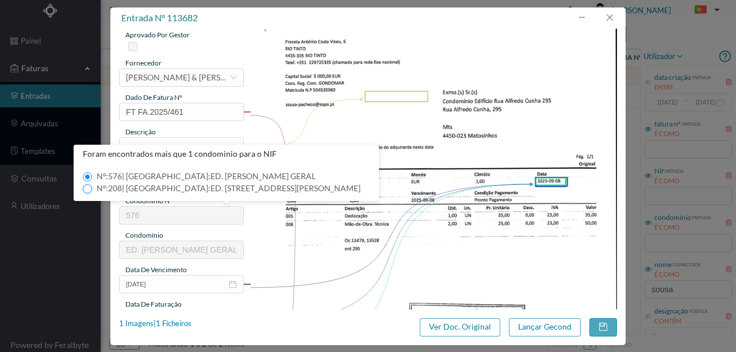
click at [84, 188] on input "Nº: 208 | Nome: ED. RUA ALFREDO CUNHA, 295" at bounding box center [87, 188] width 9 height 9
type input "208"
type input "ED. RUA ALFREDO CUNHA, 295"
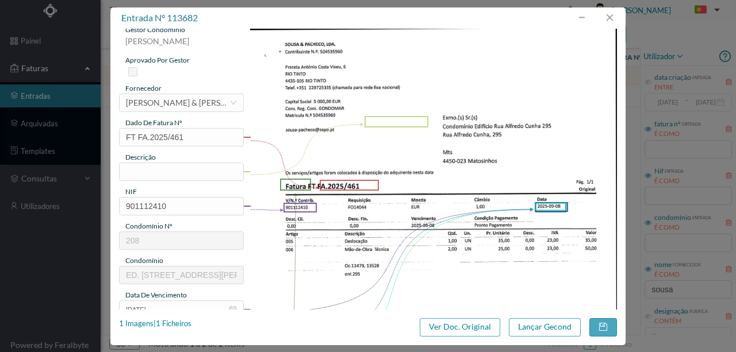
scroll to position [0, 0]
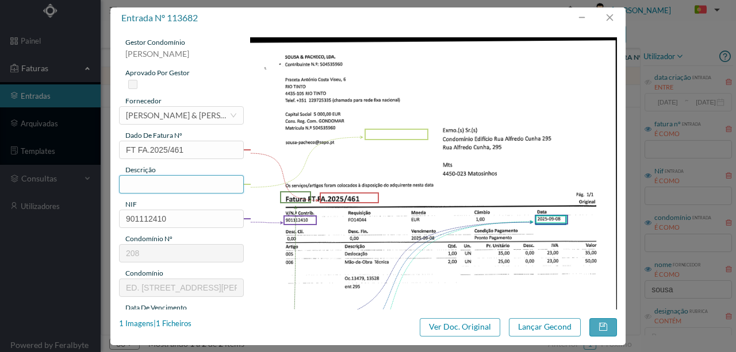
click at [130, 186] on input "text" at bounding box center [181, 184] width 125 height 18
click at [152, 184] on input "Verificar audio dos intercomunicadores; MAus contatos nas linhas" at bounding box center [181, 184] width 125 height 18
click at [172, 180] on input "Verificar audio dos intercomunicadores; Maus contatos nas linhas" at bounding box center [181, 184] width 125 height 18
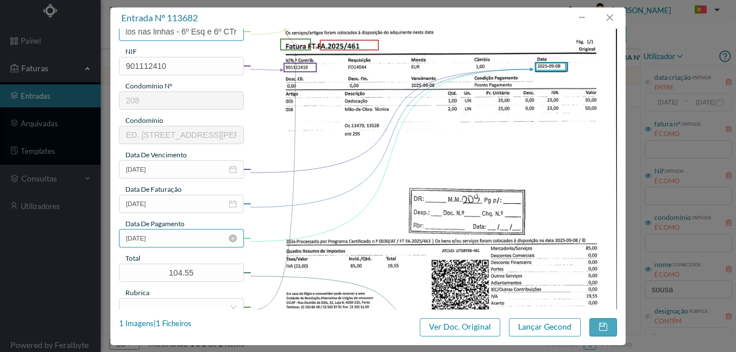
scroll to position [191, 0]
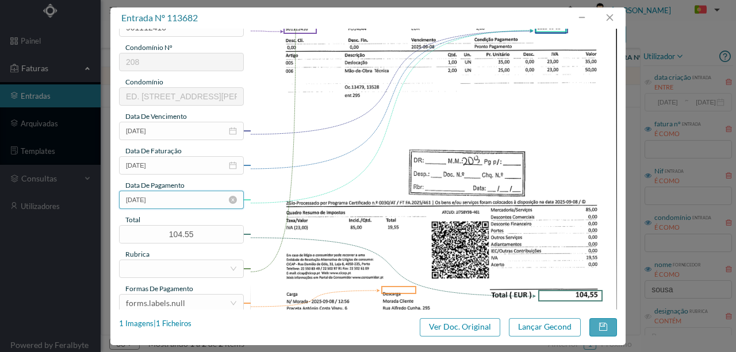
type input "Verificar audio dos intercomunicadores; Maus contatos nas linhas - 6º Esq e 6º …"
click at [172, 200] on input "[DATE]" at bounding box center [181, 200] width 125 height 18
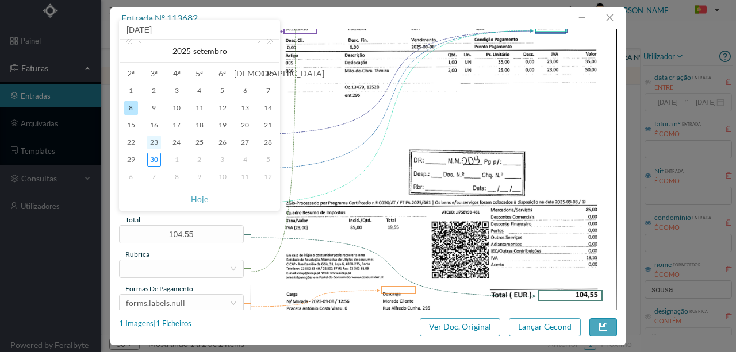
click at [154, 141] on div "23" at bounding box center [154, 143] width 14 height 14
type input "[DATE]"
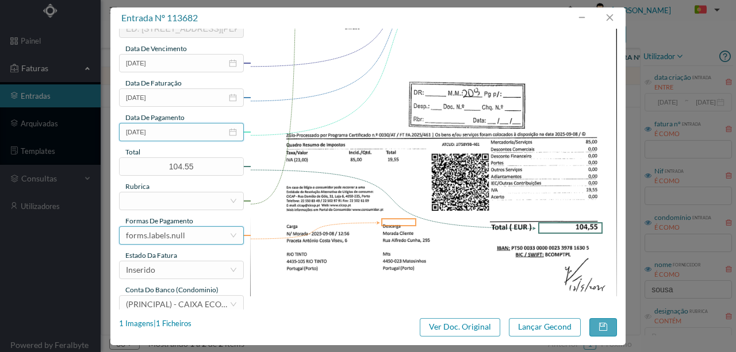
scroll to position [268, 0]
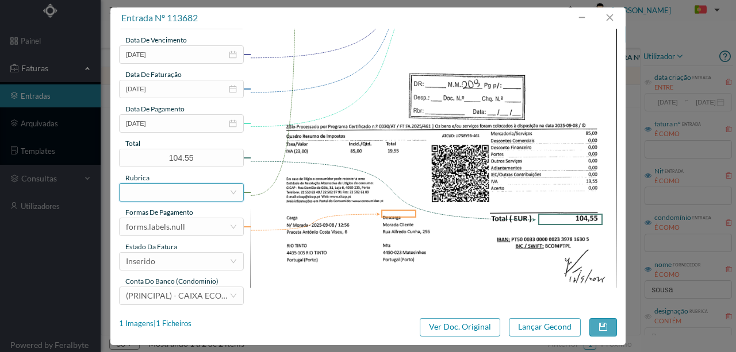
click at [144, 192] on div at bounding box center [177, 192] width 103 height 17
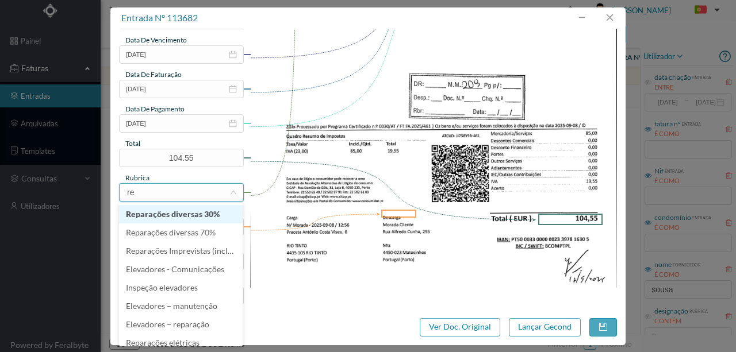
type input "rep"
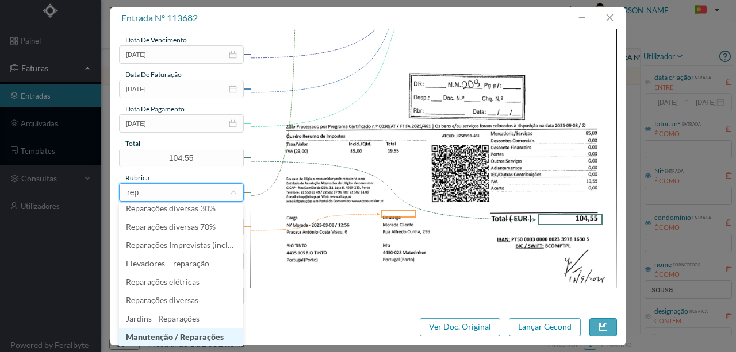
click at [159, 337] on li "Manutenção / Reparações" at bounding box center [181, 337] width 124 height 18
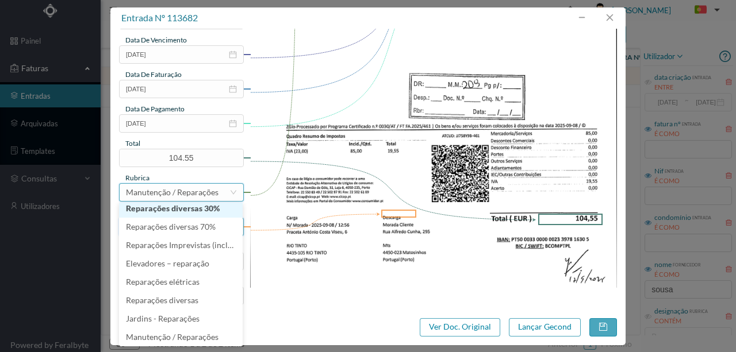
scroll to position [2, 0]
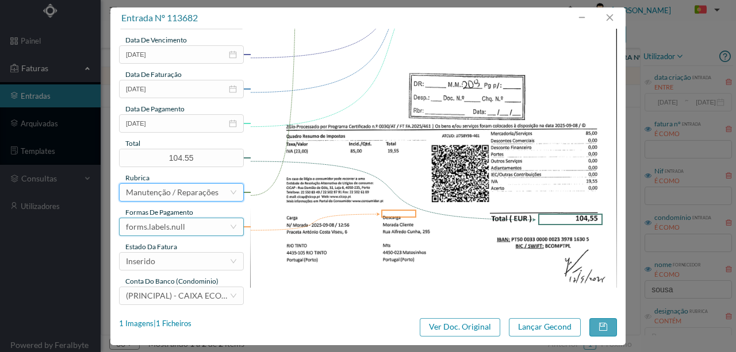
click at [167, 227] on div "forms.labels.null" at bounding box center [155, 226] width 59 height 17
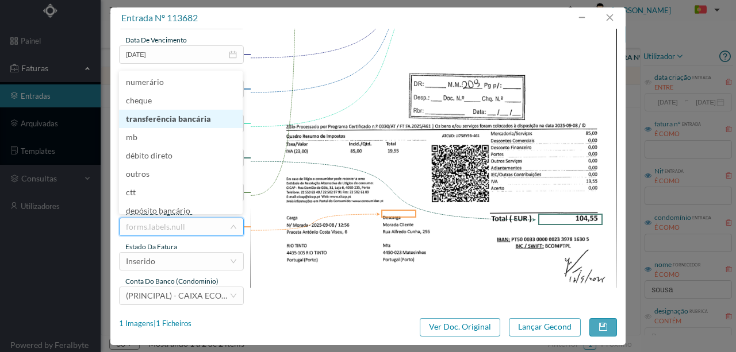
click at [175, 116] on li "transferência bancária" at bounding box center [181, 119] width 124 height 18
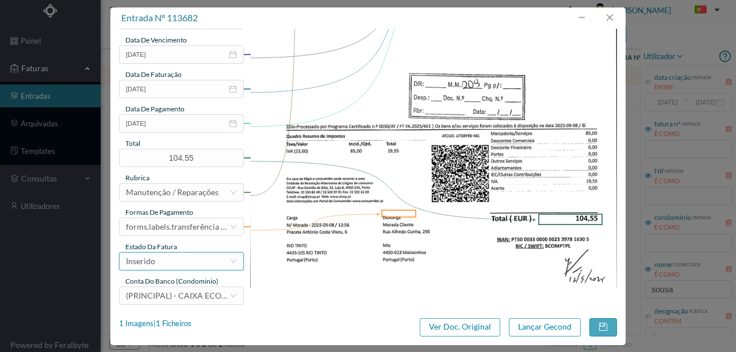
click at [155, 266] on div "Inserido" at bounding box center [177, 261] width 103 height 17
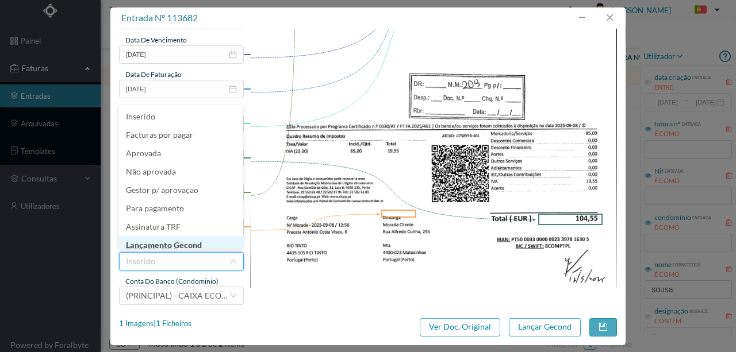
scroll to position [5, 0]
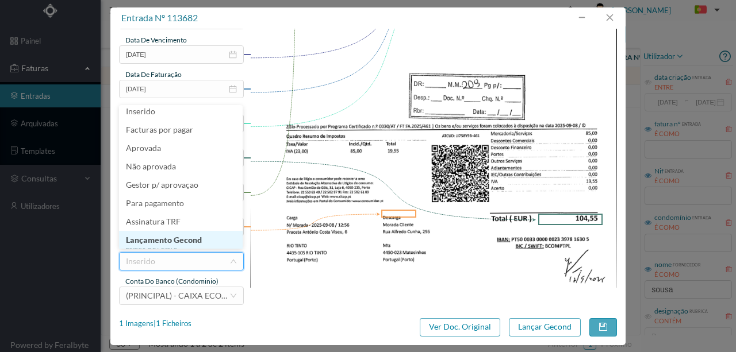
click at [180, 236] on li "Lançamento Gecond" at bounding box center [181, 240] width 124 height 18
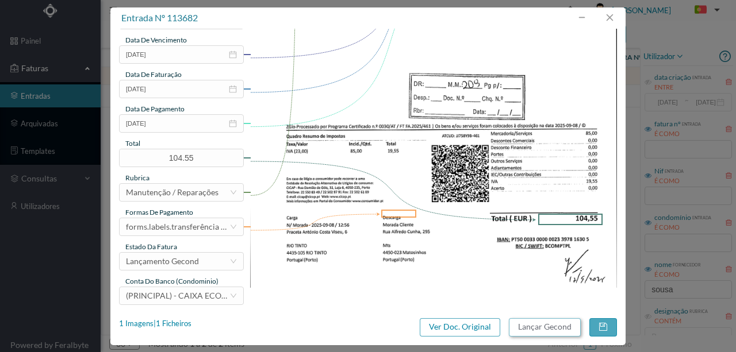
click at [541, 330] on button "Lançar Gecond" at bounding box center [545, 327] width 72 height 18
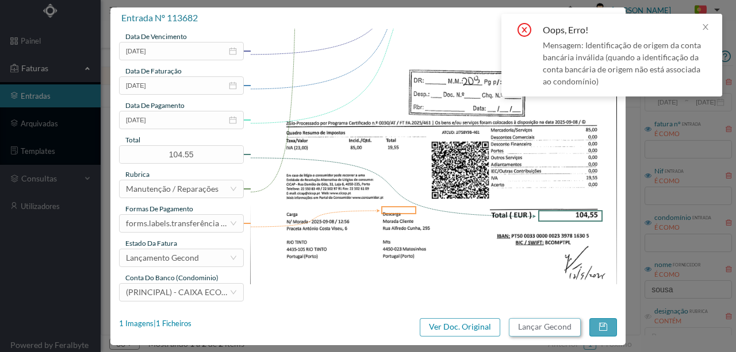
scroll to position [272, 0]
click at [164, 290] on span "(PRINCIPAL) - CAIXA ECONOMICA MONTEPIO GERAL ([FINANCIAL_ID])" at bounding box center [259, 292] width 267 height 10
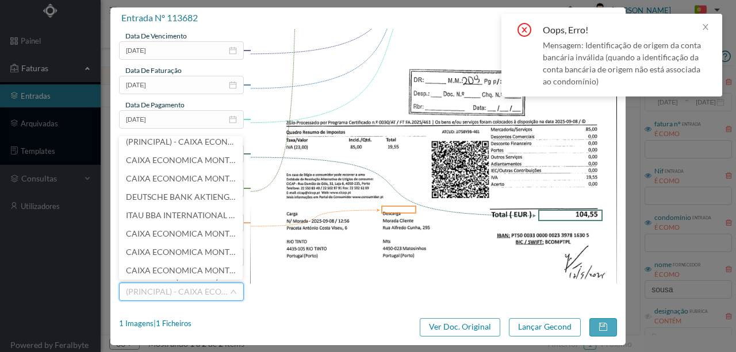
scroll to position [2, 0]
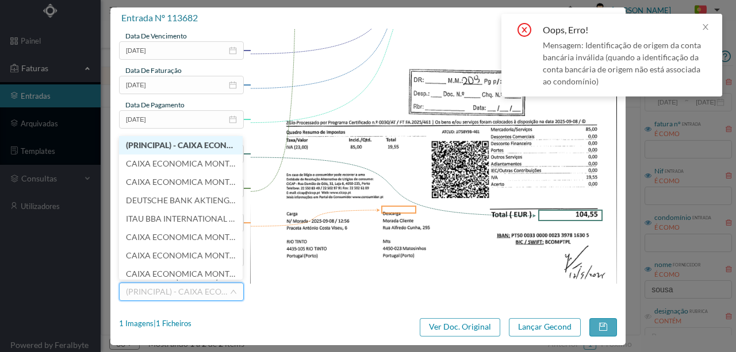
click at [166, 145] on span "(PRINCIPAL) - CAIXA ECONOMICA MONTEPIO GERAL (PT50 003600709910008599581)" at bounding box center [258, 145] width 264 height 10
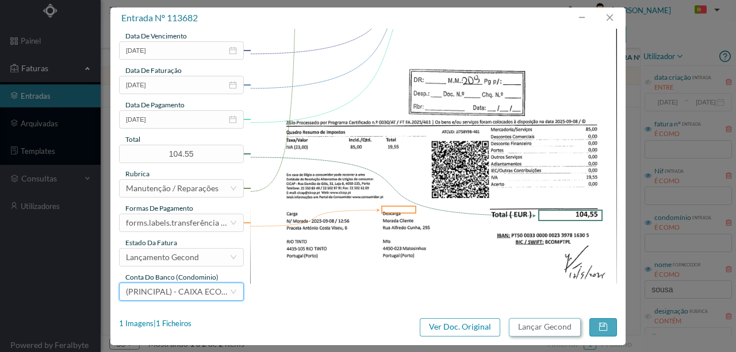
click at [518, 325] on button "Lançar Gecond" at bounding box center [545, 327] width 72 height 18
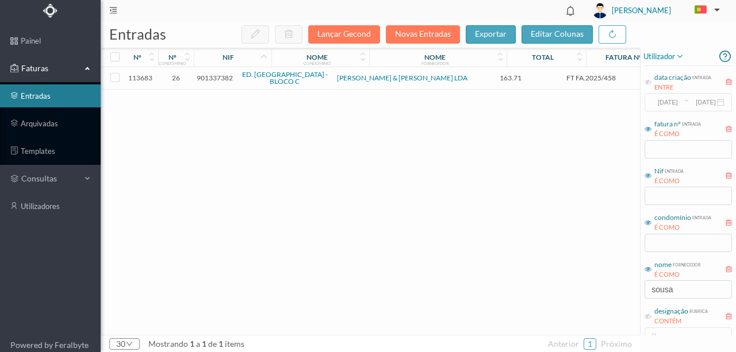
click at [215, 80] on span "901337382" at bounding box center [215, 78] width 36 height 9
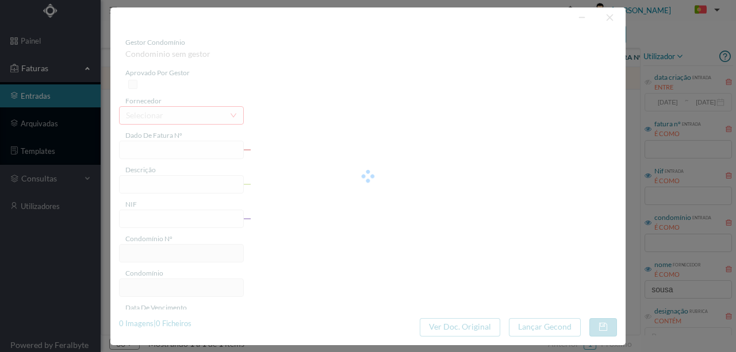
type input "FT FA.2025/458"
type input "901337382"
type input "[DATE]"
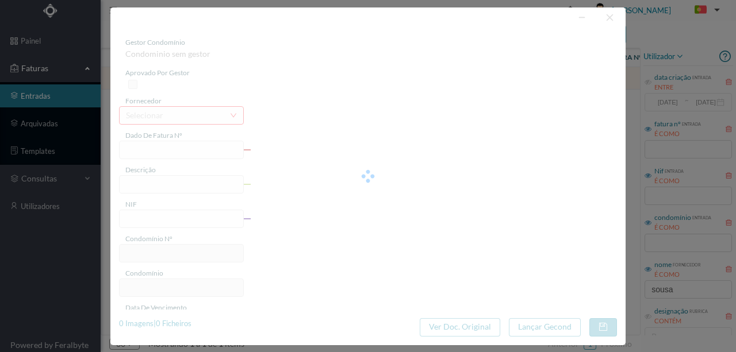
type input "163.71"
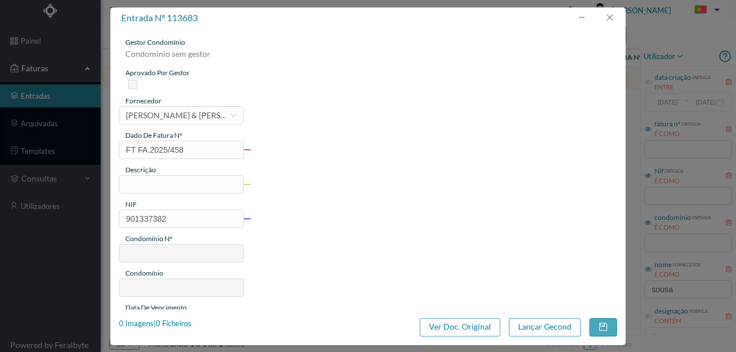
type input "26"
type input "ED. [GEOGRAPHIC_DATA] - BLOCO C"
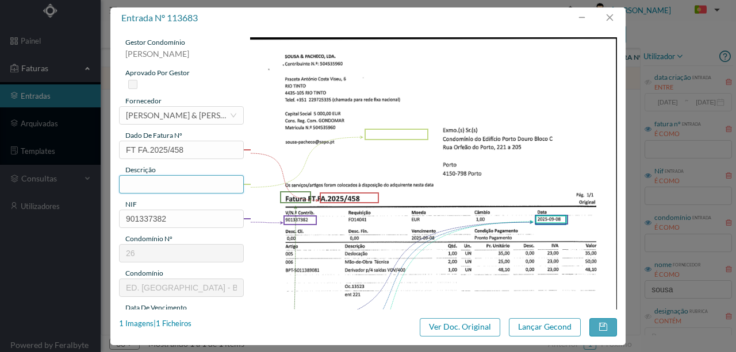
click at [142, 182] on input "text" at bounding box center [181, 184] width 125 height 18
click at [191, 185] on input "1 derivador para 4saida" at bounding box center [181, 184] width 125 height 18
click at [213, 183] on input "1 derivador para 4 saida" at bounding box center [181, 184] width 125 height 18
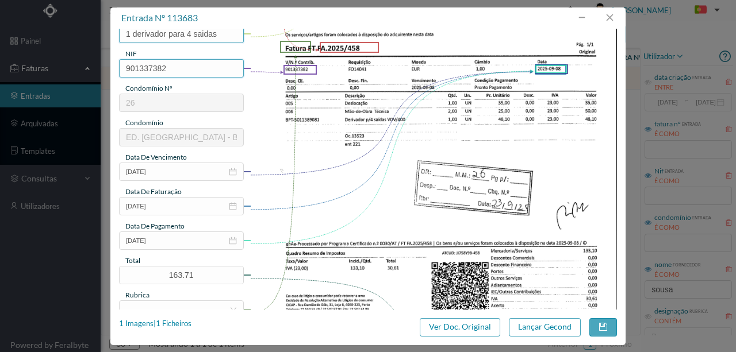
scroll to position [153, 0]
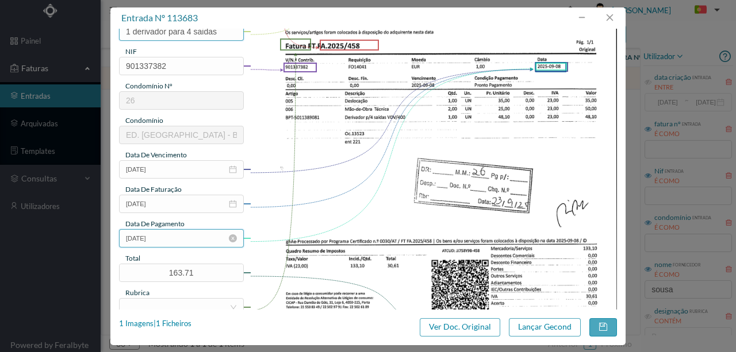
type input "1 derivador para 4 saidas"
click at [184, 237] on input "[DATE]" at bounding box center [181, 238] width 125 height 18
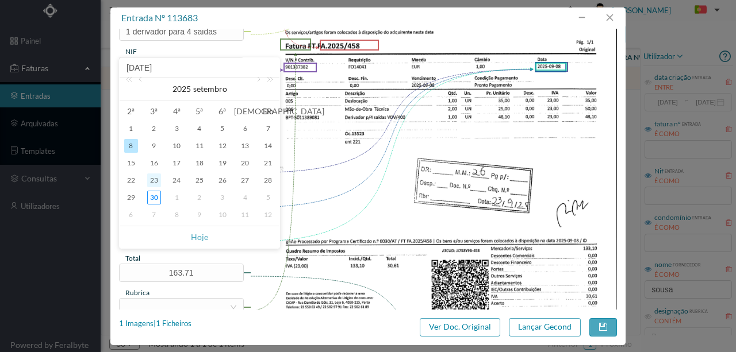
click at [153, 182] on div "23" at bounding box center [154, 181] width 14 height 14
type input "[DATE]"
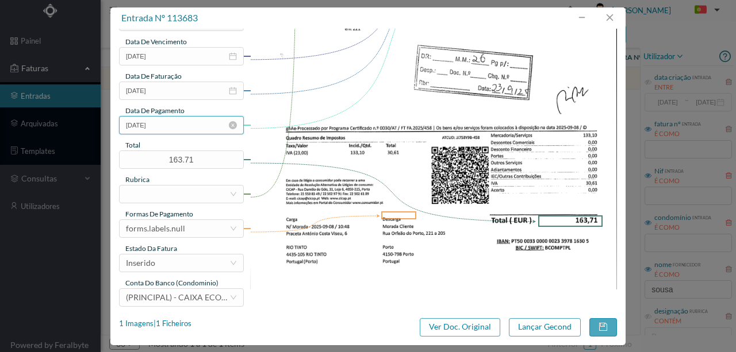
scroll to position [268, 0]
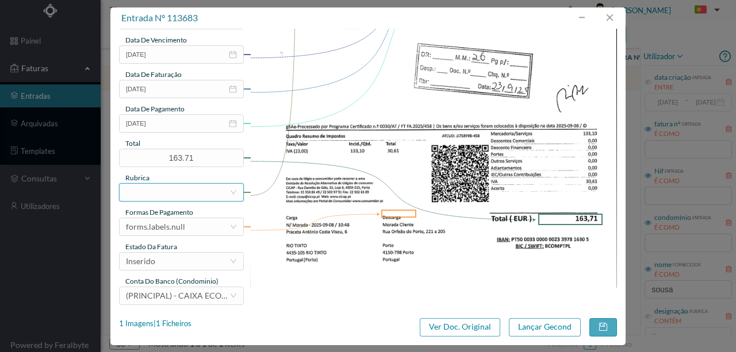
click at [150, 197] on div at bounding box center [177, 192] width 103 height 17
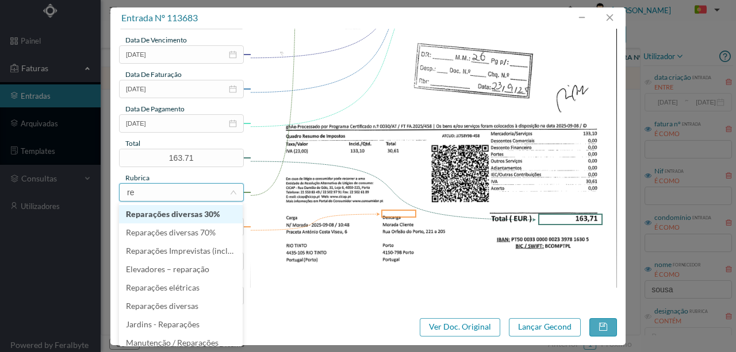
type input "rep"
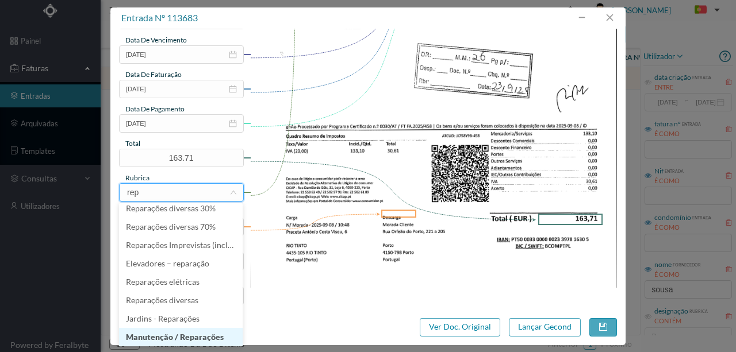
click at [150, 334] on li "Manutenção / Reparações" at bounding box center [181, 337] width 124 height 18
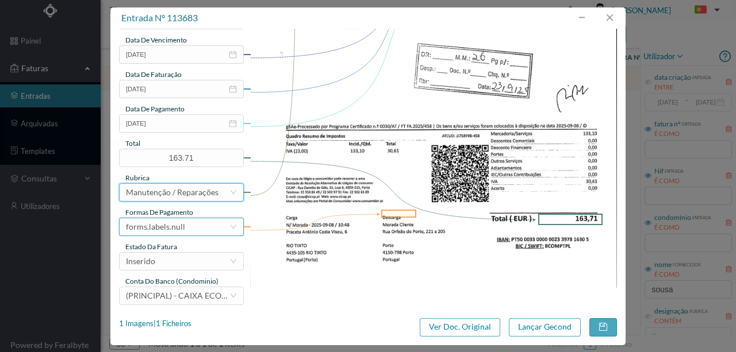
click at [176, 226] on div "forms.labels.null" at bounding box center [155, 226] width 59 height 17
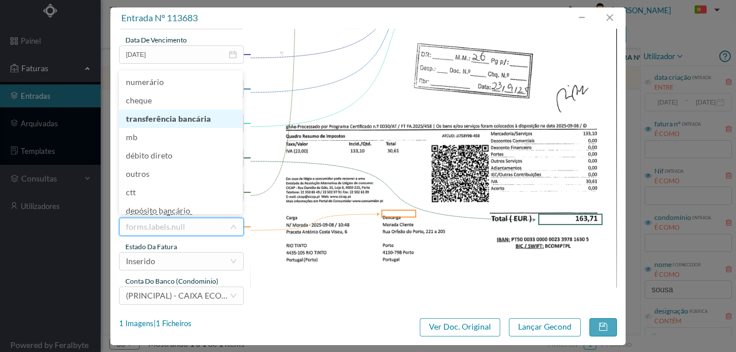
click at [167, 123] on li "transferência bancária" at bounding box center [181, 119] width 124 height 18
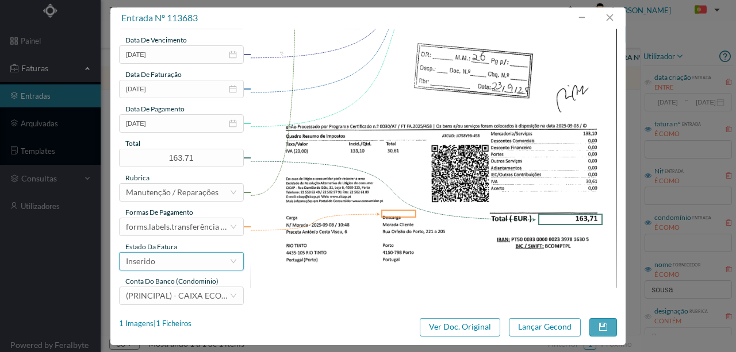
click at [164, 267] on div "Inserido" at bounding box center [177, 261] width 103 height 17
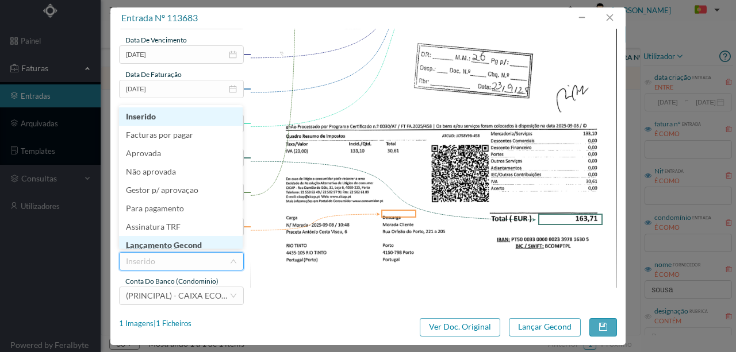
scroll to position [6, 0]
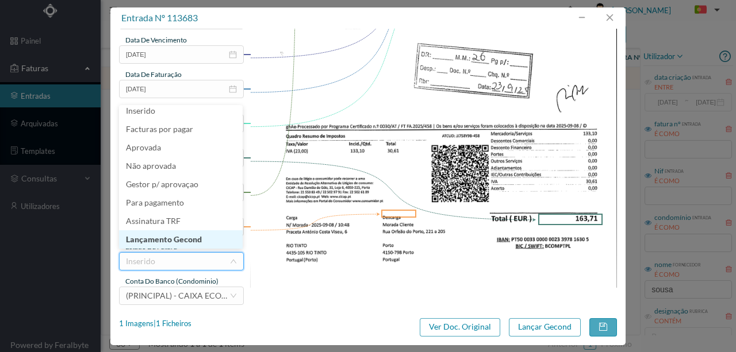
drag, startPoint x: 171, startPoint y: 238, endPoint x: 485, endPoint y: 340, distance: 330.0
click at [171, 238] on li "Lançamento Gecond" at bounding box center [181, 239] width 124 height 18
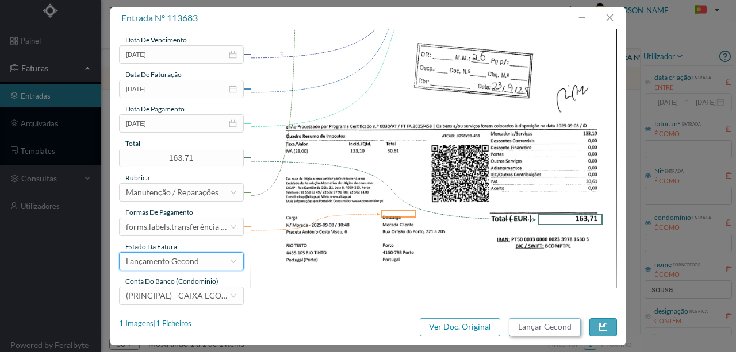
drag, startPoint x: 535, startPoint y: 329, endPoint x: 540, endPoint y: 325, distance: 6.6
click at [540, 325] on button "Lançar Gecond" at bounding box center [545, 327] width 72 height 18
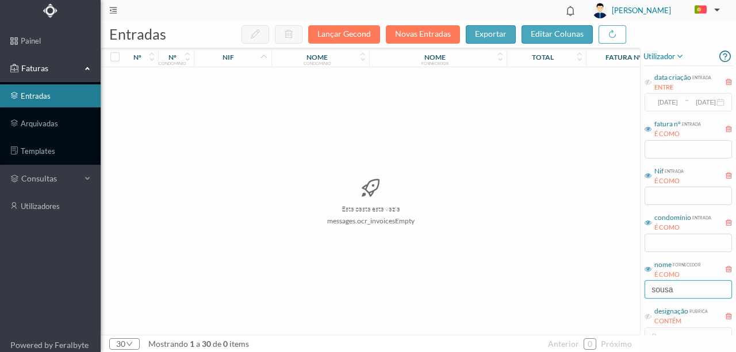
drag, startPoint x: 680, startPoint y: 288, endPoint x: 526, endPoint y: 291, distance: 154.0
click at [528, 291] on div "entradas Lançar Gecond Novas Entradas exportar editar colunas nº nº condomínio …" at bounding box center [418, 186] width 635 height 331
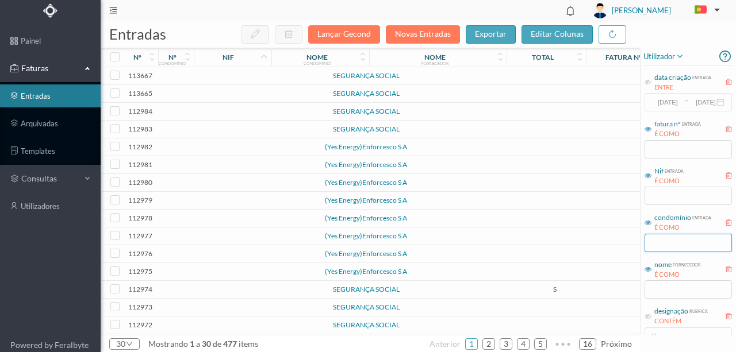
click at [661, 244] on input "text" at bounding box center [687, 243] width 87 height 18
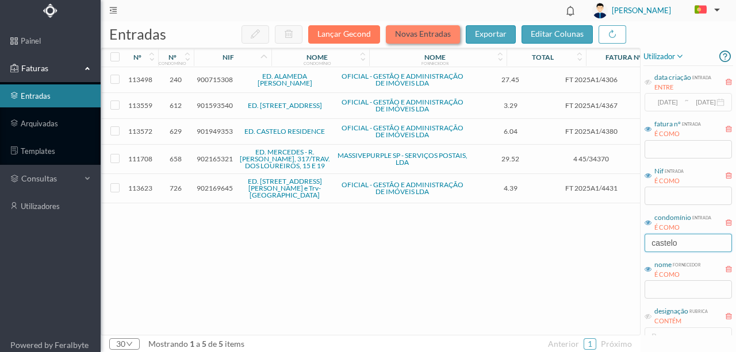
type input "castelo"
click at [410, 36] on button "Novas Entradas" at bounding box center [423, 34] width 74 height 18
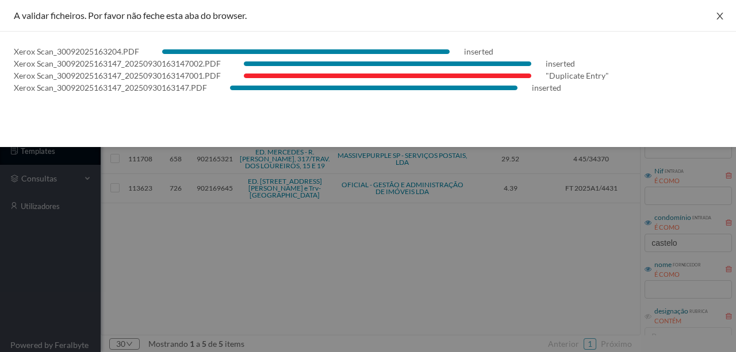
click at [720, 18] on icon "icon: close" at bounding box center [719, 15] width 9 height 9
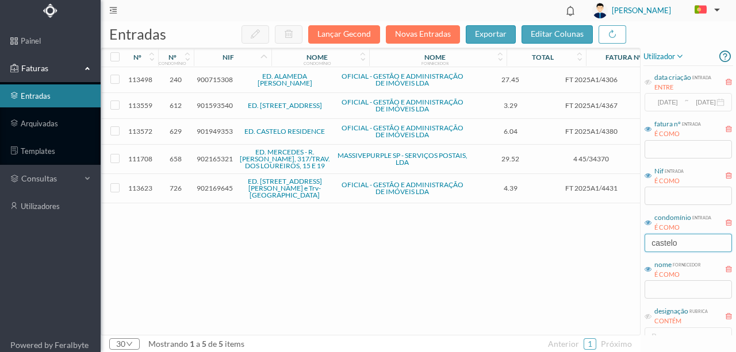
drag, startPoint x: 684, startPoint y: 244, endPoint x: 500, endPoint y: 247, distance: 183.9
click at [500, 245] on div "entradas Lançar Gecond Novas Entradas exportar editar colunas nº nº condomínio …" at bounding box center [418, 186] width 635 height 331
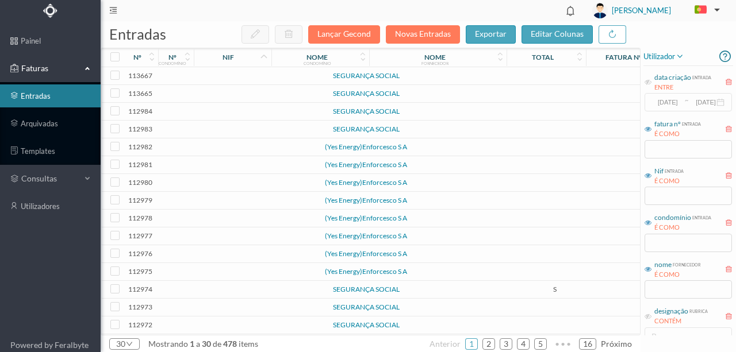
click at [213, 74] on td at bounding box center [248, 76] width 98 height 18
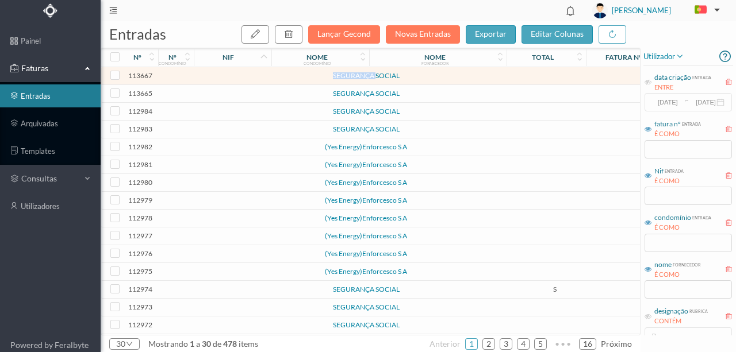
click at [213, 74] on td at bounding box center [248, 76] width 98 height 18
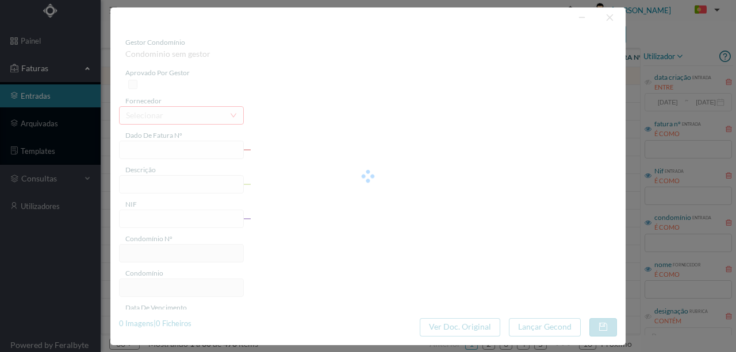
type input "0"
type input "Invalid date"
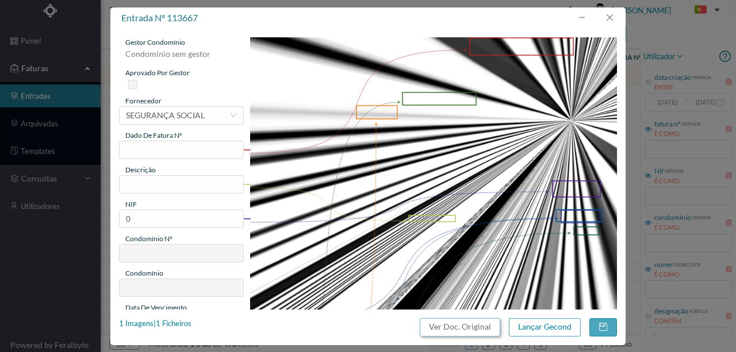
click at [451, 333] on button "Ver Doc. Original" at bounding box center [460, 327] width 80 height 18
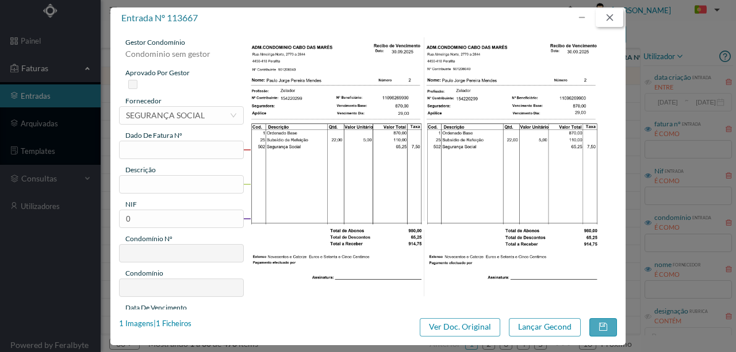
click at [607, 17] on button "button" at bounding box center [609, 18] width 28 height 18
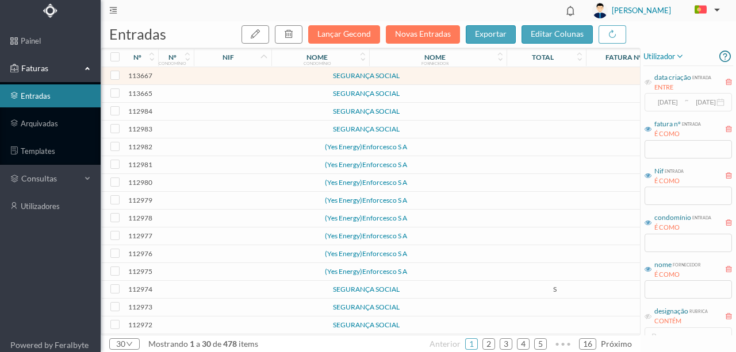
click at [263, 93] on td at bounding box center [248, 94] width 98 height 18
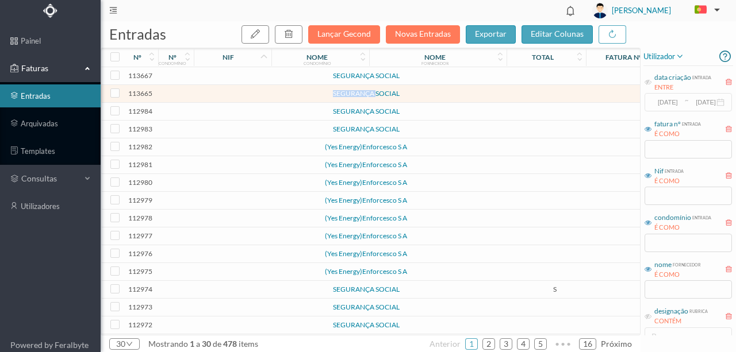
click at [263, 93] on td at bounding box center [248, 94] width 98 height 18
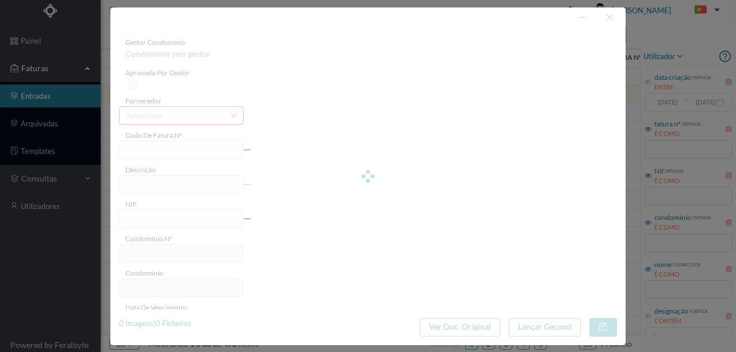
type input "0"
type input "Invalid date"
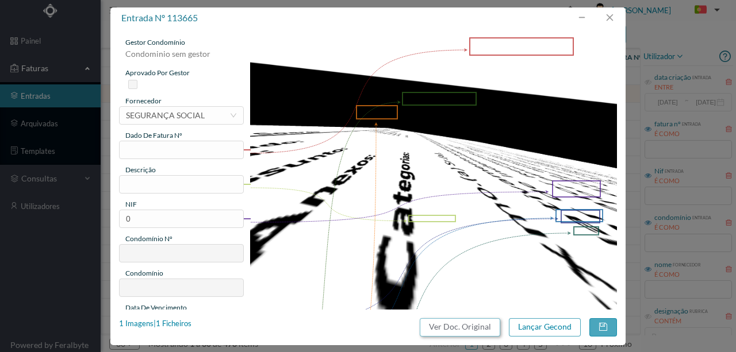
click at [456, 324] on button "Ver Doc. Original" at bounding box center [460, 327] width 80 height 18
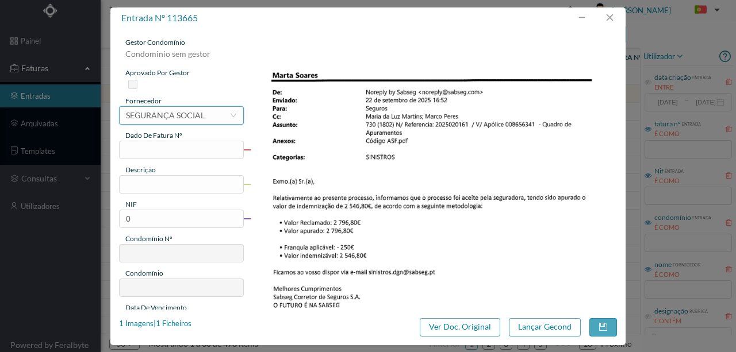
click at [197, 117] on div "SEGURANÇA SOCIAL" at bounding box center [165, 115] width 79 height 17
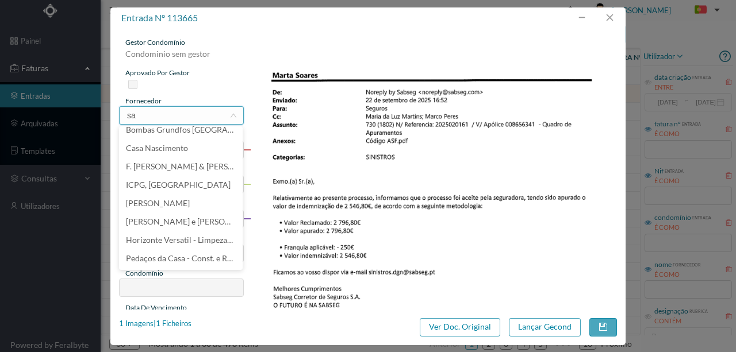
scroll to position [0, 0]
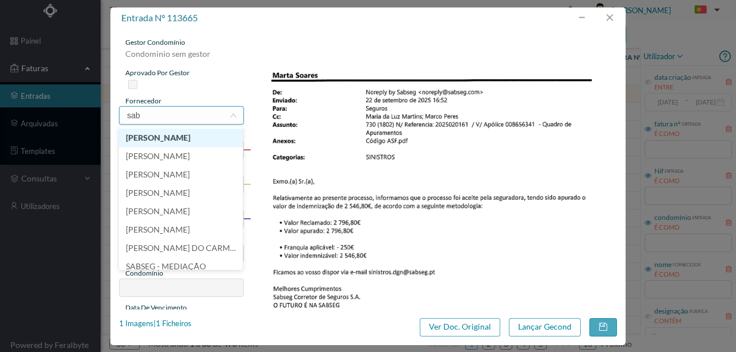
type input "sabs"
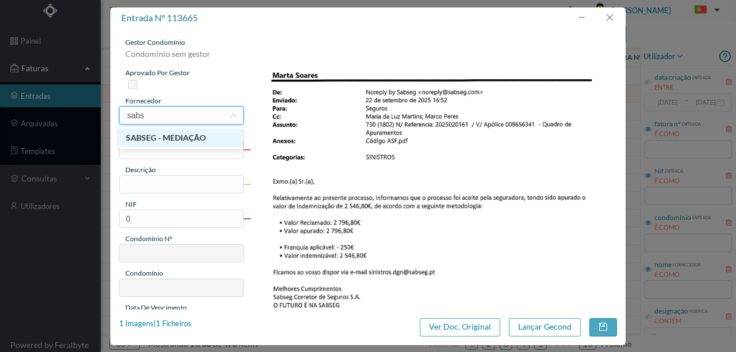
click at [177, 136] on li "SABSEG - MEDIAÇÃO" at bounding box center [181, 138] width 124 height 18
click at [134, 148] on input "text" at bounding box center [181, 150] width 125 height 18
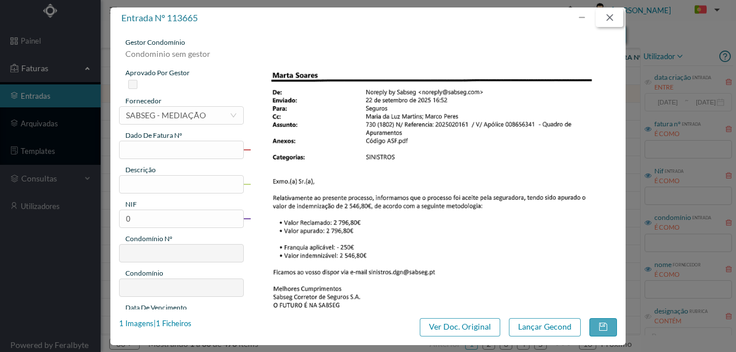
drag, startPoint x: 613, startPoint y: 22, endPoint x: 621, endPoint y: 39, distance: 19.0
click at [613, 22] on button "button" at bounding box center [609, 18] width 28 height 18
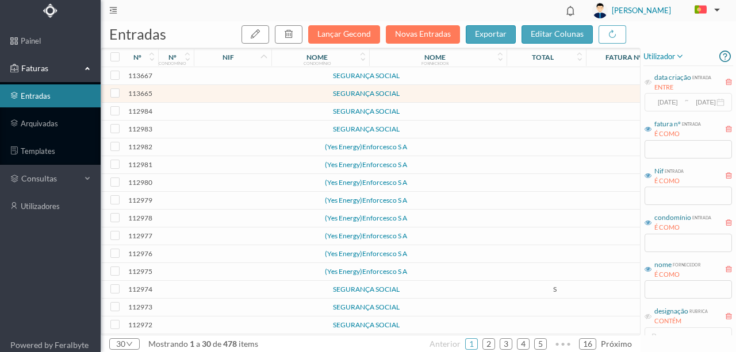
click at [232, 213] on td at bounding box center [248, 219] width 98 height 18
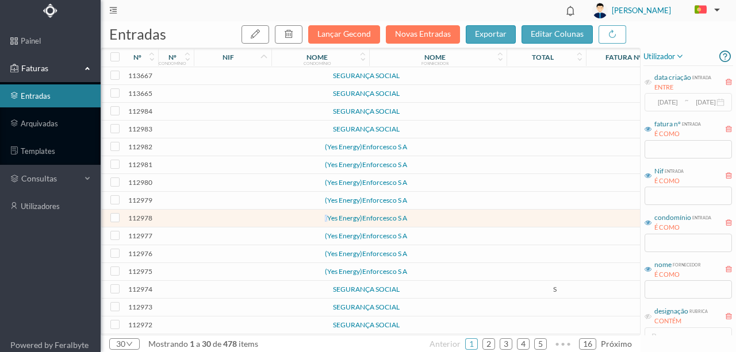
click at [232, 213] on td at bounding box center [248, 219] width 98 height 18
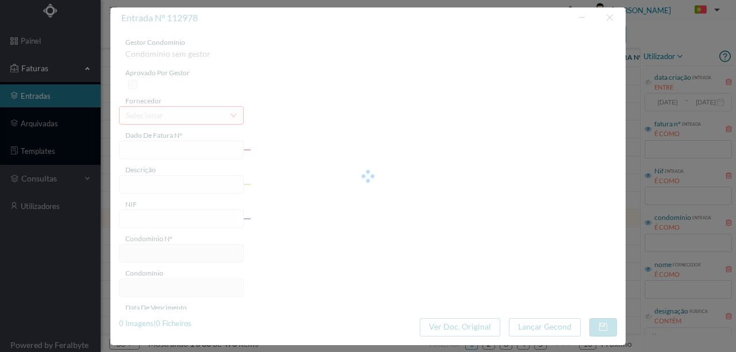
type input "0"
type input "Invalid date"
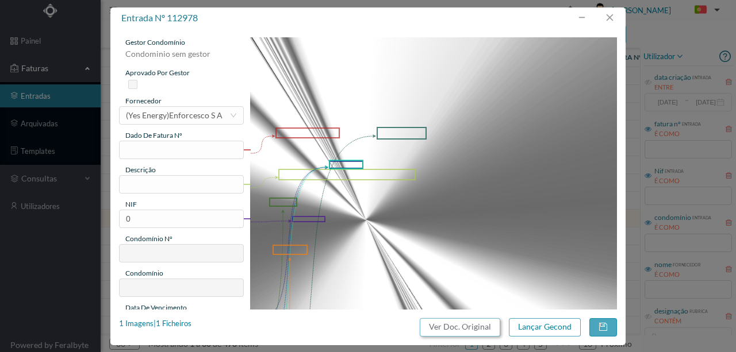
click at [453, 327] on button "Ver Doc. Original" at bounding box center [460, 327] width 80 height 18
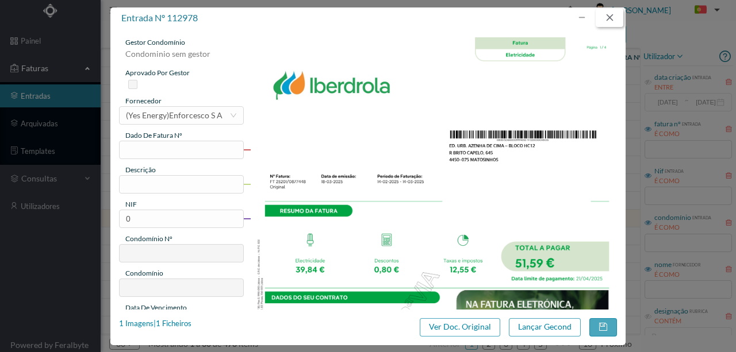
click at [609, 13] on button "button" at bounding box center [609, 18] width 28 height 18
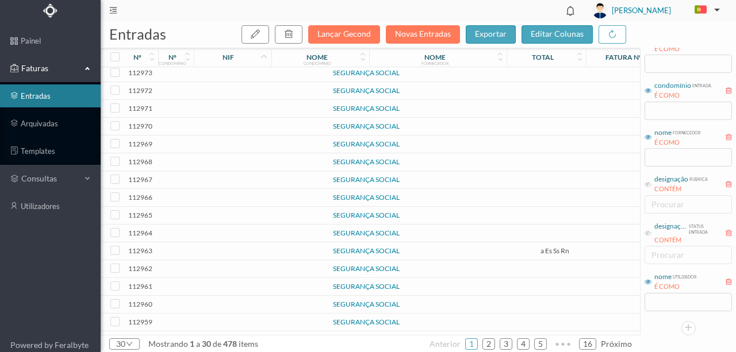
scroll to position [149, 0]
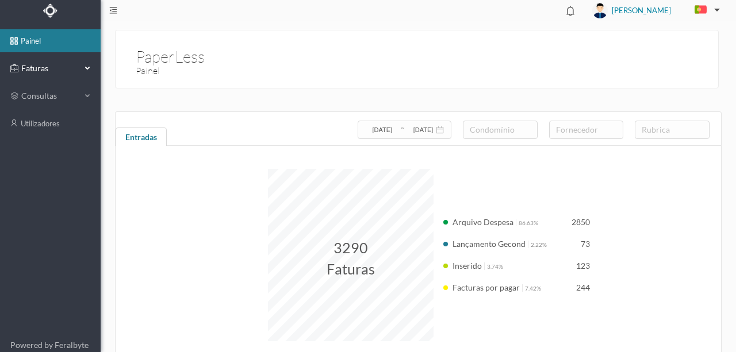
click at [36, 68] on span "Faturas" at bounding box center [49, 68] width 63 height 11
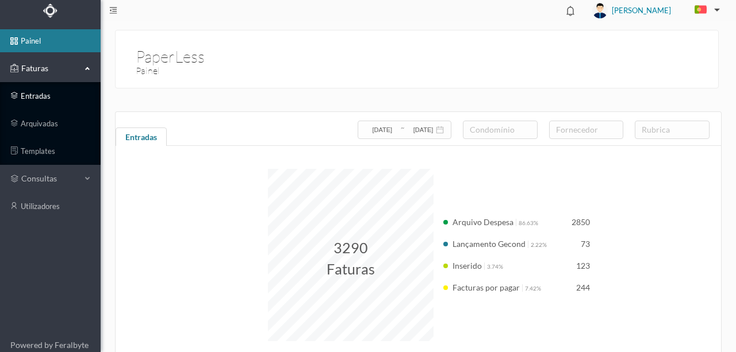
click at [32, 98] on link "entradas" at bounding box center [50, 95] width 101 height 23
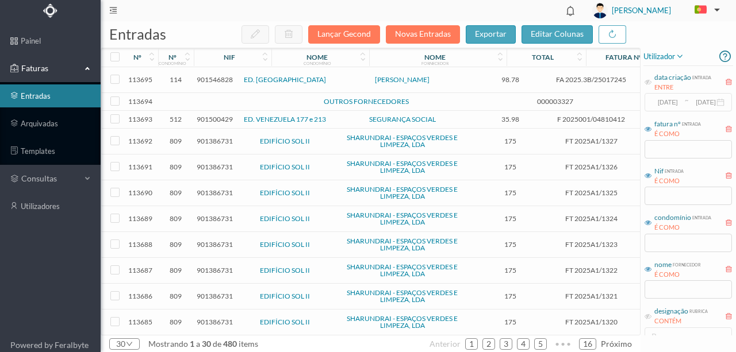
click at [220, 78] on span "901546828" at bounding box center [215, 79] width 36 height 9
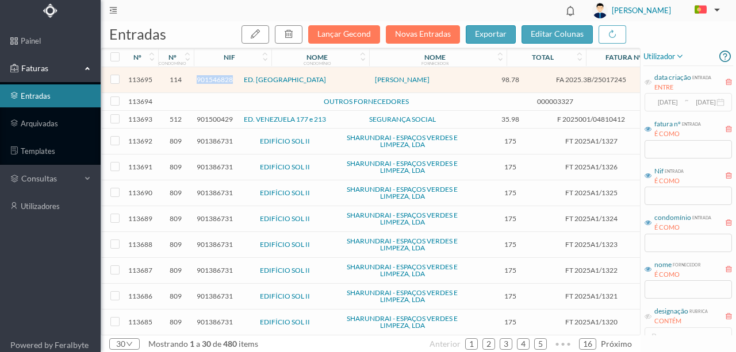
click at [221, 78] on span "901546828" at bounding box center [215, 79] width 36 height 9
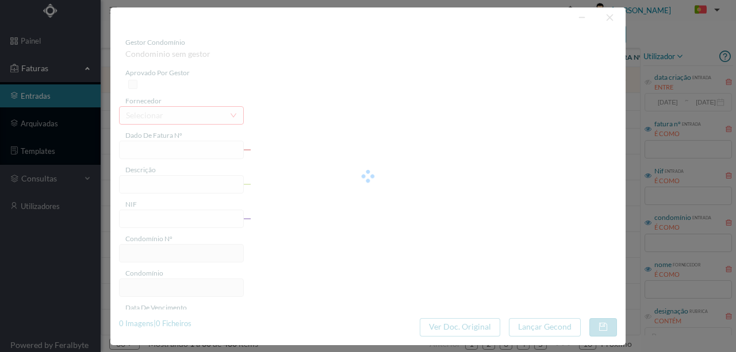
type input "FA 2025.3B/25017245"
type input "REPARAÇÃO COM APLICAÇÃO DE MATERIAL ABAIXO IN"
type input "901546828"
type input "17-09-2025"
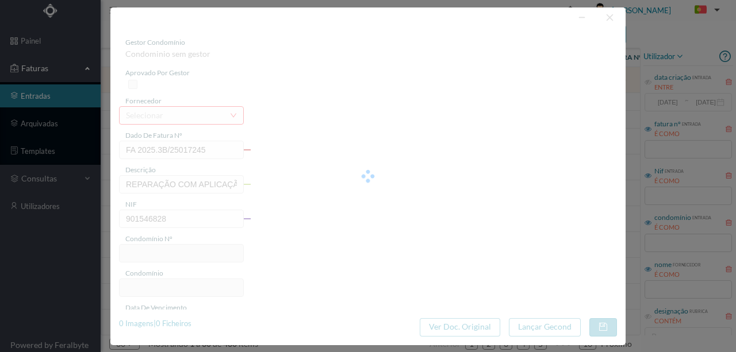
type input "17-09-2025"
type input "98.78"
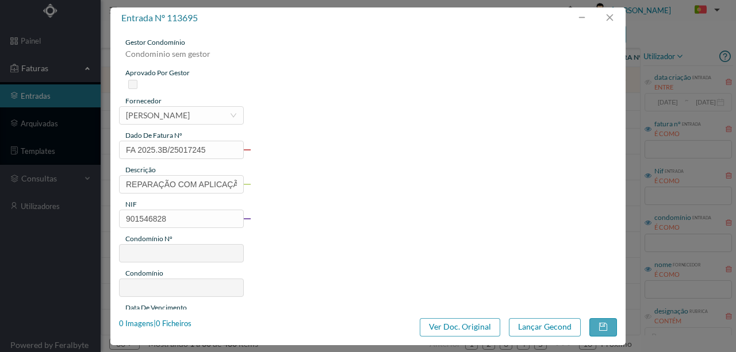
type input "114"
type input "ED. PRAÇA DA ÍNDIA"
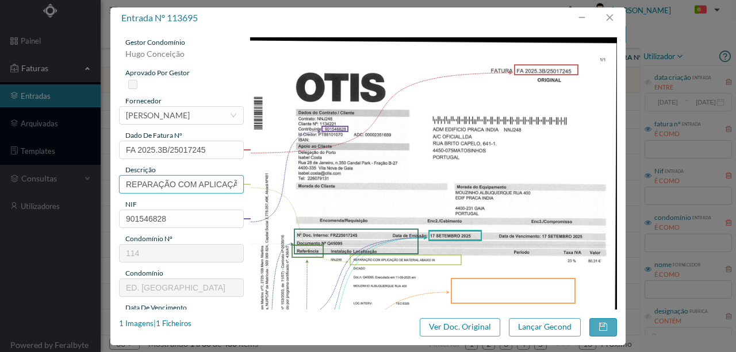
scroll to position [0, 105]
drag, startPoint x: 121, startPoint y: 180, endPoint x: 379, endPoint y: 190, distance: 258.2
click at [379, 190] on div "gestor condomínio Hugo Conceição aprovado por gestor fornecedor selecionar OTIS…" at bounding box center [368, 305] width 498 height 536
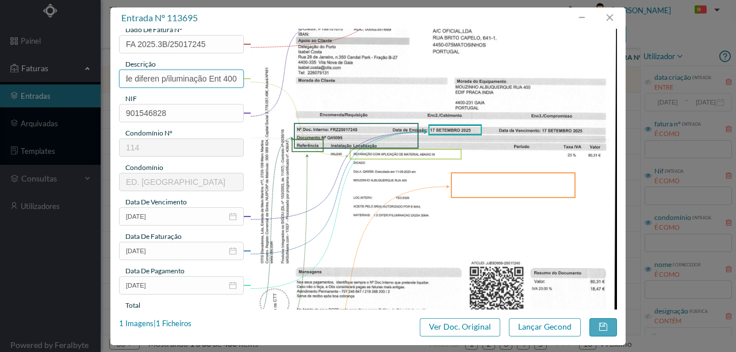
scroll to position [115, 0]
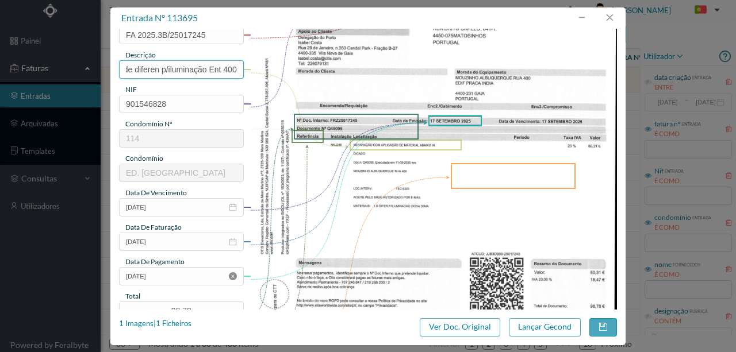
type input "Reparação com aplicação de diferen p/iluminação Ent 400"
click at [232, 276] on icon "icon: close-circle" at bounding box center [233, 276] width 8 height 8
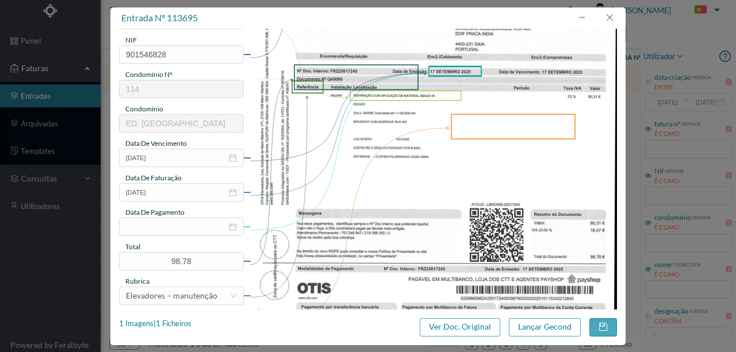
scroll to position [268, 0]
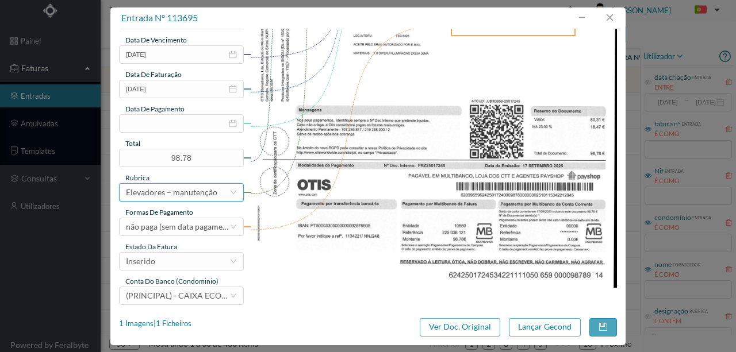
click at [190, 193] on div "Elevadores – manutenção" at bounding box center [171, 192] width 91 height 17
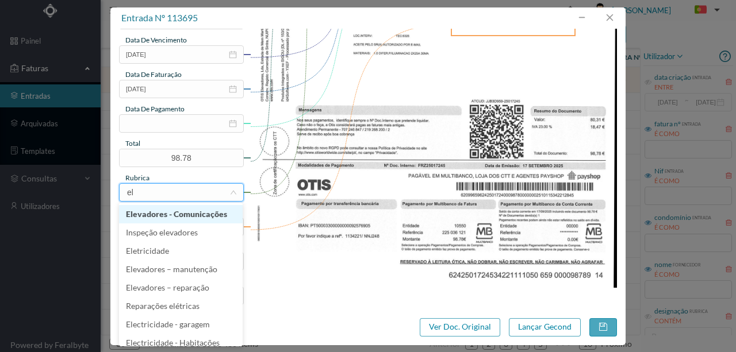
type input "ele"
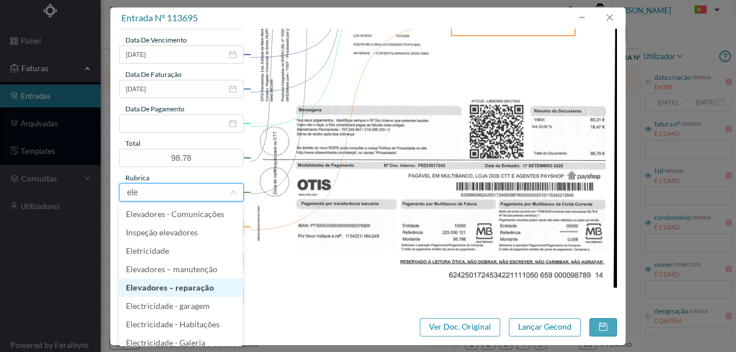
click at [207, 287] on li "Elevadores – reparação" at bounding box center [181, 288] width 124 height 18
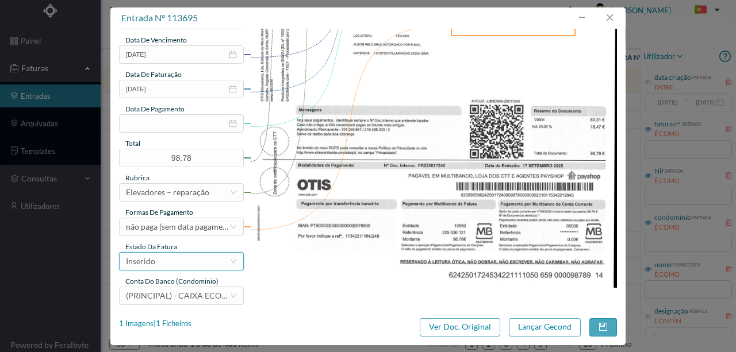
click at [158, 264] on div "Inserido" at bounding box center [177, 261] width 103 height 17
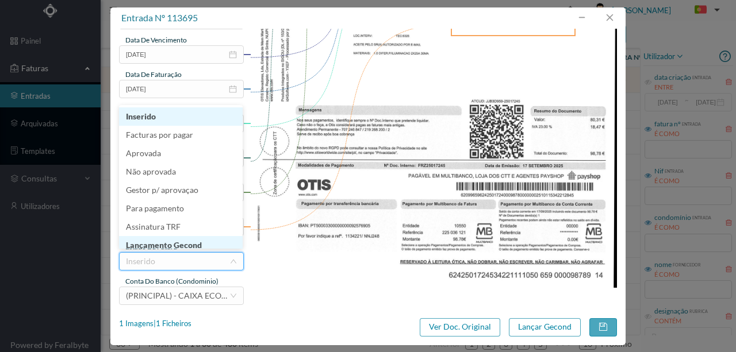
scroll to position [6, 0]
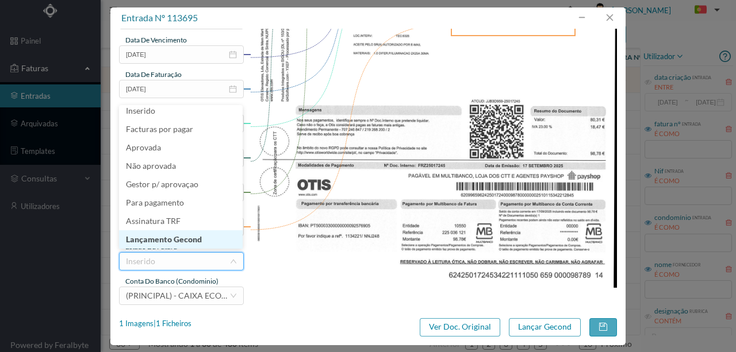
drag, startPoint x: 174, startPoint y: 240, endPoint x: 290, endPoint y: 254, distance: 116.9
click at [174, 240] on li "Lançamento Gecond" at bounding box center [181, 239] width 124 height 18
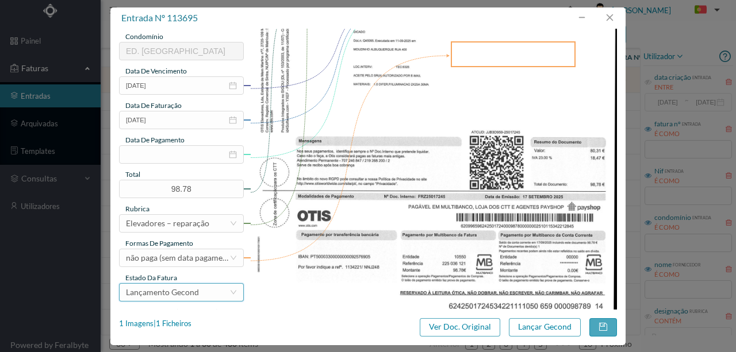
scroll to position [115, 0]
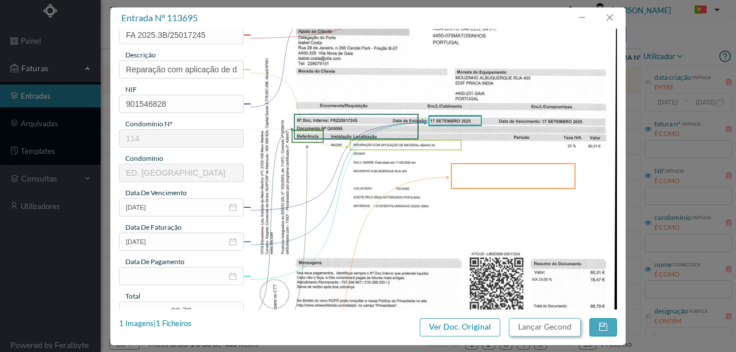
click at [547, 331] on button "Lançar Gecond" at bounding box center [545, 327] width 72 height 18
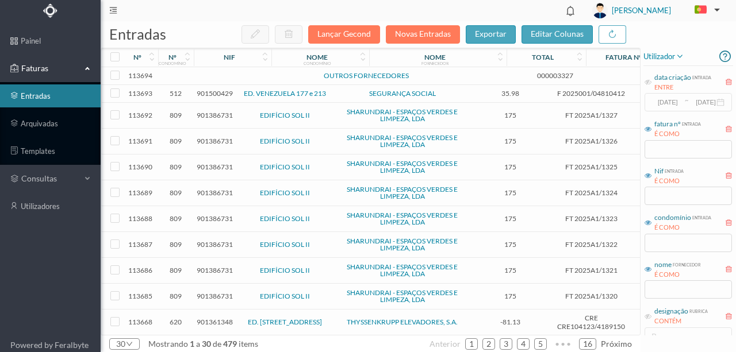
click at [213, 95] on span "901500429" at bounding box center [215, 93] width 36 height 9
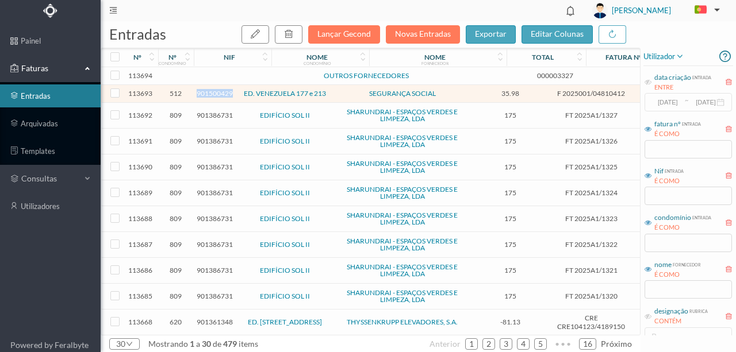
click at [213, 95] on span "901500429" at bounding box center [215, 93] width 36 height 9
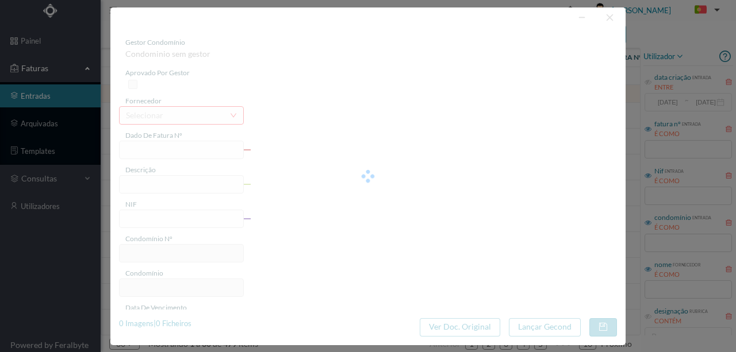
type input "F 2025001/04810412"
type input "901500429"
type input "Invalid date"
type input "2025-08-30"
type input "35.98"
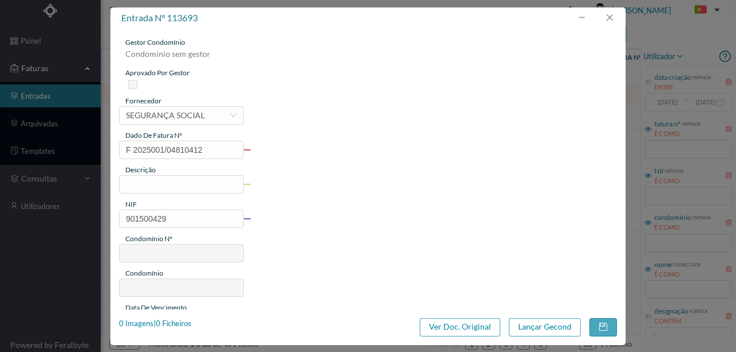
type input "512"
type input "ED. VENEZUELA 177 e 213"
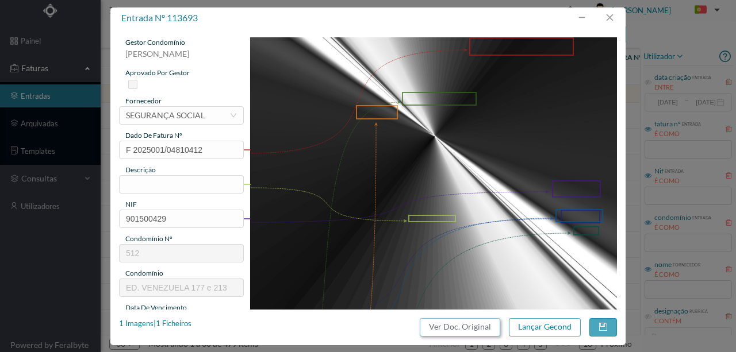
drag, startPoint x: 479, startPoint y: 332, endPoint x: 433, endPoint y: 49, distance: 286.5
click at [478, 332] on button "Ver Doc. Original" at bounding box center [460, 327] width 80 height 18
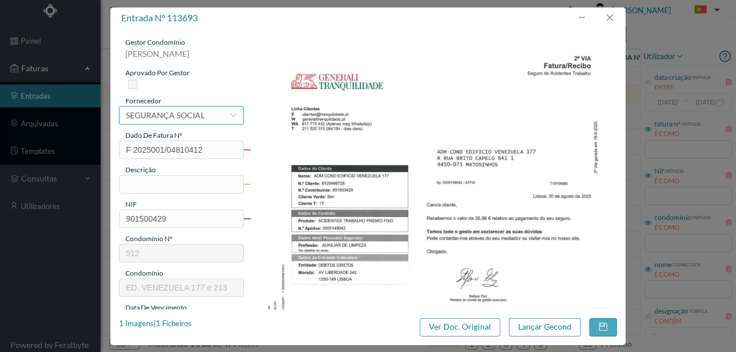
drag, startPoint x: 176, startPoint y: 117, endPoint x: 193, endPoint y: 103, distance: 21.7
click at [176, 111] on div "SEGURANÇA SOCIAL" at bounding box center [165, 115] width 79 height 17
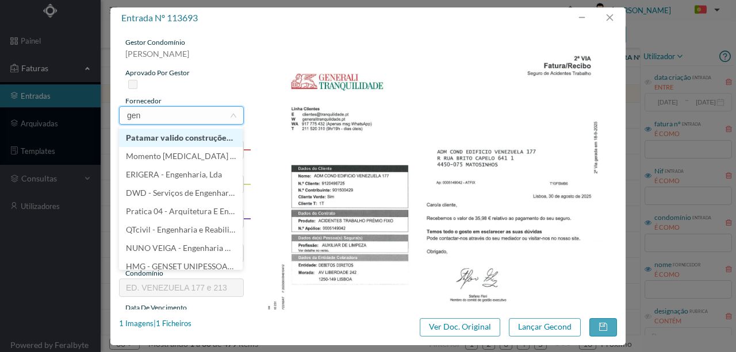
scroll to position [0, 0]
type input "gene"
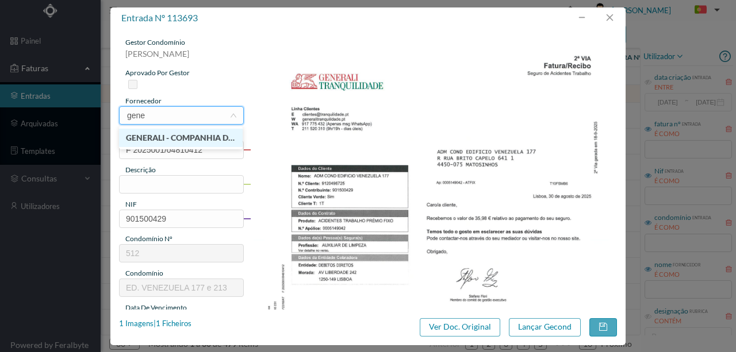
click at [179, 141] on li "GENERALI - COMPANHIA DE SEGUROS S.A." at bounding box center [181, 138] width 124 height 18
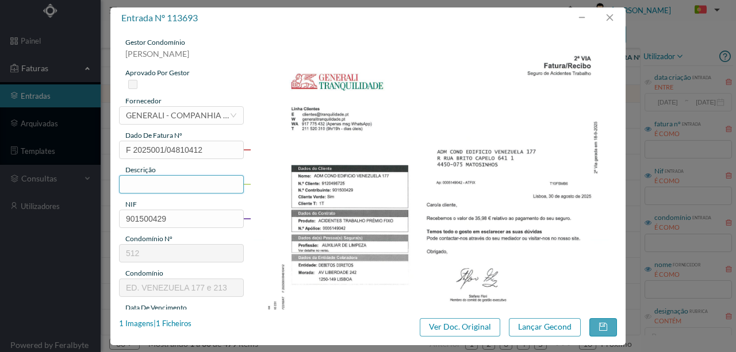
click at [137, 184] on input "text" at bounding box center [181, 184] width 125 height 18
type input "Seg AT Ap. nº 5149042 (06.09.2025 a 05.09.2026)"
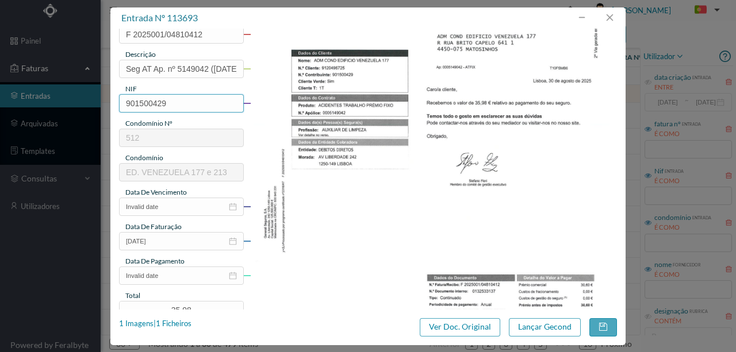
scroll to position [153, 0]
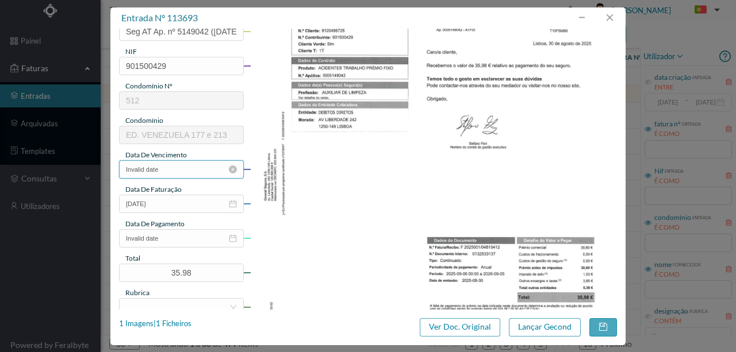
click at [182, 167] on input "Invalid date" at bounding box center [181, 169] width 125 height 18
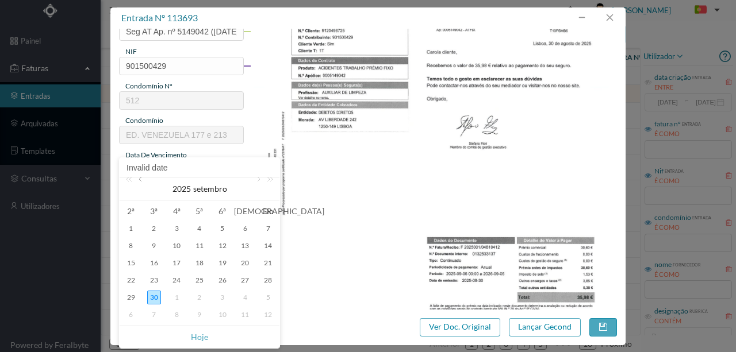
click at [140, 184] on link at bounding box center [141, 189] width 10 height 23
click at [248, 300] on div "30" at bounding box center [245, 298] width 14 height 14
type input "2025-08-30"
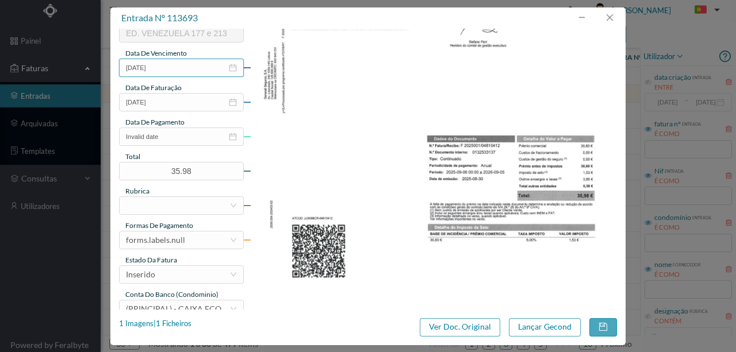
scroll to position [268, 0]
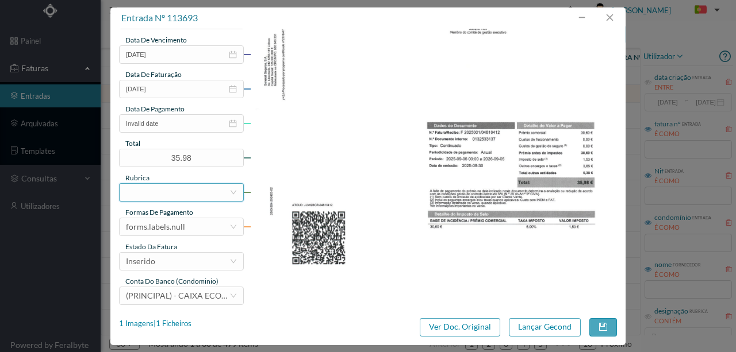
click at [128, 189] on div at bounding box center [177, 192] width 103 height 17
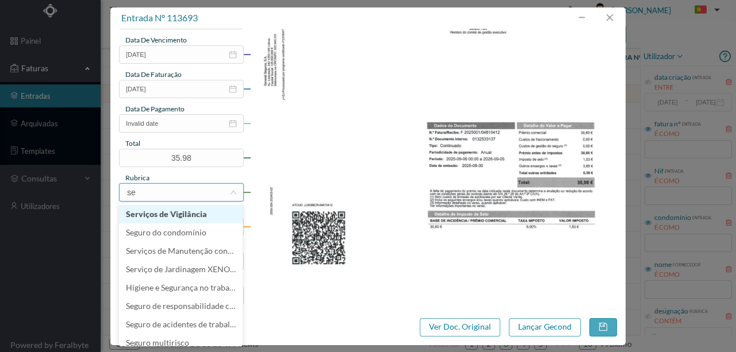
type input "seg"
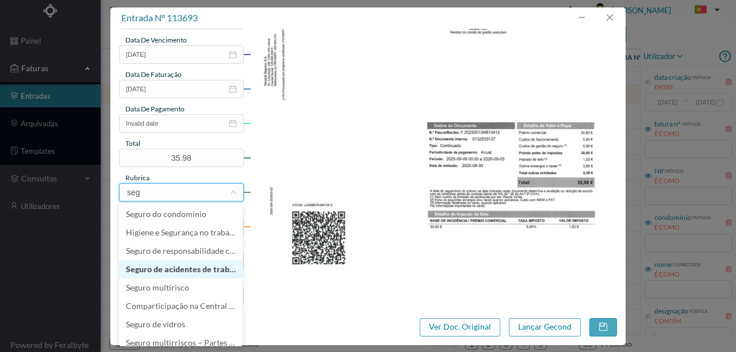
click at [187, 269] on li "Seguro de acidentes de trabalho" at bounding box center [181, 269] width 124 height 18
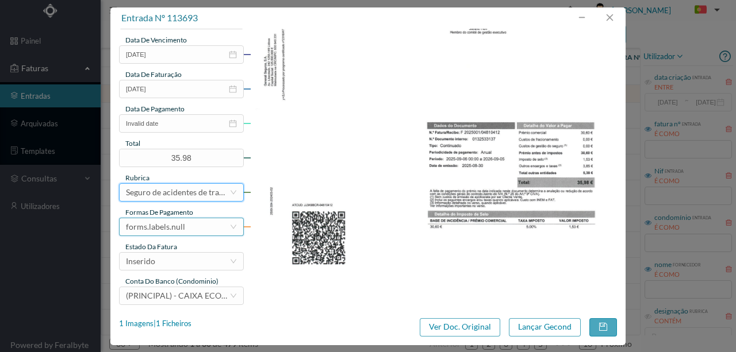
click at [183, 229] on div "forms.labels.null" at bounding box center [155, 226] width 59 height 17
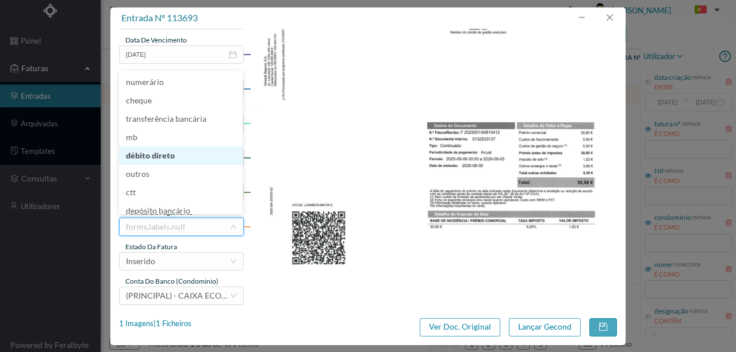
click at [162, 157] on li "débito direto" at bounding box center [181, 156] width 124 height 18
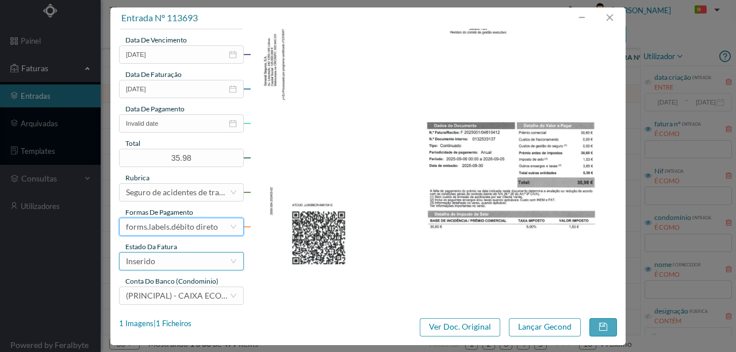
click at [156, 267] on div "Inserido" at bounding box center [177, 261] width 103 height 17
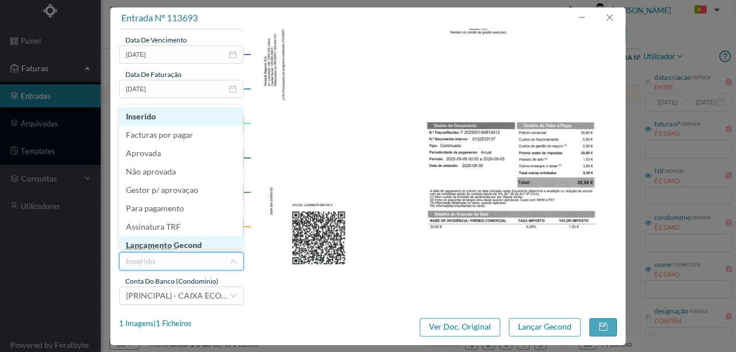
scroll to position [6, 0]
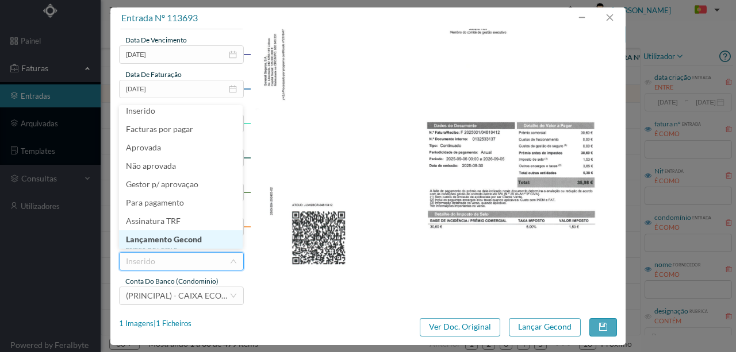
click at [184, 239] on li "Lançamento Gecond" at bounding box center [181, 239] width 124 height 18
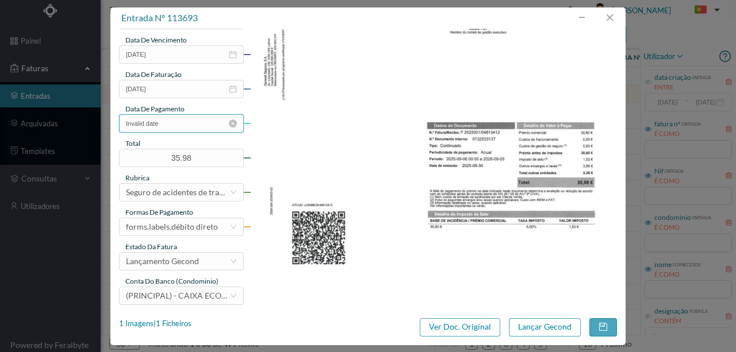
click at [177, 128] on input "Invalid date" at bounding box center [181, 123] width 125 height 18
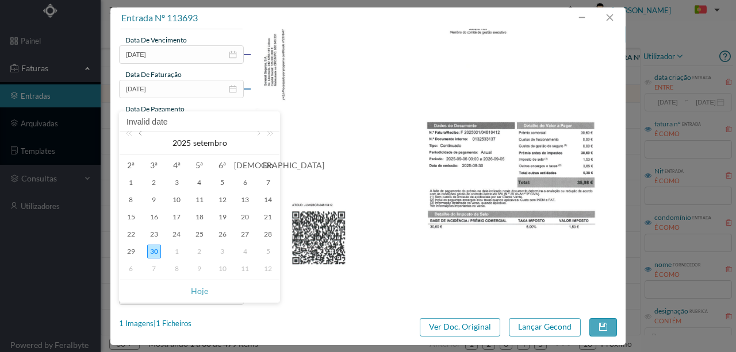
click at [142, 136] on link at bounding box center [141, 143] width 10 height 23
click at [216, 249] on div "29" at bounding box center [223, 252] width 14 height 14
type input "2025-08-29"
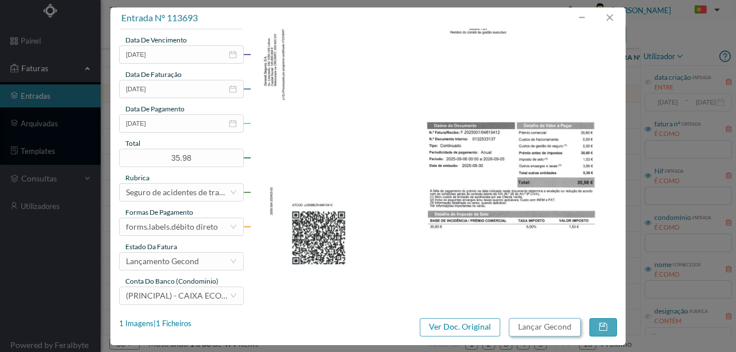
click at [543, 324] on button "Lançar Gecond" at bounding box center [545, 327] width 72 height 18
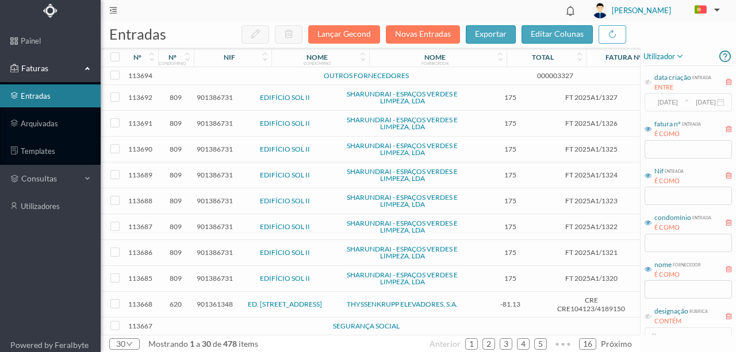
click at [197, 78] on td at bounding box center [197, 76] width 6 height 18
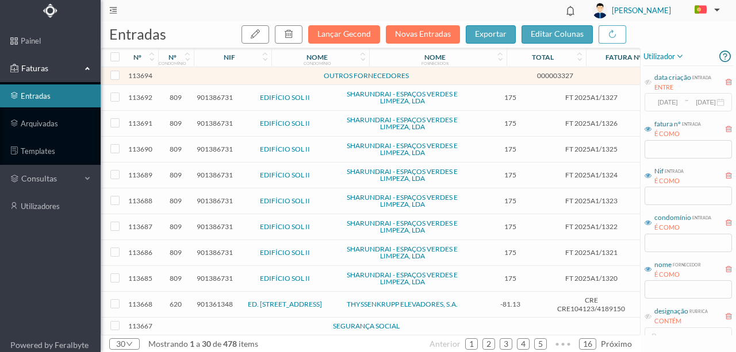
click at [197, 78] on td at bounding box center [197, 76] width 6 height 18
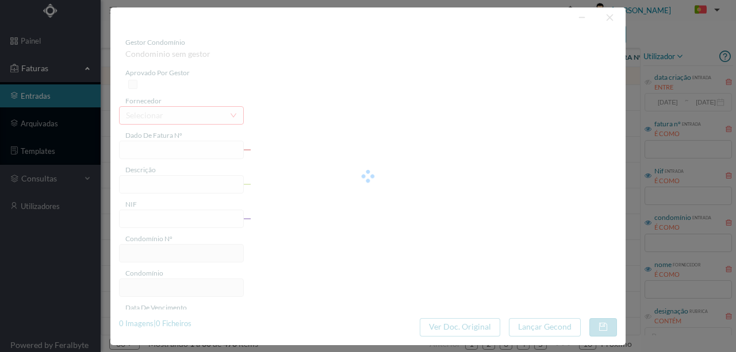
type input "000003327"
type input "dia Sseguitiio. Nãn"
type input "0"
type input "29-07-2025"
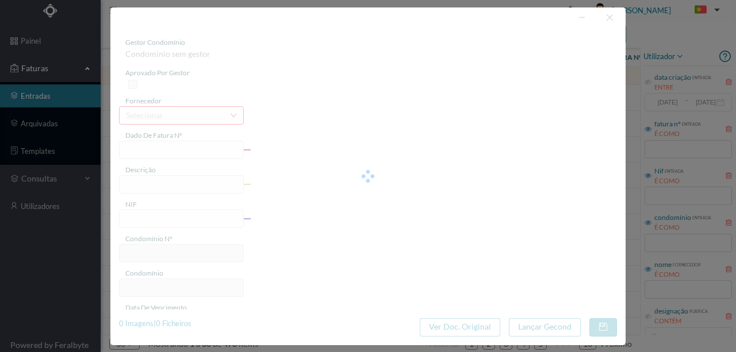
type input "29-07-2025"
type input "0.00"
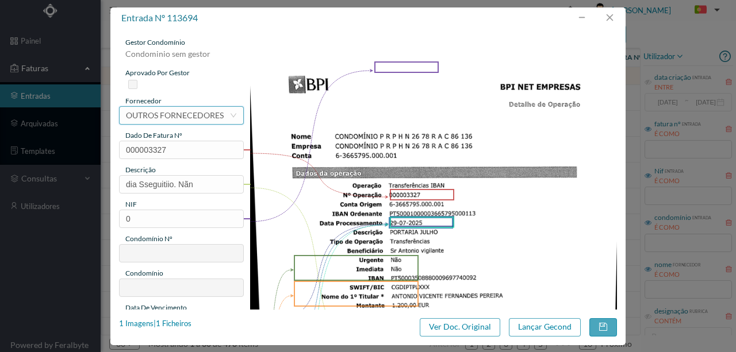
click at [174, 114] on div "OUTROS FORNECEDORES" at bounding box center [175, 115] width 98 height 17
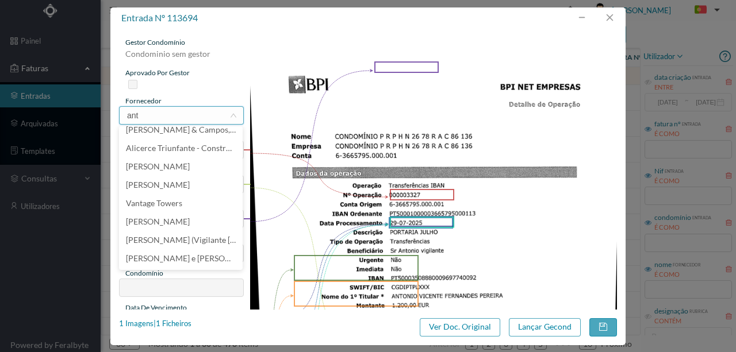
scroll to position [0, 0]
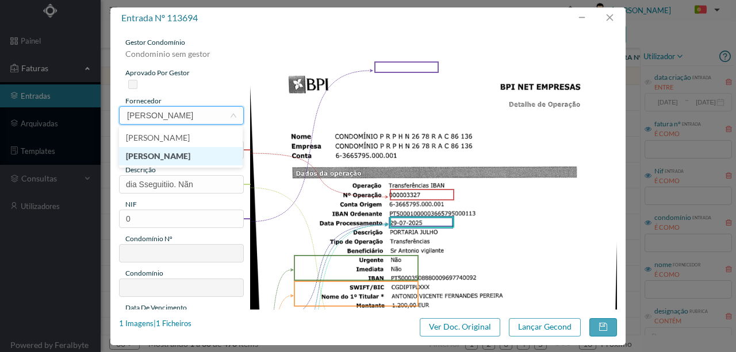
click at [192, 160] on li "[PERSON_NAME]" at bounding box center [181, 156] width 124 height 18
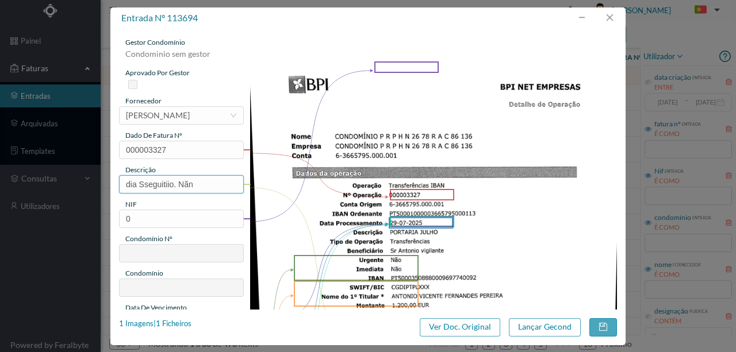
drag, startPoint x: 203, startPoint y: 183, endPoint x: 84, endPoint y: 179, distance: 119.0
click at [84, 179] on div "entrada nº 113694 gestor condomínio Condominio sem gestor aprovado por gestor f…" at bounding box center [368, 176] width 736 height 352
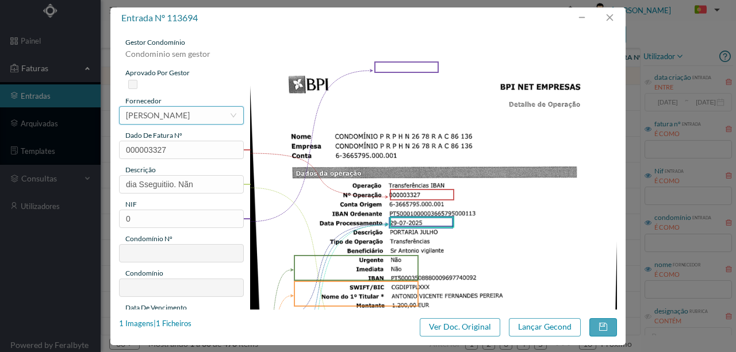
click at [149, 115] on div "[PERSON_NAME]" at bounding box center [158, 115] width 64 height 17
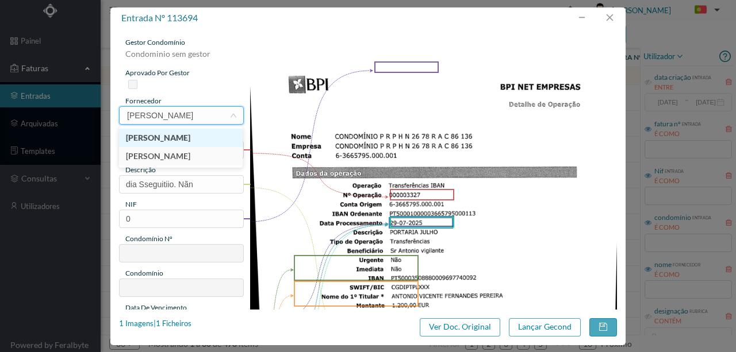
click at [189, 140] on li "[PERSON_NAME]" at bounding box center [181, 138] width 124 height 18
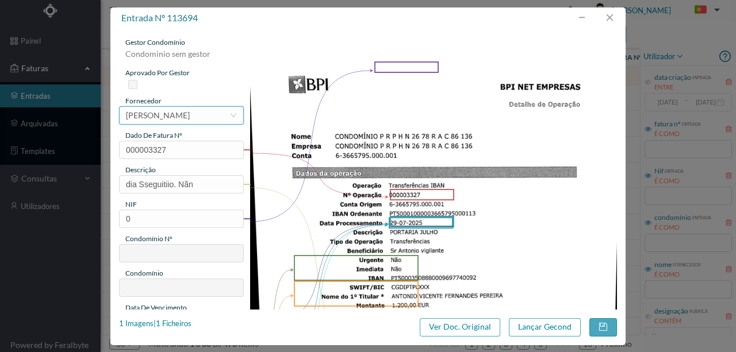
click at [178, 120] on div "[PERSON_NAME]" at bounding box center [158, 115] width 64 height 17
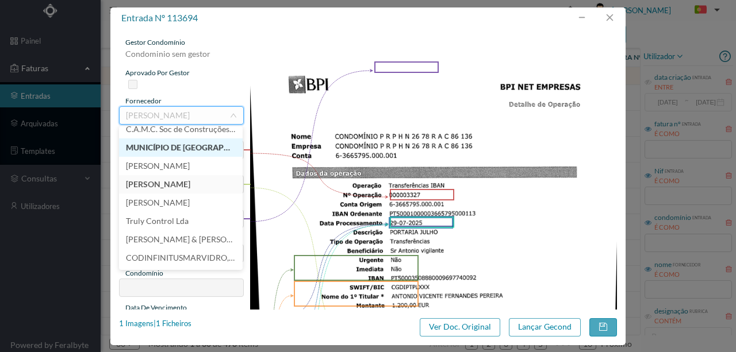
scroll to position [14328, 0]
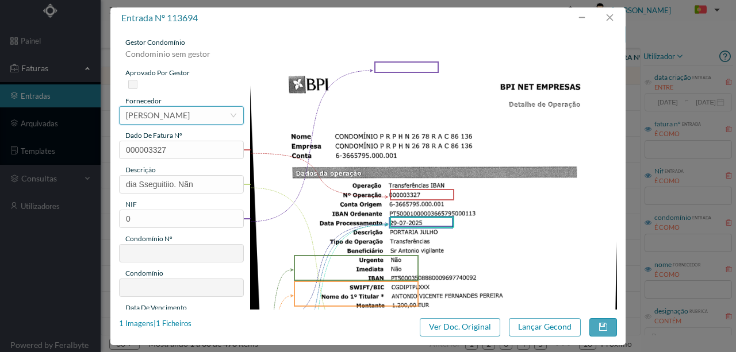
click at [233, 115] on icon "icon: down" at bounding box center [233, 115] width 7 height 7
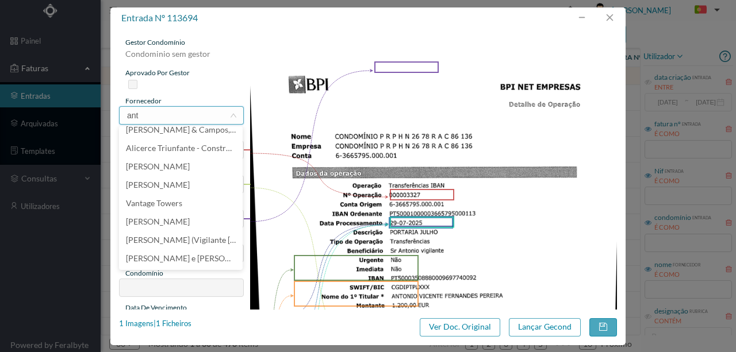
scroll to position [0, 0]
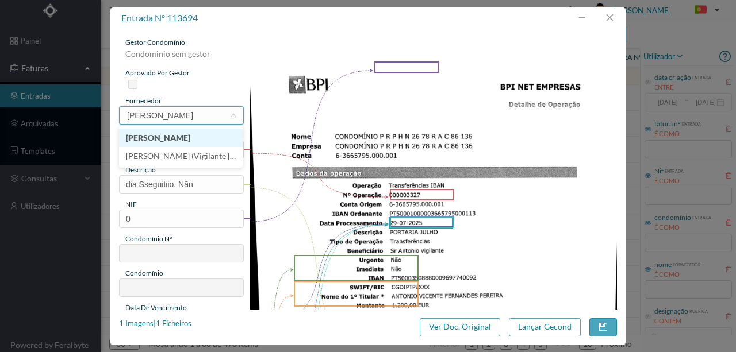
type input "antónio pere"
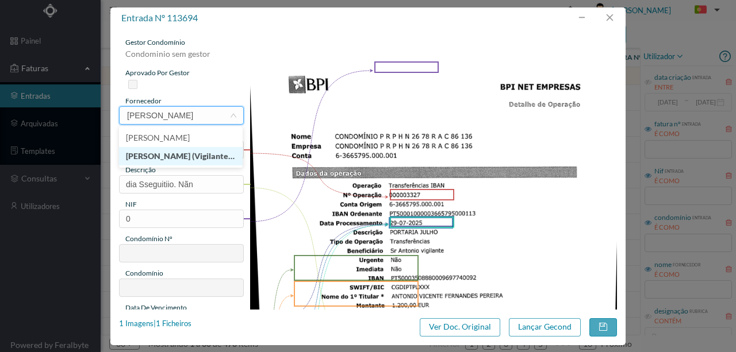
click at [184, 157] on li "[PERSON_NAME] (Vigilante [PERSON_NAME].)" at bounding box center [181, 156] width 124 height 18
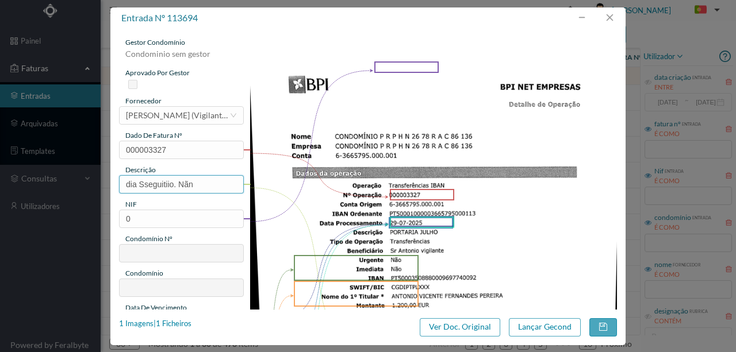
drag, startPoint x: 186, startPoint y: 183, endPoint x: 108, endPoint y: 189, distance: 78.4
click at [108, 189] on div "entrada nº 113694 gestor condomínio Condominio sem gestor aprovado por gestor f…" at bounding box center [368, 176] width 736 height 352
type input "Portaria Julho"
drag, startPoint x: 141, startPoint y: 222, endPoint x: 76, endPoint y: 216, distance: 65.2
click at [78, 216] on div "entrada nº 113694 gestor condomínio Condominio sem gestor aprovado por gestor f…" at bounding box center [368, 176] width 736 height 352
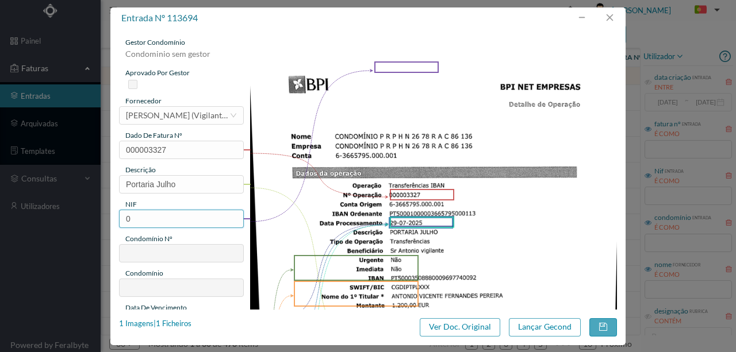
click at [143, 220] on input "0" at bounding box center [181, 219] width 125 height 18
drag, startPoint x: 143, startPoint y: 218, endPoint x: 117, endPoint y: 218, distance: 25.3
click at [117, 218] on div "gestor condomínio Condominio sem gestor aprovado por gestor fornecedor selecion…" at bounding box center [367, 169] width 515 height 281
paste input "90156891"
type input "901568910"
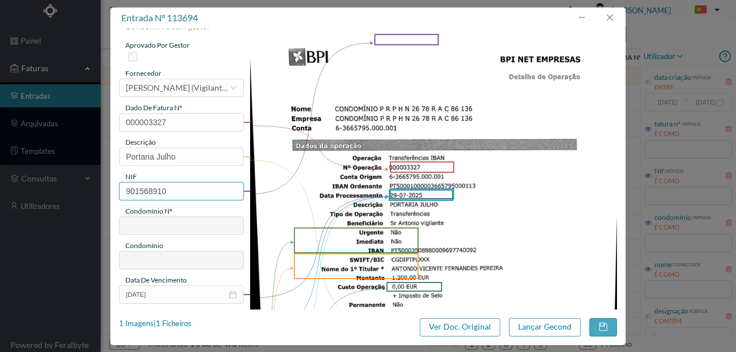
type input "733"
type input "ED. ARQ. [PERSON_NAME]-PADRE HIMALAYA"
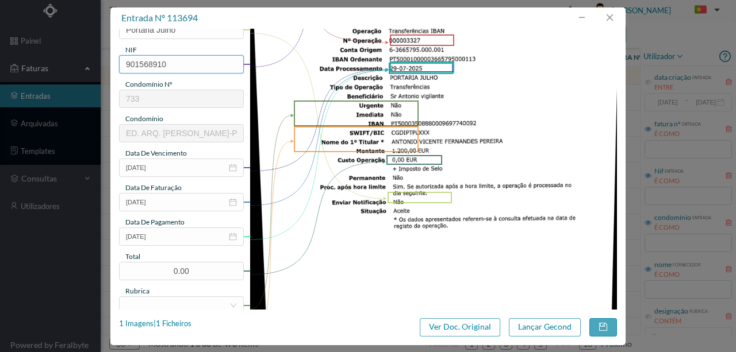
scroll to position [230, 0]
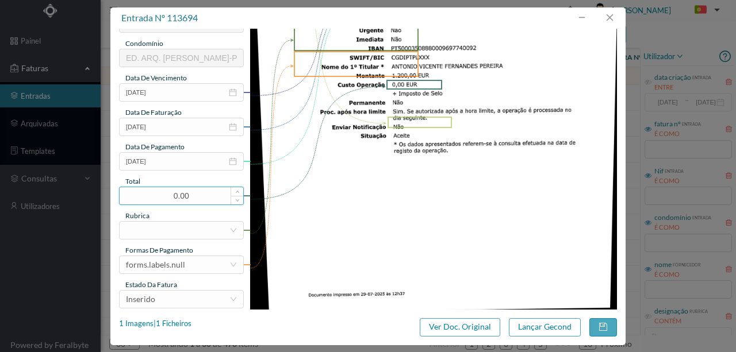
type input "901568910"
drag, startPoint x: 207, startPoint y: 192, endPoint x: 41, endPoint y: 182, distance: 165.8
click at [40, 183] on div "entrada nº 113694 gestor condomínio Hugo Conceição aprovado por gestor forneced…" at bounding box center [368, 176] width 736 height 352
type input "1200.00"
click at [142, 233] on div at bounding box center [177, 230] width 103 height 17
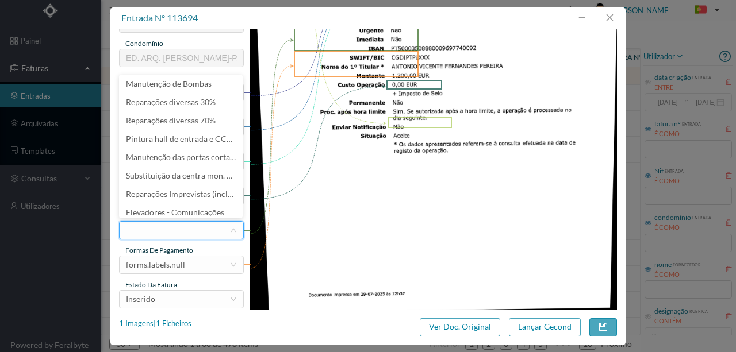
scroll to position [6, 0]
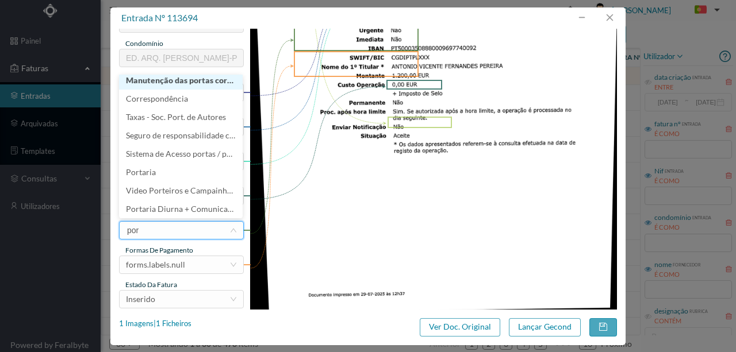
type input "port"
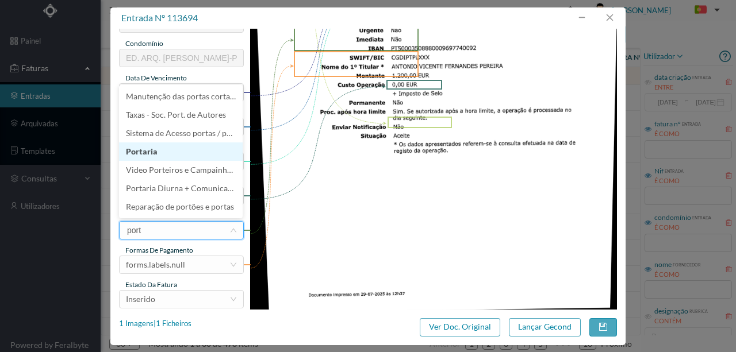
click at [144, 152] on li "Portaria" at bounding box center [181, 152] width 124 height 18
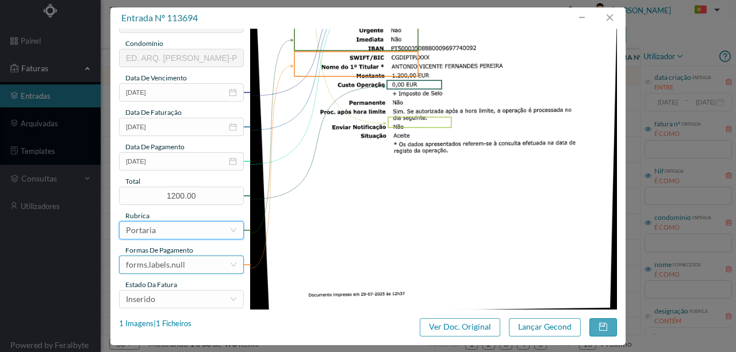
click at [182, 266] on div "forms.labels.null" at bounding box center [155, 264] width 59 height 17
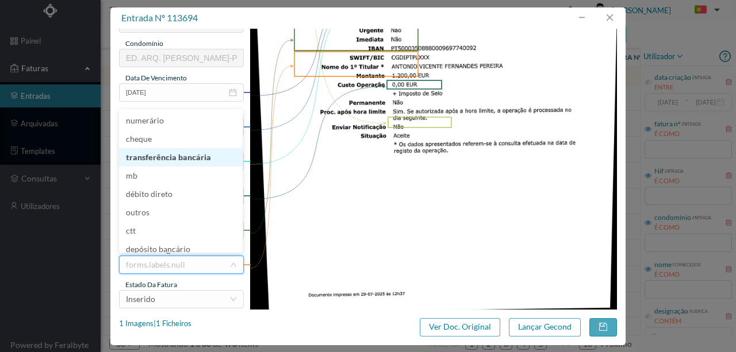
click at [173, 157] on li "transferência bancária" at bounding box center [181, 157] width 124 height 18
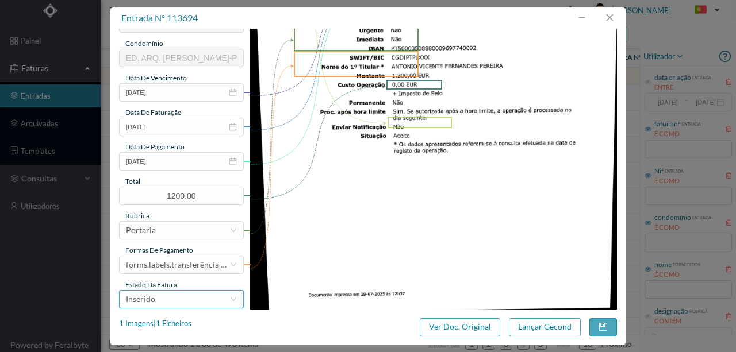
click at [178, 297] on div "Inserido" at bounding box center [177, 299] width 103 height 17
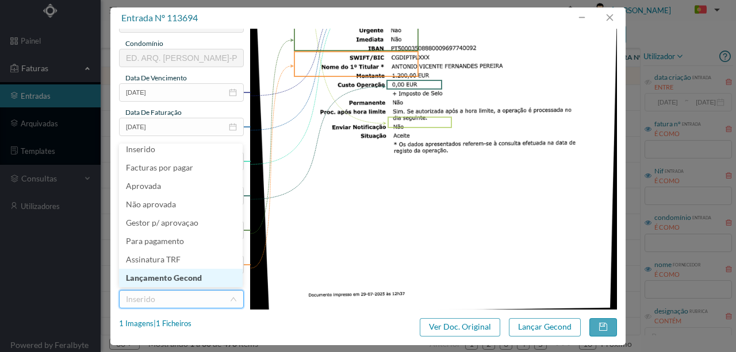
click at [183, 277] on li "Lançamento Gecond" at bounding box center [181, 278] width 124 height 18
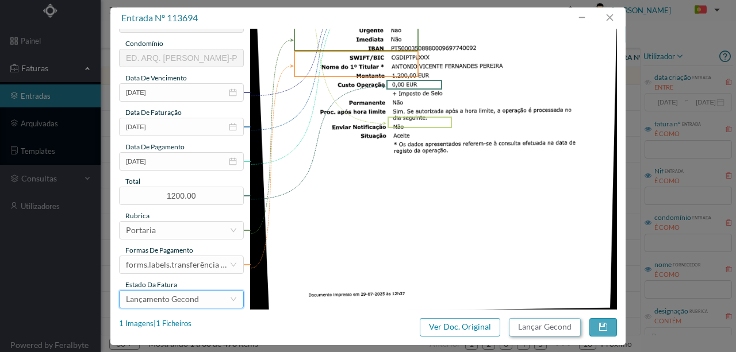
click at [543, 328] on button "Lançar Gecond" at bounding box center [545, 327] width 72 height 18
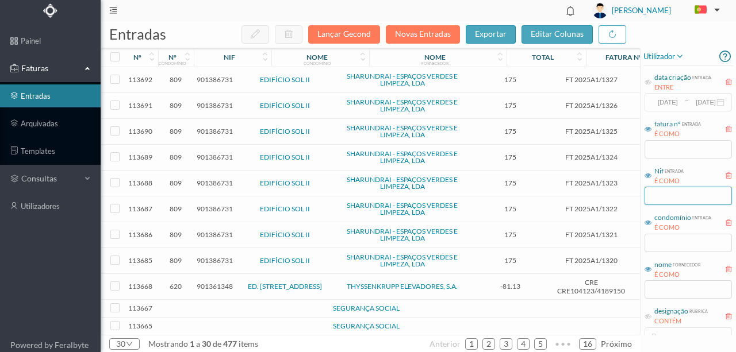
click at [661, 194] on input "text" at bounding box center [687, 196] width 87 height 18
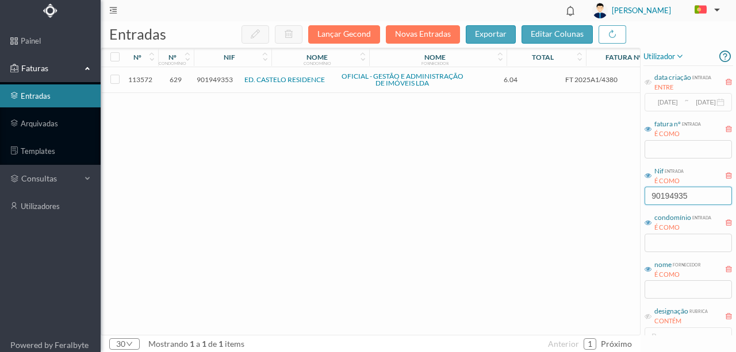
type input "901949353"
drag, startPoint x: 702, startPoint y: 200, endPoint x: 525, endPoint y: 199, distance: 177.0
click at [570, 198] on div "entradas Lançar Gecond Novas Entradas exportar editar colunas nº nº condomínio …" at bounding box center [418, 186] width 635 height 331
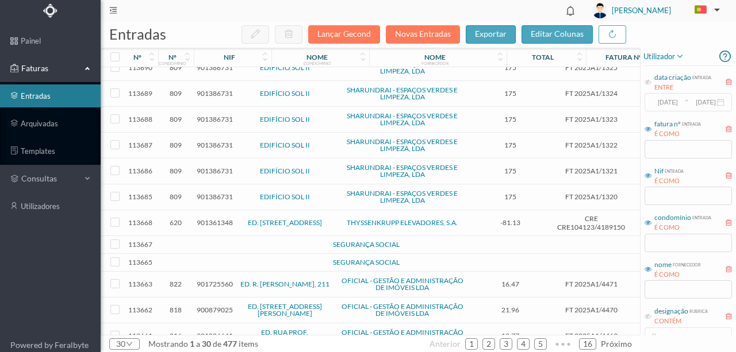
scroll to position [115, 0]
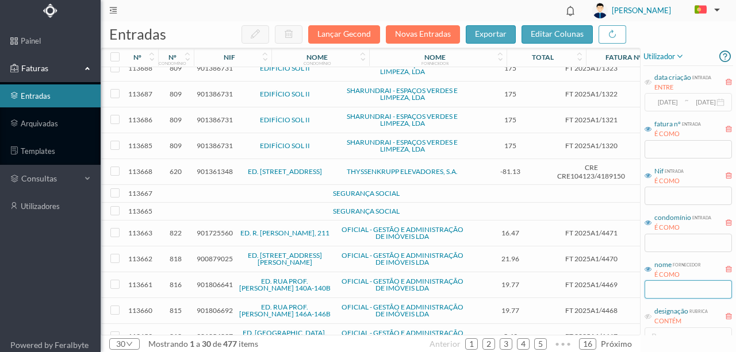
click at [680, 286] on input "text" at bounding box center [687, 289] width 87 height 18
type input "car"
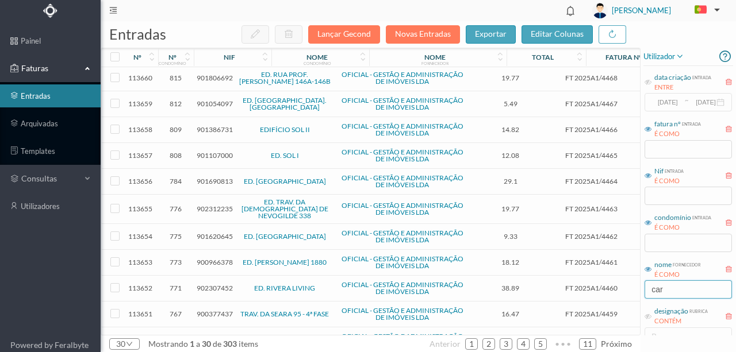
scroll to position [0, 0]
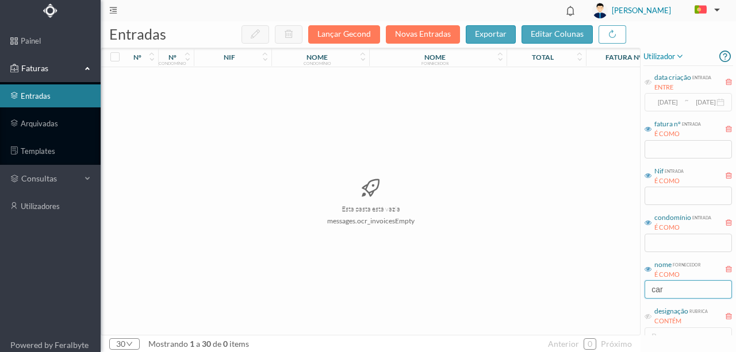
drag, startPoint x: 663, startPoint y: 290, endPoint x: 598, endPoint y: 293, distance: 65.6
click at [598, 293] on div "entradas Lançar Gecond Novas Entradas exportar editar colunas nº nº condomínio …" at bounding box center [418, 186] width 635 height 331
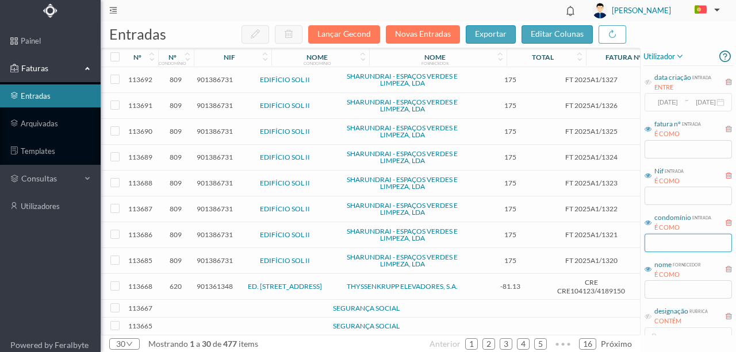
click at [653, 241] on input "text" at bounding box center [687, 243] width 87 height 18
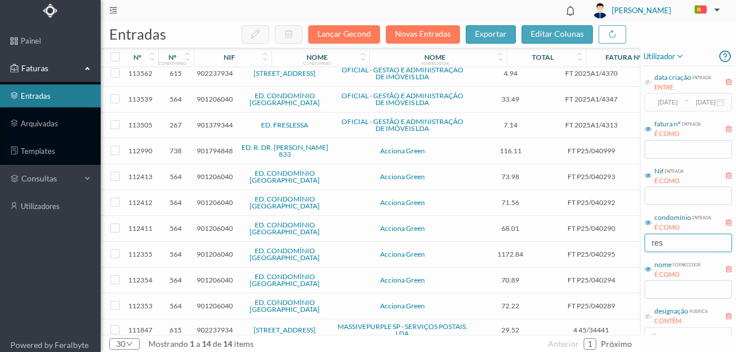
scroll to position [86, 0]
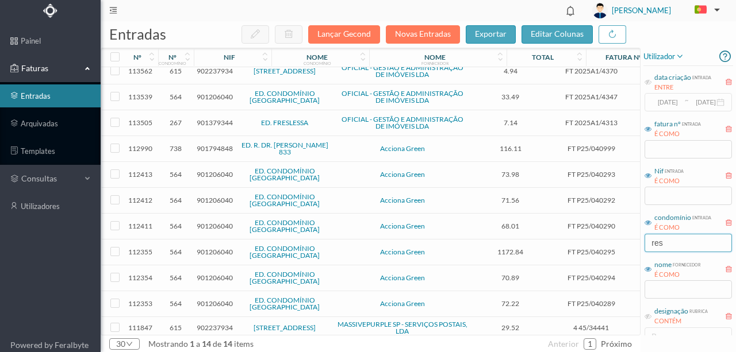
drag, startPoint x: 692, startPoint y: 249, endPoint x: 559, endPoint y: 256, distance: 133.5
click at [588, 244] on div "entradas Lançar Gecond Novas Entradas exportar editar colunas nº nº condomínio …" at bounding box center [418, 186] width 635 height 331
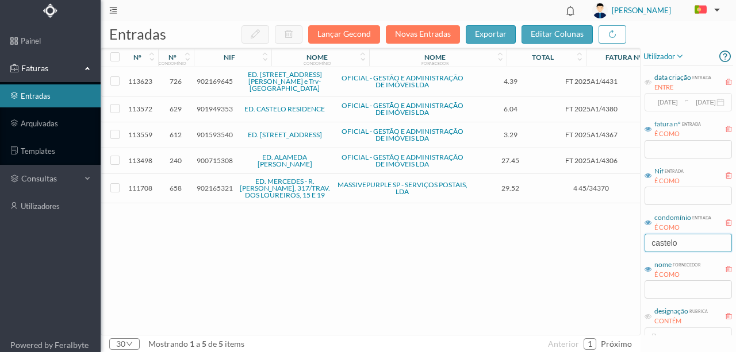
scroll to position [0, 0]
drag, startPoint x: 686, startPoint y: 247, endPoint x: 511, endPoint y: 250, distance: 175.3
click at [548, 244] on div "entradas Lançar Gecond Novas Entradas exportar editar colunas nº nº condomínio …" at bounding box center [418, 186] width 635 height 331
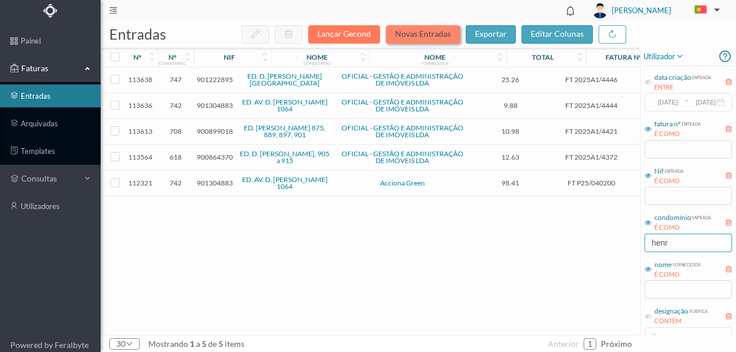
type input "henr"
click at [425, 32] on button "Novas Entradas" at bounding box center [423, 34] width 74 height 18
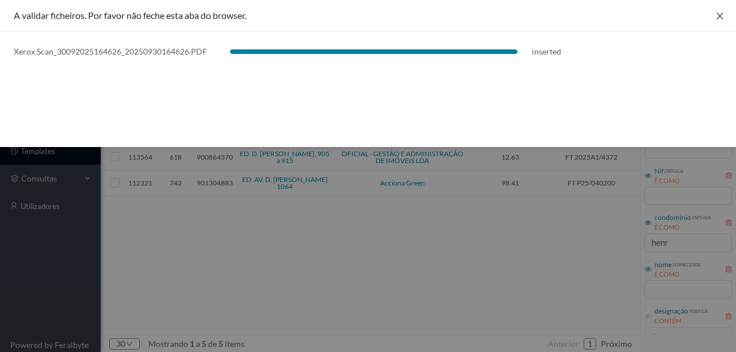
drag, startPoint x: 717, startPoint y: 14, endPoint x: 601, endPoint y: 85, distance: 136.2
click at [717, 14] on icon "icon: close" at bounding box center [719, 15] width 9 height 9
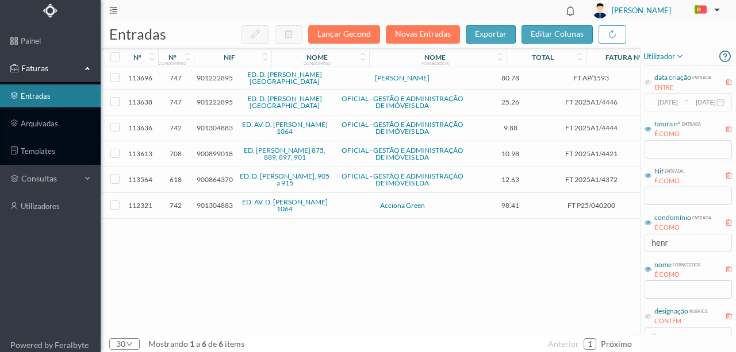
click at [207, 75] on span "901222895" at bounding box center [215, 78] width 36 height 9
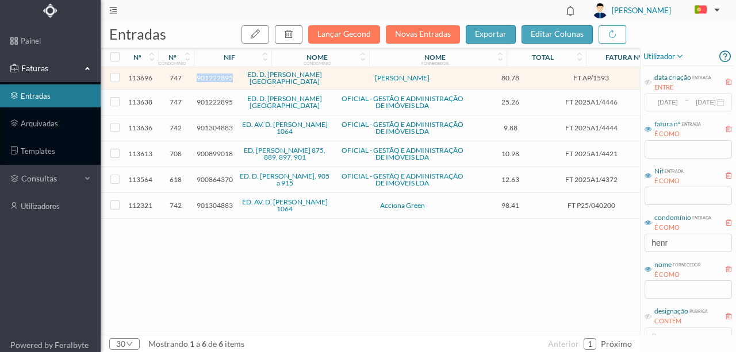
click at [213, 74] on span "901222895" at bounding box center [215, 78] width 36 height 9
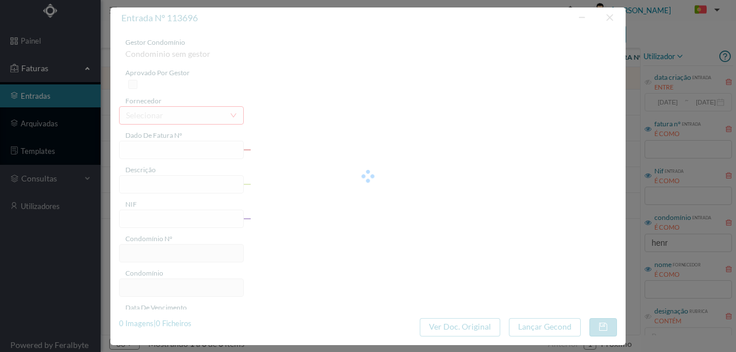
type input "FT AP/1593"
type input "ai ad"
type input "901222895"
type input "Invalid date"
type input "[DATE]"
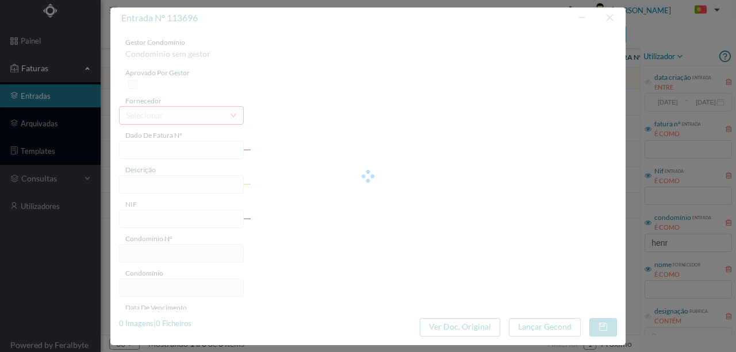
type input "80.78"
type input "747"
type input "ED. D. [PERSON_NAME][GEOGRAPHIC_DATA]"
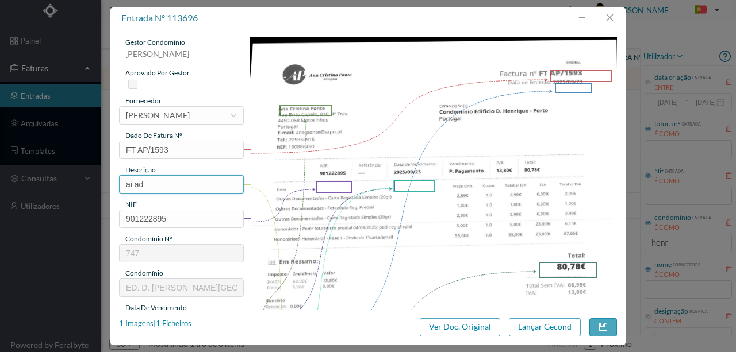
drag, startPoint x: 161, startPoint y: 185, endPoint x: 109, endPoint y: 190, distance: 51.9
click at [109, 190] on div "entrada nº 113696 gestor condomínio Rui Marques aprovado por gestor fornecedor …" at bounding box center [368, 176] width 736 height 352
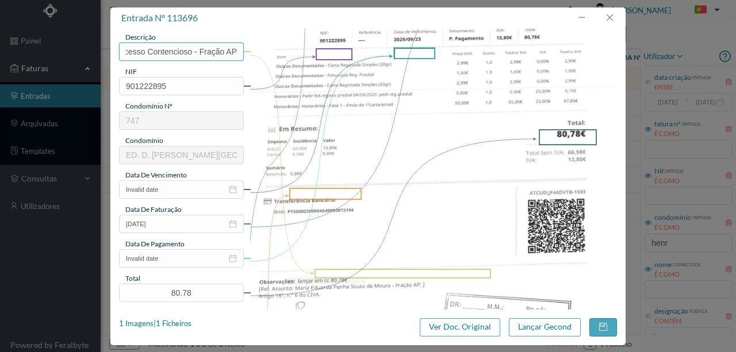
scroll to position [153, 0]
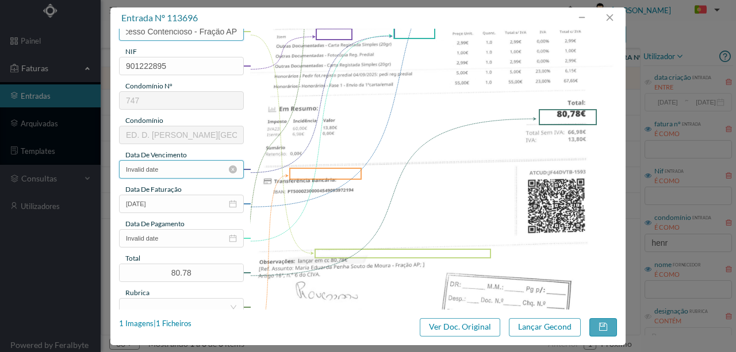
type input "Despesas Processo Contencioso - Fração AP"
click at [174, 168] on input "Invalid date" at bounding box center [181, 169] width 125 height 18
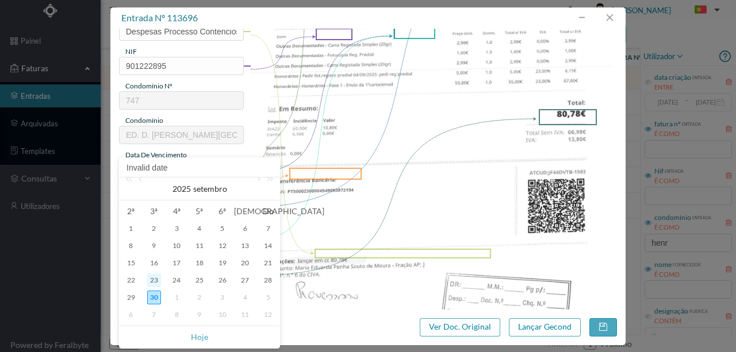
click at [151, 278] on div "23" at bounding box center [154, 281] width 14 height 14
type input "[DATE]"
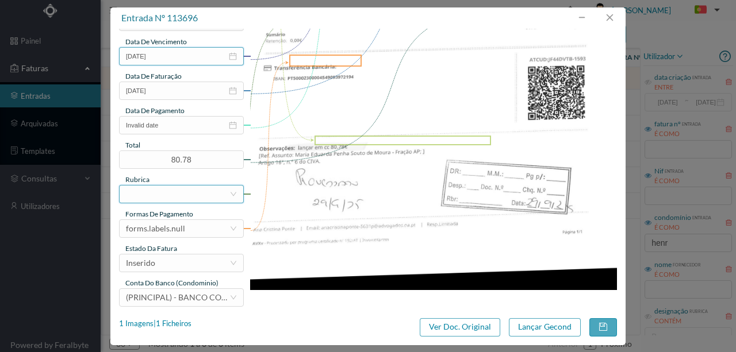
scroll to position [272, 0]
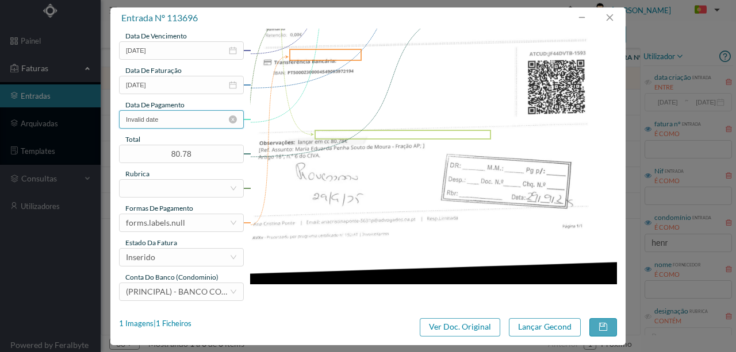
click at [182, 118] on input "Invalid date" at bounding box center [181, 119] width 125 height 18
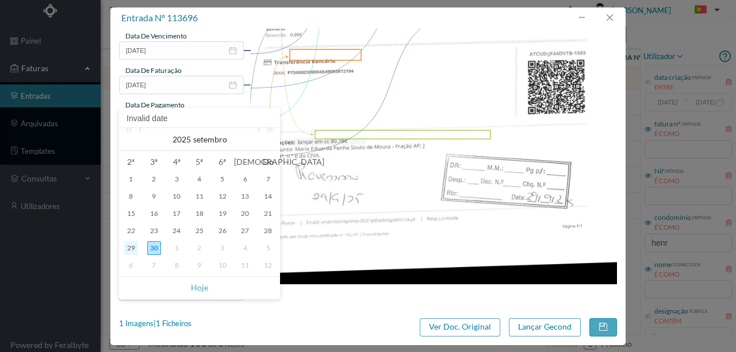
click at [130, 245] on div "29" at bounding box center [131, 248] width 14 height 14
type input "[DATE]"
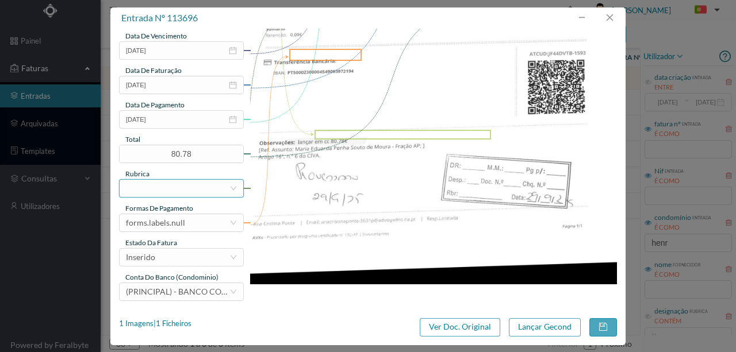
click at [160, 189] on div at bounding box center [177, 188] width 103 height 17
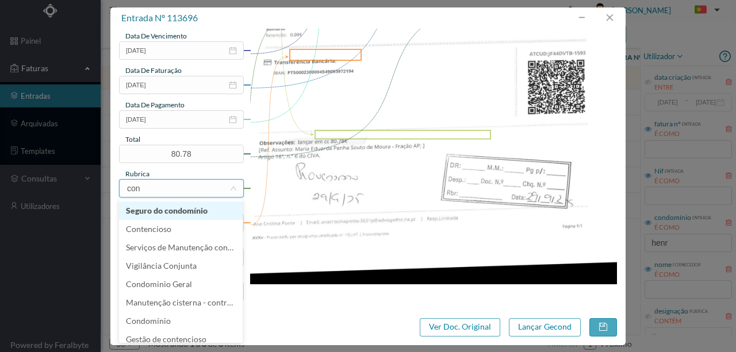
type input "cont"
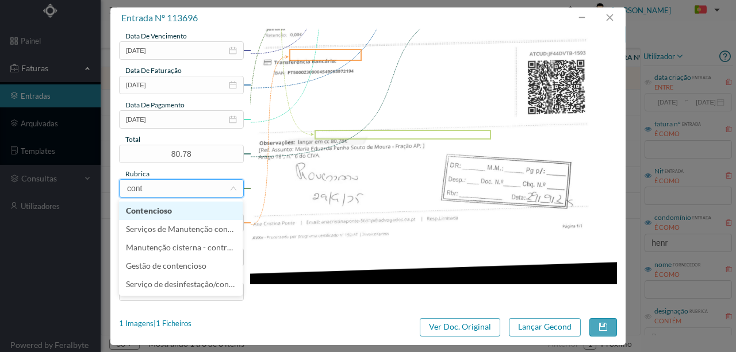
click at [155, 211] on li "Contencioso" at bounding box center [181, 211] width 124 height 18
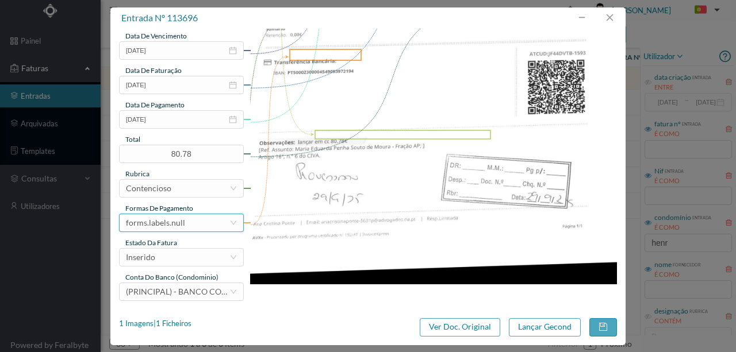
click at [147, 223] on div "forms.labels.null" at bounding box center [155, 222] width 59 height 17
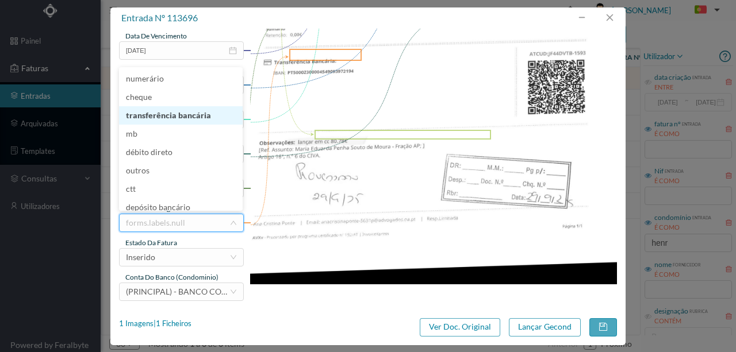
click at [179, 116] on li "transferência bancária" at bounding box center [181, 115] width 124 height 18
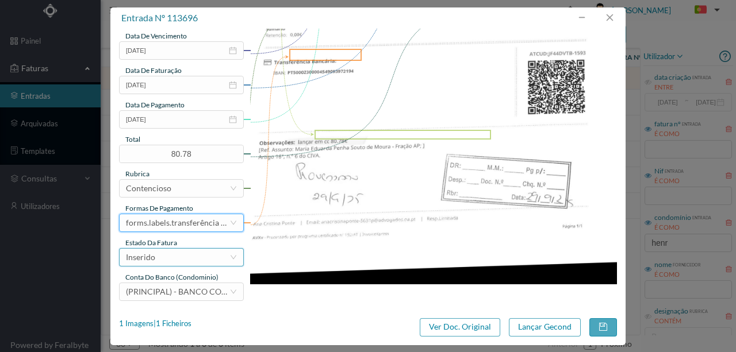
click at [162, 259] on div "Inserido" at bounding box center [177, 257] width 103 height 17
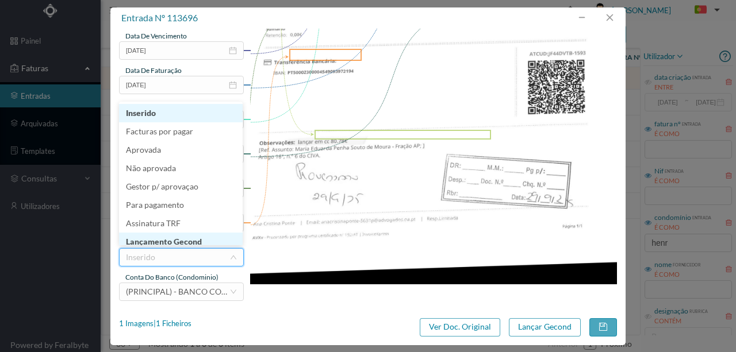
scroll to position [6, 0]
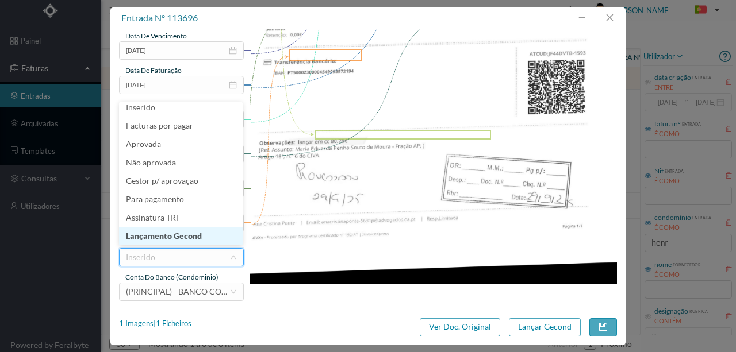
click at [183, 240] on li "Lançamento Gecond" at bounding box center [181, 236] width 124 height 18
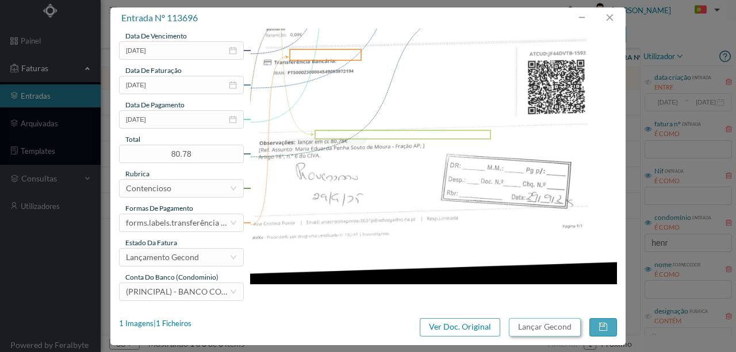
click at [537, 326] on button "Lançar Gecond" at bounding box center [545, 327] width 72 height 18
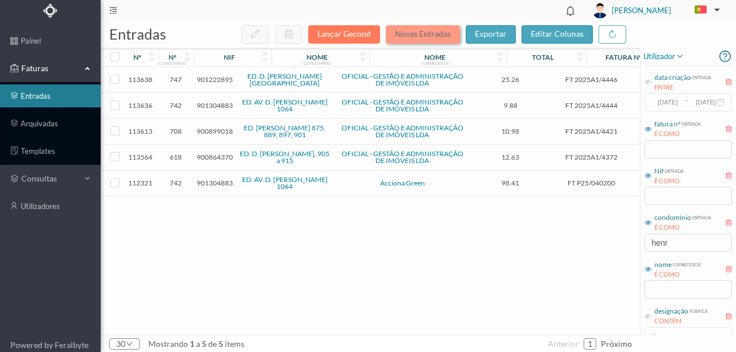
click at [427, 32] on button "Novas Entradas" at bounding box center [423, 34] width 74 height 18
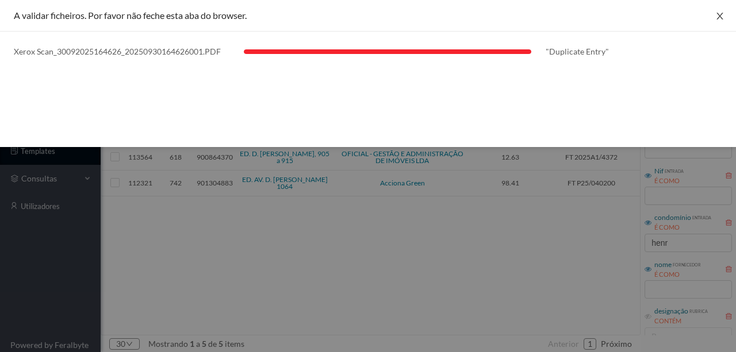
click at [718, 17] on icon "icon: close" at bounding box center [719, 16] width 6 height 7
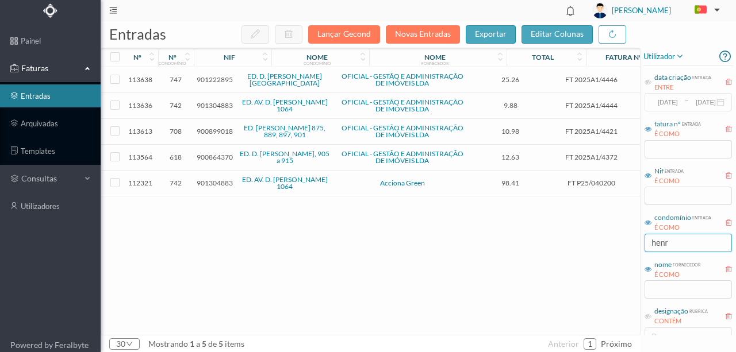
drag, startPoint x: 683, startPoint y: 245, endPoint x: 608, endPoint y: 246, distance: 74.7
click at [608, 246] on div "entradas Lançar Gecond Novas Entradas exportar editar colunas nº nº condomínio …" at bounding box center [418, 186] width 635 height 331
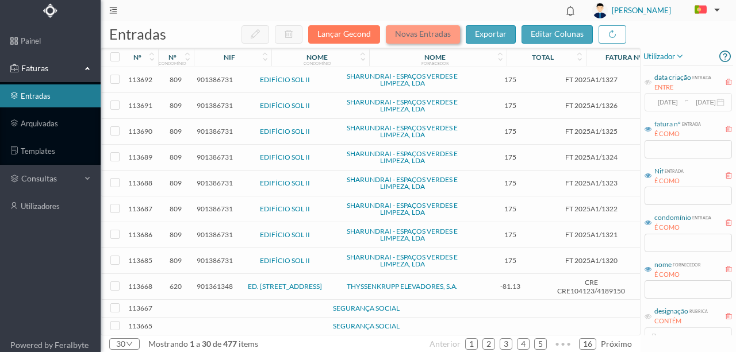
click at [411, 34] on button "Novas Entradas" at bounding box center [423, 34] width 74 height 18
click at [660, 292] on input "text" at bounding box center [687, 289] width 87 height 18
click at [656, 199] on input "text" at bounding box center [687, 196] width 87 height 18
click at [659, 242] on input "text" at bounding box center [687, 243] width 87 height 18
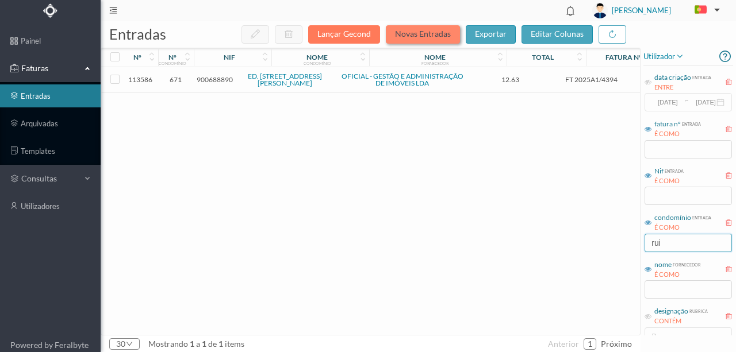
type input "rui"
click at [428, 34] on button "Novas Entradas" at bounding box center [423, 34] width 74 height 18
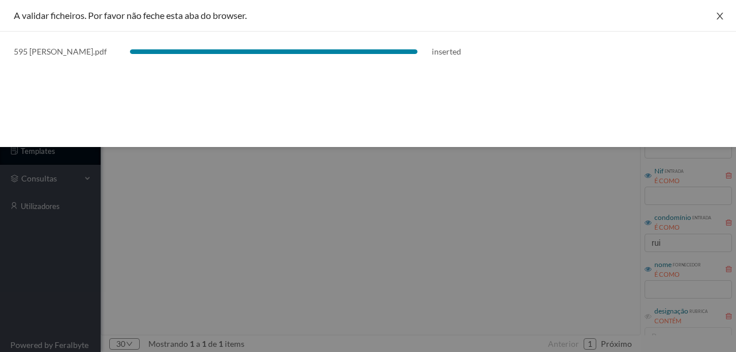
drag, startPoint x: 721, startPoint y: 14, endPoint x: 718, endPoint y: 21, distance: 6.9
click at [721, 14] on icon "icon: close" at bounding box center [719, 15] width 9 height 9
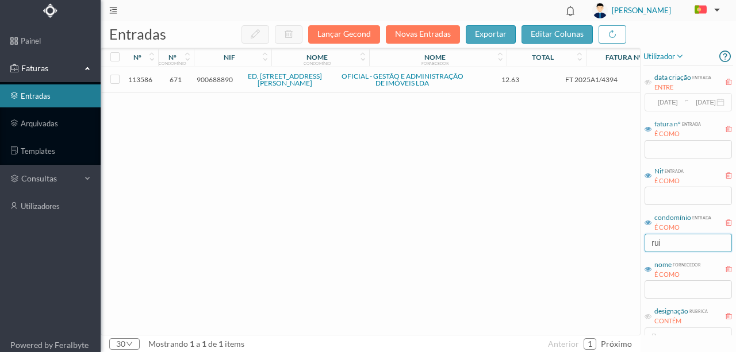
drag, startPoint x: 672, startPoint y: 242, endPoint x: 603, endPoint y: 239, distance: 68.4
click at [603, 239] on div "entradas Lançar Gecond Novas Entradas exportar editar colunas nº nº condomínio …" at bounding box center [418, 186] width 635 height 331
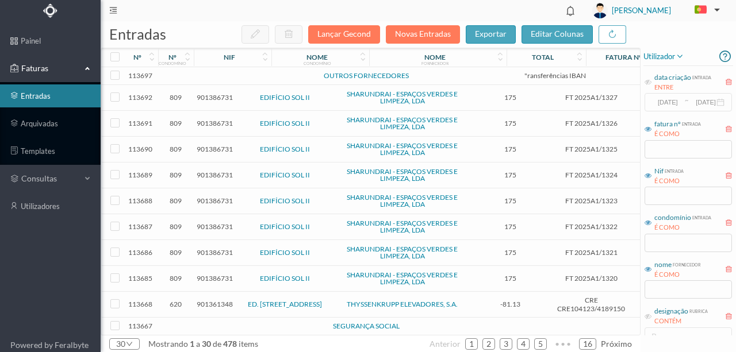
click at [215, 75] on td at bounding box center [248, 76] width 98 height 18
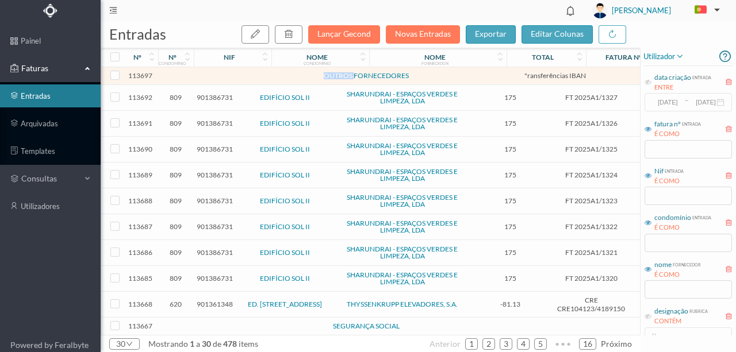
click at [215, 75] on td at bounding box center [248, 76] width 98 height 18
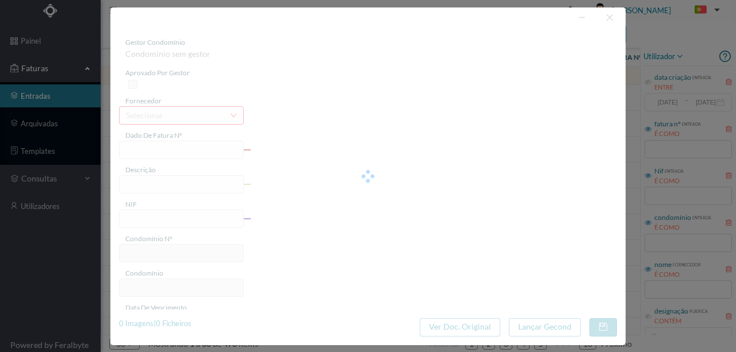
type input ""ransferências IBAN"
type input "+ Imposto de selo ms"
type input "0"
type input "Invalid date"
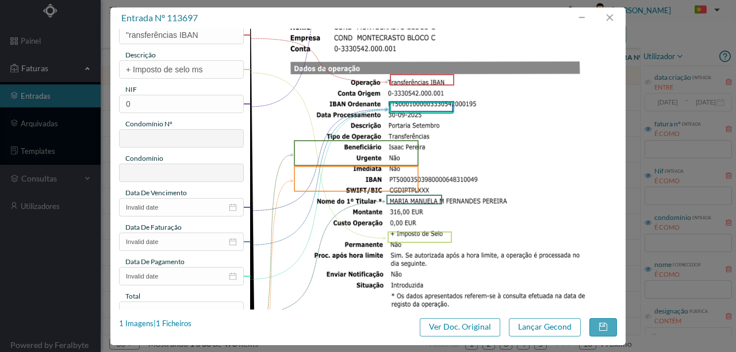
scroll to position [0, 0]
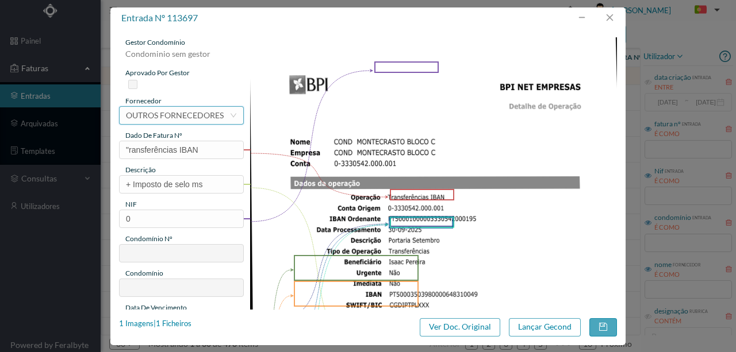
click at [161, 116] on div "OUTROS FORNECEDORES" at bounding box center [175, 115] width 98 height 17
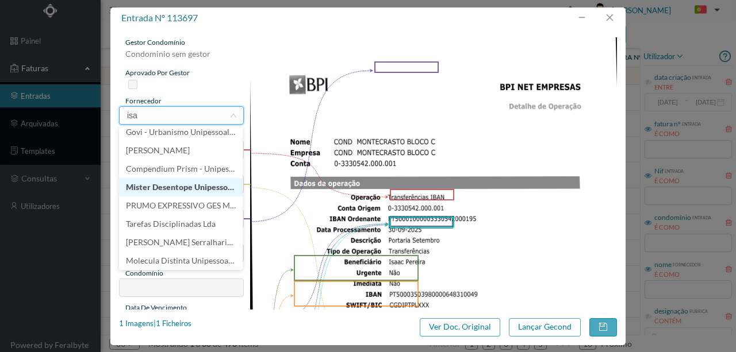
scroll to position [2, 0]
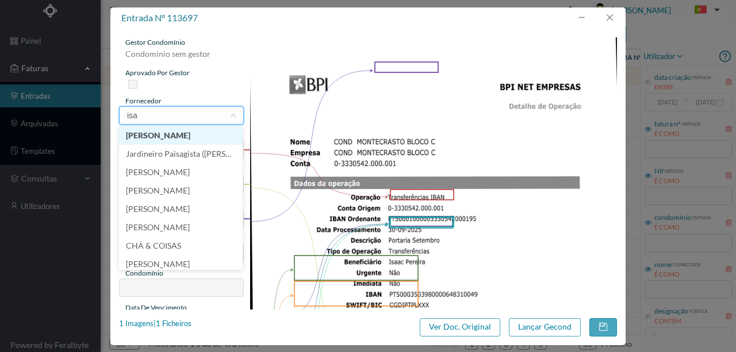
type input "isaa"
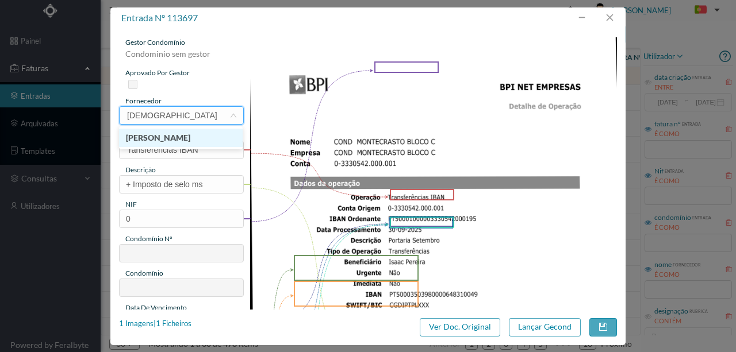
click at [176, 140] on li "[PERSON_NAME]" at bounding box center [181, 138] width 124 height 18
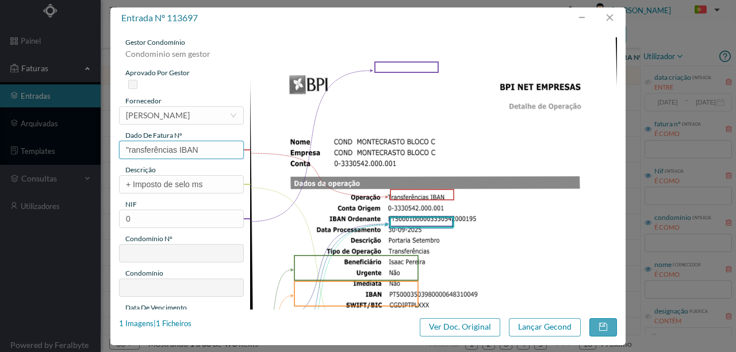
drag, startPoint x: 201, startPoint y: 149, endPoint x: 86, endPoint y: 148, distance: 114.9
click at [86, 148] on div "entrada nº 113697 gestor condomínio Condominio sem gestor aprovado por gestor f…" at bounding box center [368, 176] width 736 height 352
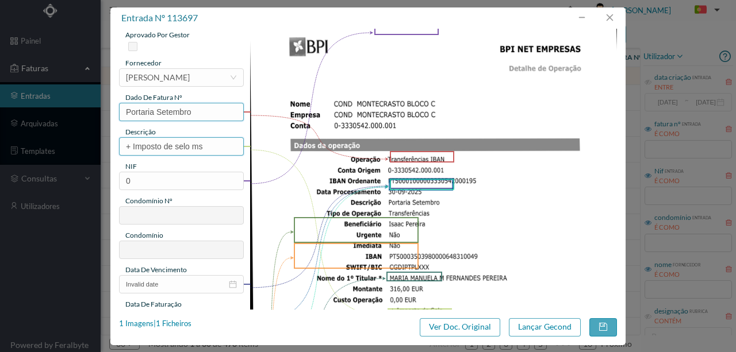
type input "Portaria Setembro"
drag, startPoint x: 195, startPoint y: 143, endPoint x: 99, endPoint y: 143, distance: 96.5
click at [99, 143] on div "entrada nº 113697 gestor condomínio Condominio sem gestor aprovado por gestor f…" at bounding box center [368, 176] width 736 height 352
type input "Portaria Setembro"
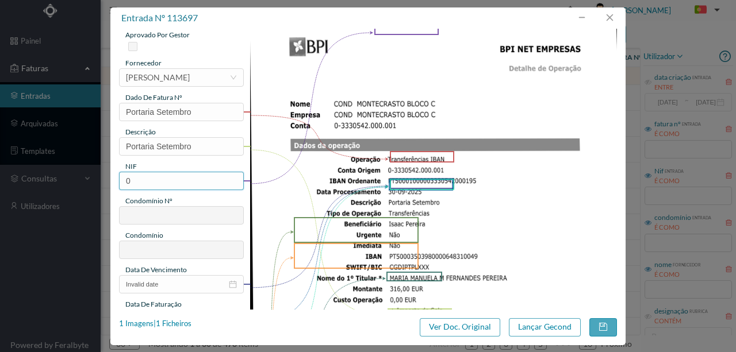
drag, startPoint x: 144, startPoint y: 180, endPoint x: 76, endPoint y: 180, distance: 67.8
click at [76, 180] on div "entrada nº 113697 gestor condomínio Condominio sem gestor aprovado por gestor f…" at bounding box center [368, 176] width 736 height 352
type input "901166081"
type input "595"
type input "ED. R. DO CRASTO, 744 - C"
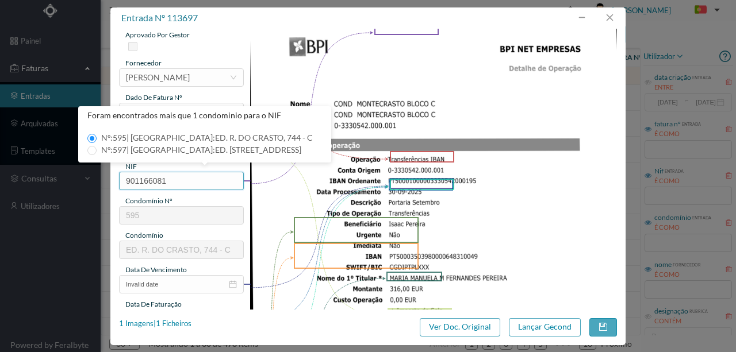
type input "901166081"
click at [370, 211] on img at bounding box center [433, 258] width 367 height 519
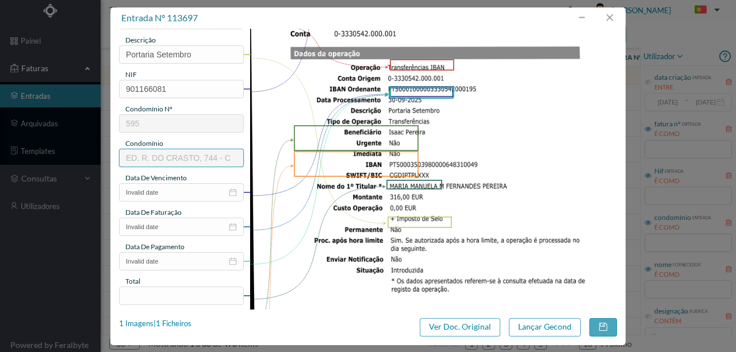
scroll to position [153, 0]
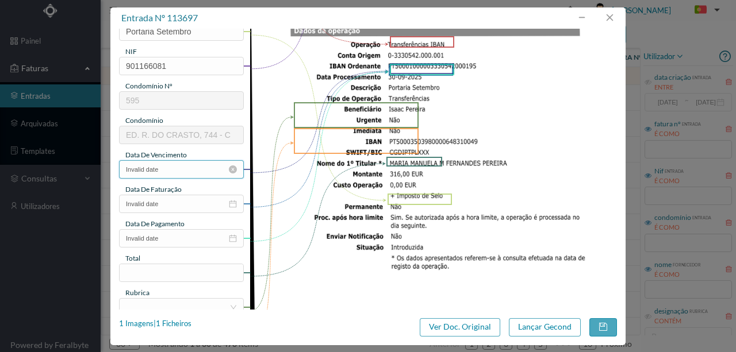
click at [173, 169] on input "Invalid date" at bounding box center [181, 169] width 125 height 18
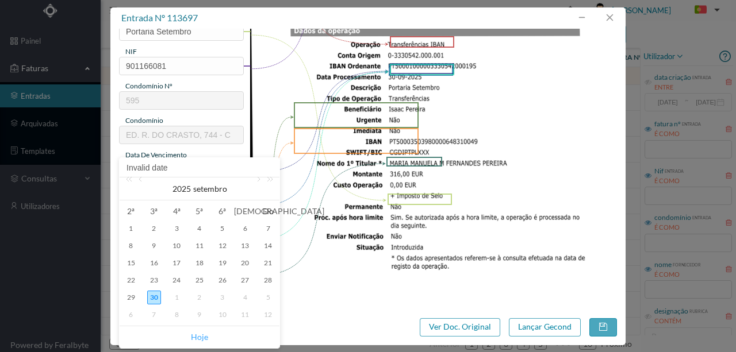
click at [194, 338] on link "Hoje" at bounding box center [199, 337] width 17 height 22
type input "[DATE]"
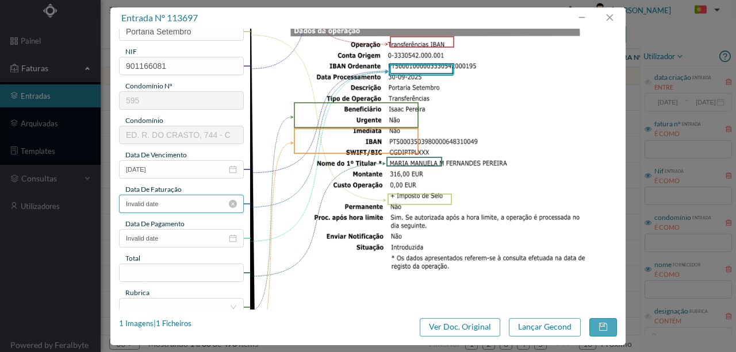
click at [162, 208] on input "Invalid date" at bounding box center [181, 204] width 125 height 18
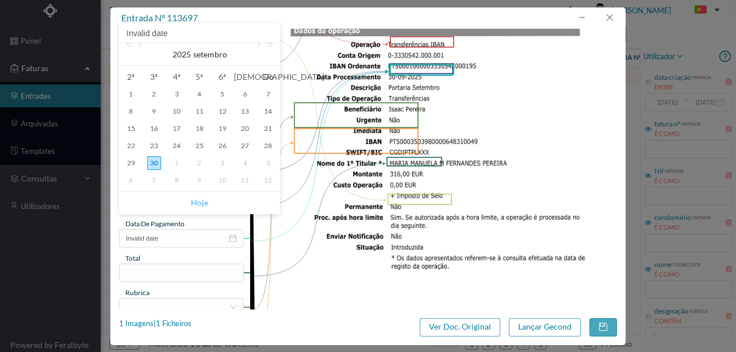
click at [202, 201] on link "Hoje" at bounding box center [199, 203] width 17 height 22
type input "[DATE]"
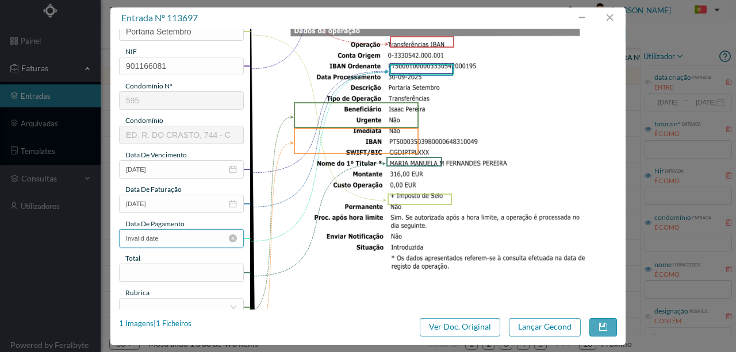
click at [168, 237] on input "Invalid date" at bounding box center [181, 238] width 125 height 18
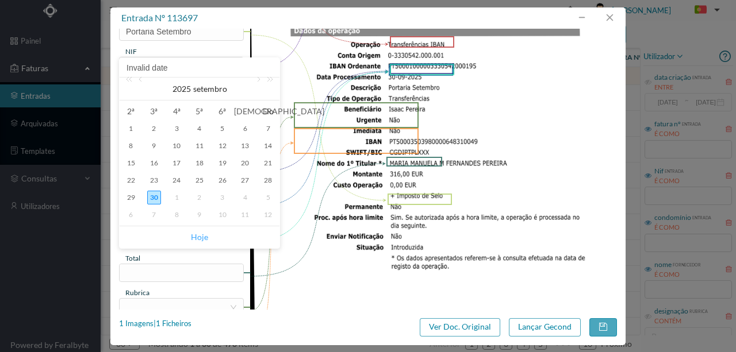
click at [197, 237] on link "Hoje" at bounding box center [199, 237] width 17 height 22
type input "[DATE]"
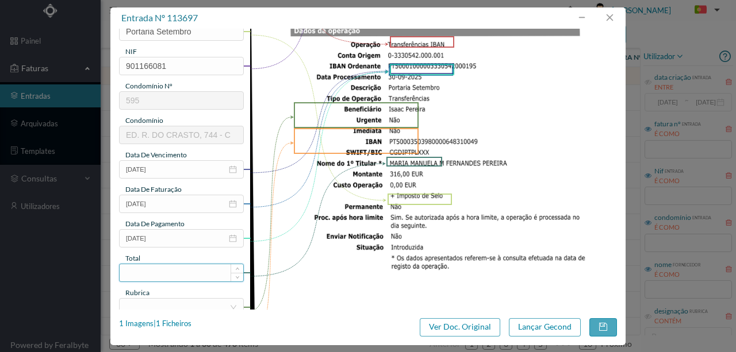
click at [152, 277] on input at bounding box center [182, 272] width 124 height 17
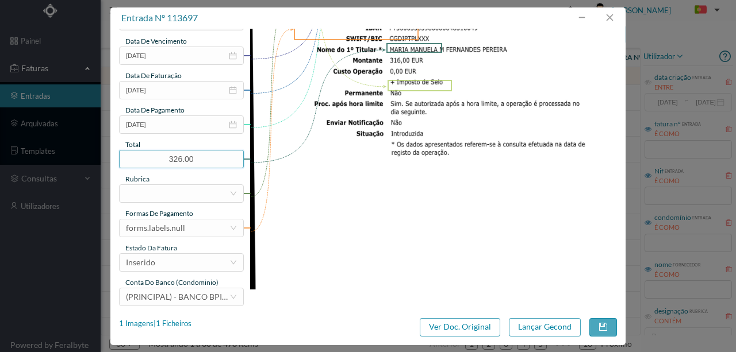
scroll to position [268, 0]
type input "326.00"
click at [143, 194] on div at bounding box center [177, 192] width 103 height 17
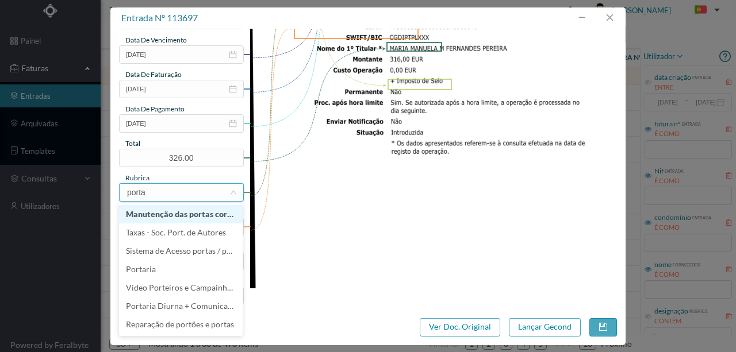
type input "portar"
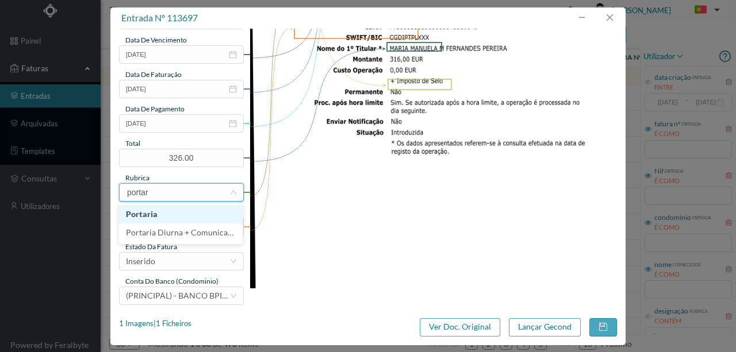
click at [141, 221] on li "Portaria" at bounding box center [181, 214] width 124 height 18
click at [172, 229] on div "forms.labels.null" at bounding box center [155, 226] width 59 height 17
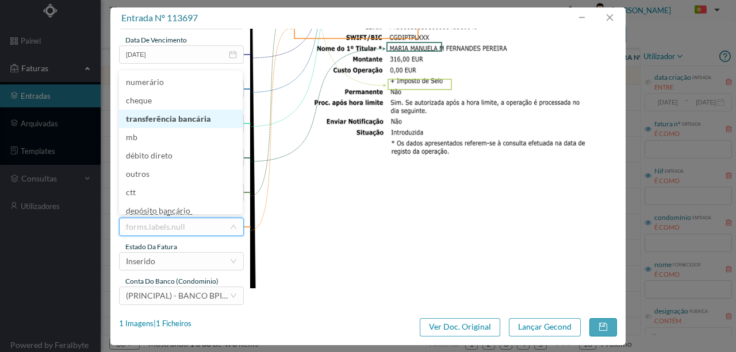
click at [177, 122] on li "transferência bancária" at bounding box center [181, 119] width 124 height 18
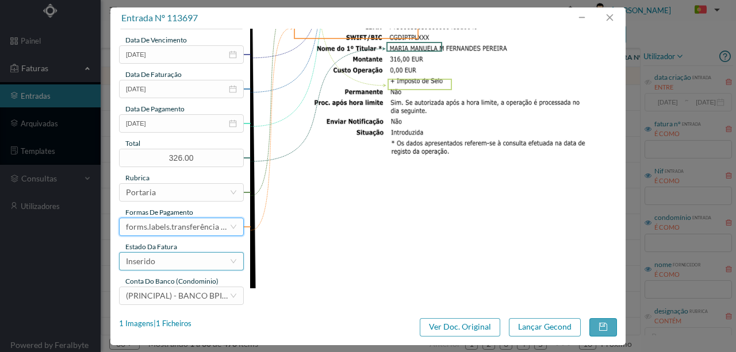
click at [170, 261] on div "Inserido" at bounding box center [177, 261] width 103 height 17
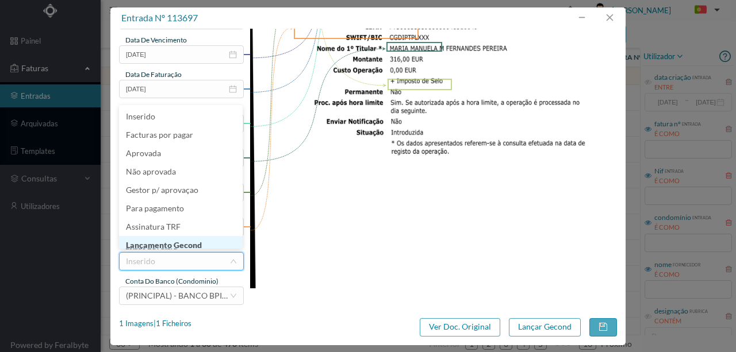
scroll to position [6, 0]
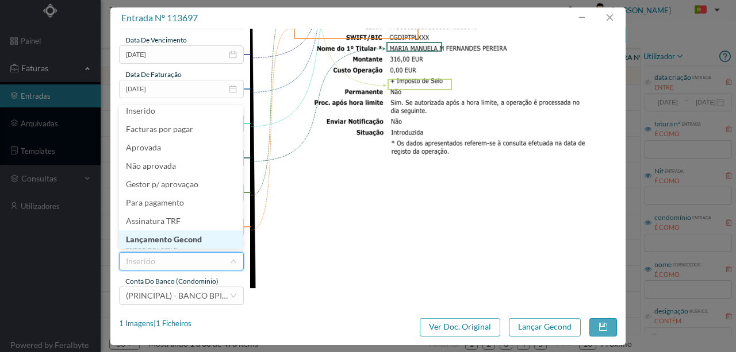
click at [190, 238] on li "Lançamento Gecond" at bounding box center [181, 239] width 124 height 18
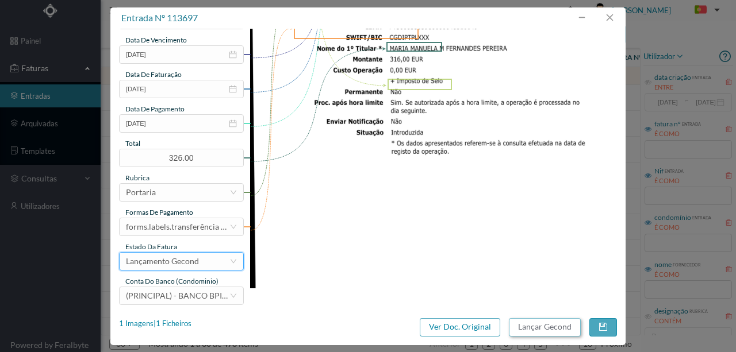
click at [555, 329] on button "Lançar Gecond" at bounding box center [545, 327] width 72 height 18
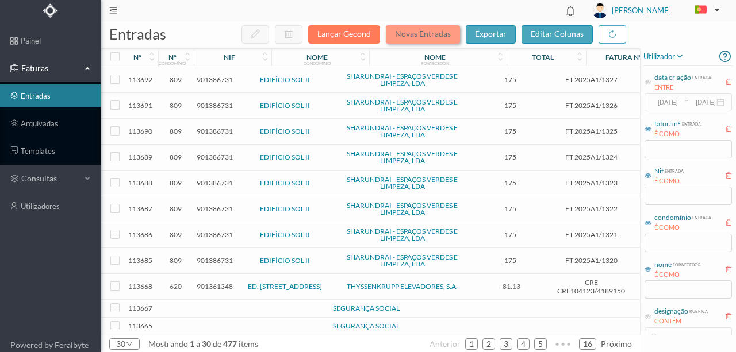
click at [417, 35] on button "Novas Entradas" at bounding box center [423, 34] width 74 height 18
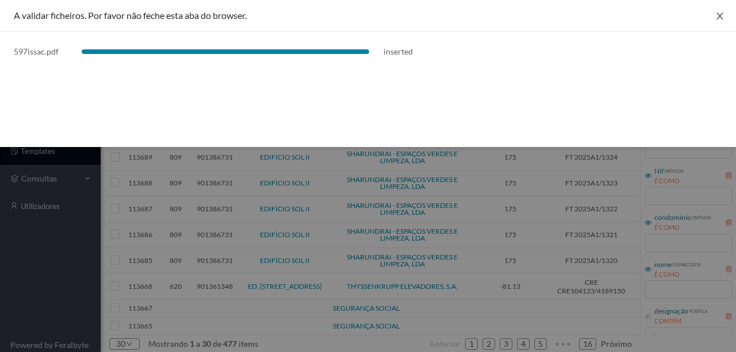
click at [718, 18] on icon "icon: close" at bounding box center [719, 15] width 9 height 9
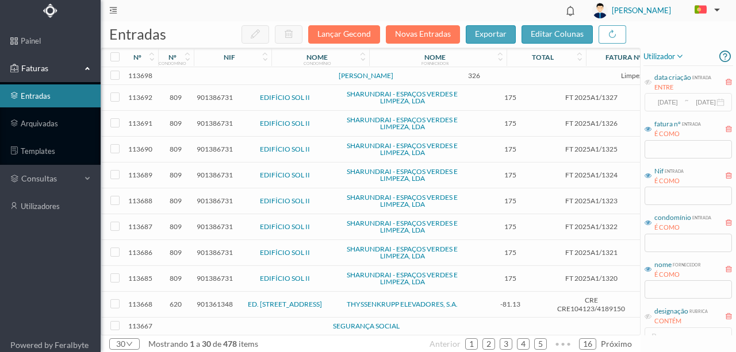
click at [220, 78] on td at bounding box center [248, 76] width 98 height 18
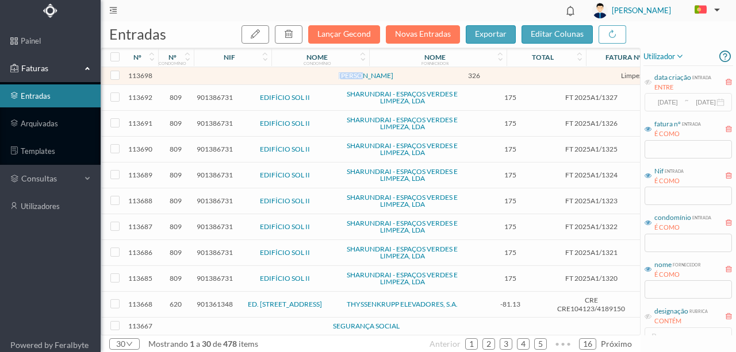
click at [220, 78] on td at bounding box center [248, 76] width 98 height 18
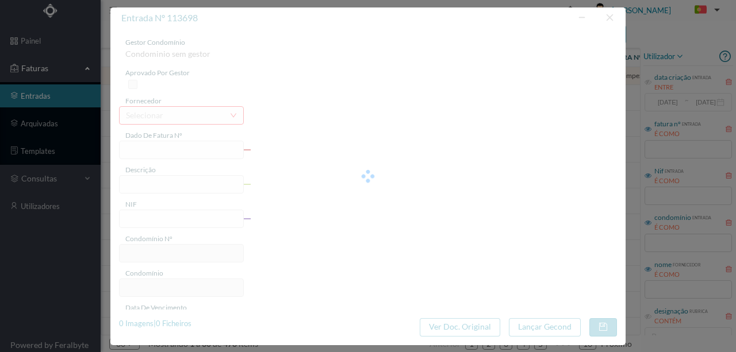
type input "PORTARIA SETEMBRO"
type input "0"
type input "[DATE]"
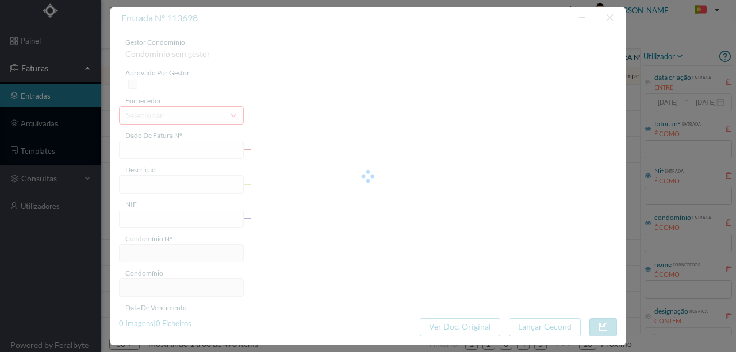
type input "326.00"
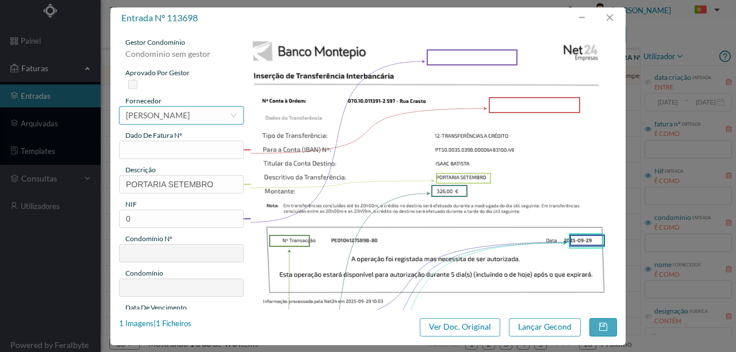
click at [172, 114] on div "[PERSON_NAME]" at bounding box center [158, 115] width 64 height 17
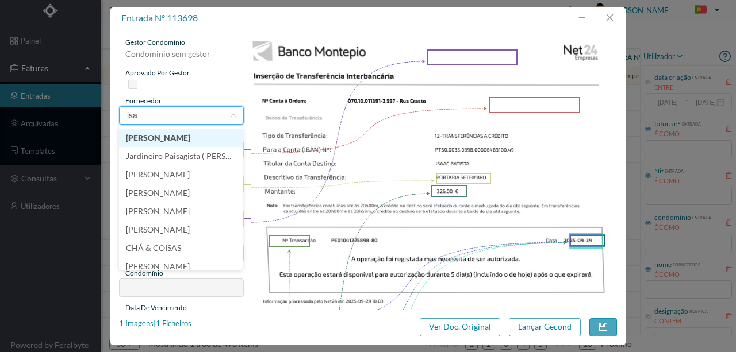
scroll to position [0, 0]
type input "isaa"
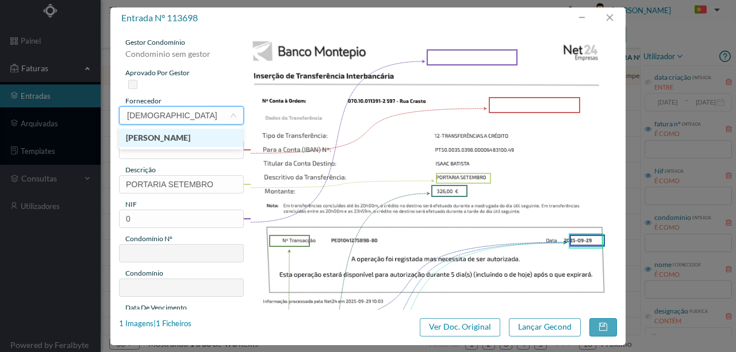
click at [186, 140] on li "[PERSON_NAME]" at bounding box center [181, 138] width 124 height 18
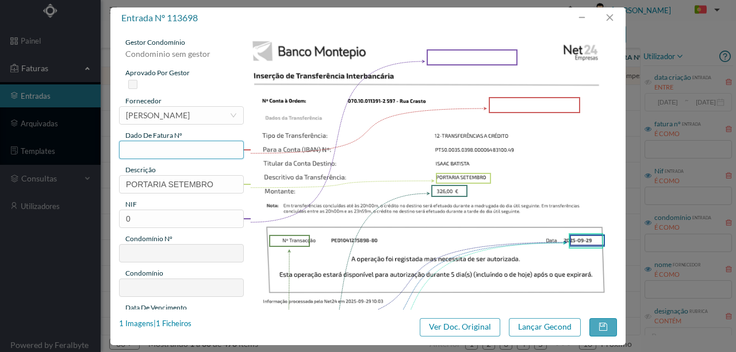
click at [134, 149] on input "text" at bounding box center [181, 150] width 125 height 18
type input "597.29.09.2025"
drag, startPoint x: 156, startPoint y: 218, endPoint x: 100, endPoint y: 218, distance: 56.3
click at [100, 218] on div "entrada nº 113698 gestor condomínio Condominio sem gestor aprovado por gestor f…" at bounding box center [368, 176] width 736 height 352
type input "901166081"
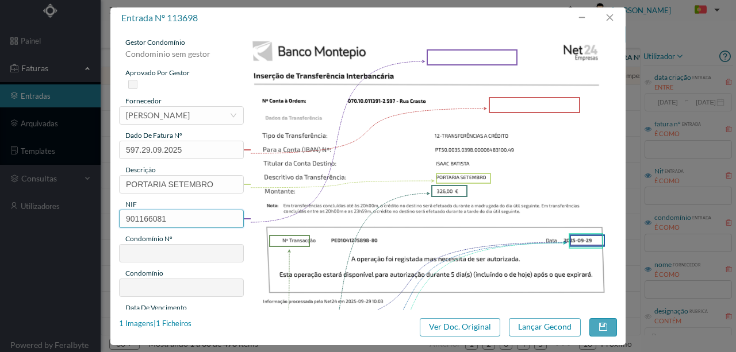
type input "595"
type input "ED. R. DO CRASTO, 744 - C"
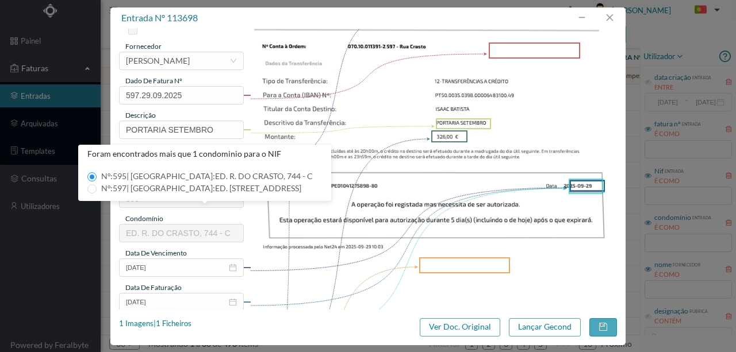
scroll to position [76, 0]
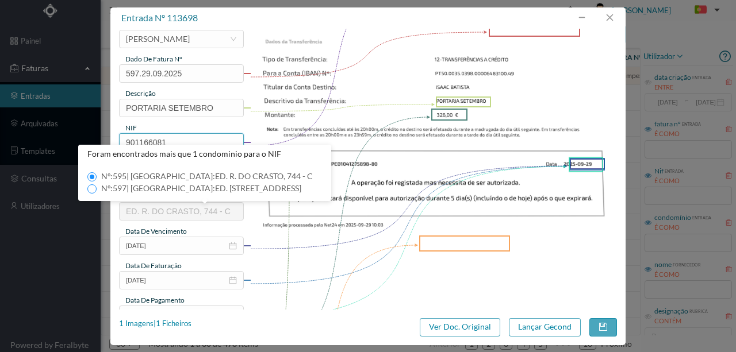
type input "901166081"
click at [93, 189] on input "Nº: 597 | Nome: ED. RUA DE CRASTO, 744 - A" at bounding box center [91, 188] width 9 height 9
type input "597"
type input "ED. [STREET_ADDRESS]"
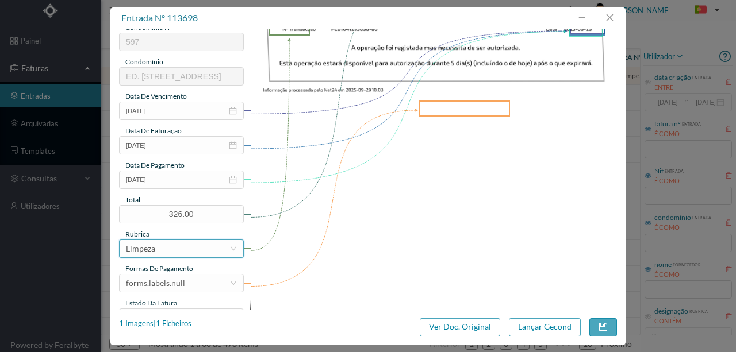
scroll to position [230, 0]
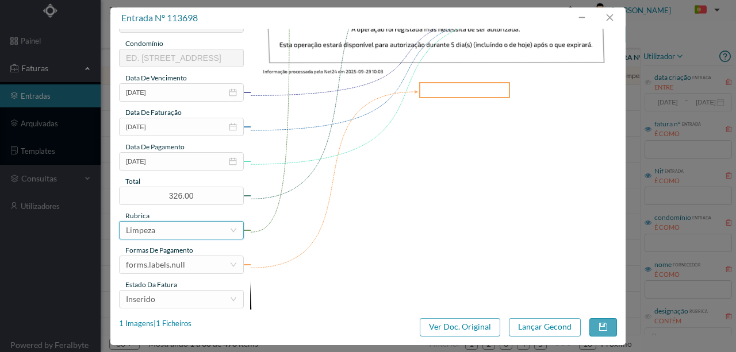
click at [165, 231] on div "Limpeza" at bounding box center [177, 230] width 103 height 17
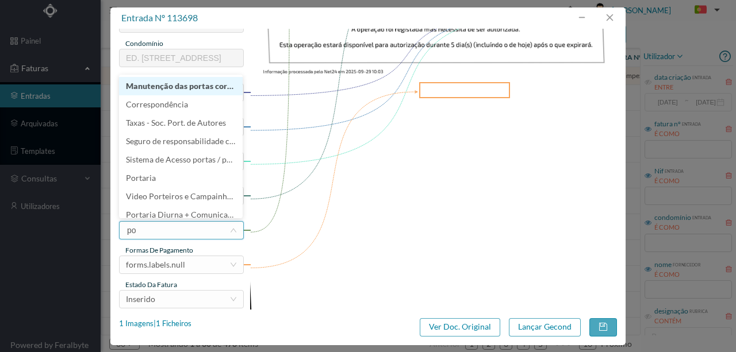
type input "por"
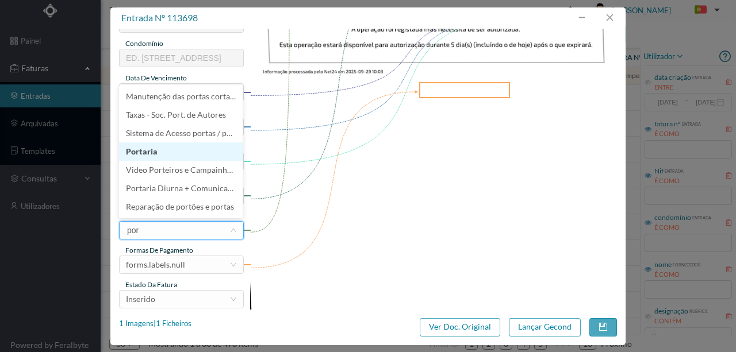
click at [138, 153] on li "Portaria" at bounding box center [181, 152] width 124 height 18
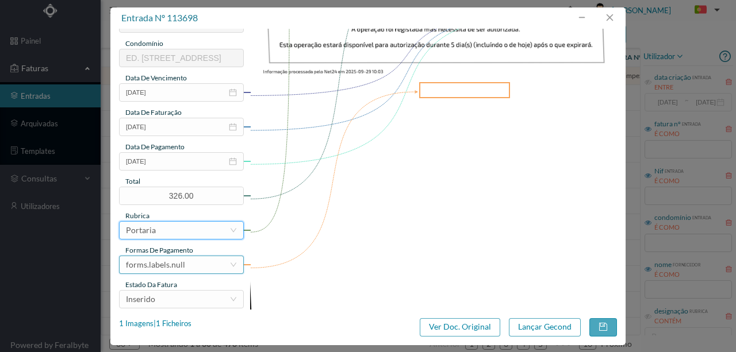
click at [175, 272] on div "forms.labels.null" at bounding box center [155, 264] width 59 height 17
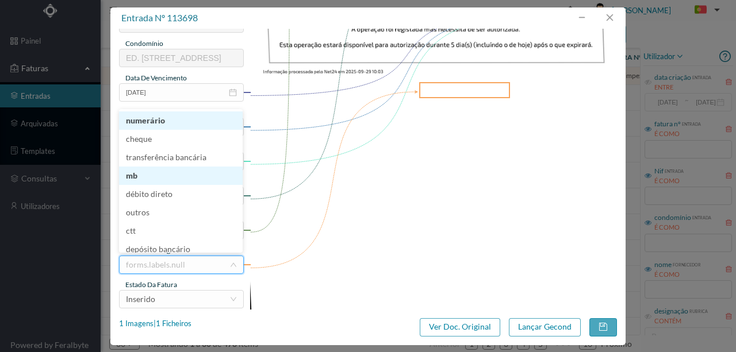
scroll to position [3, 0]
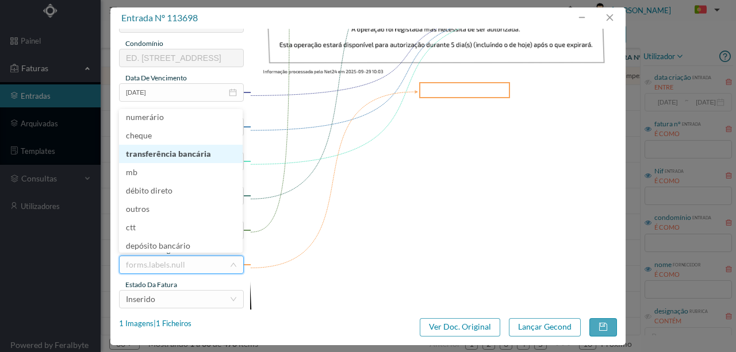
click at [191, 154] on li "transferência bancária" at bounding box center [181, 154] width 124 height 18
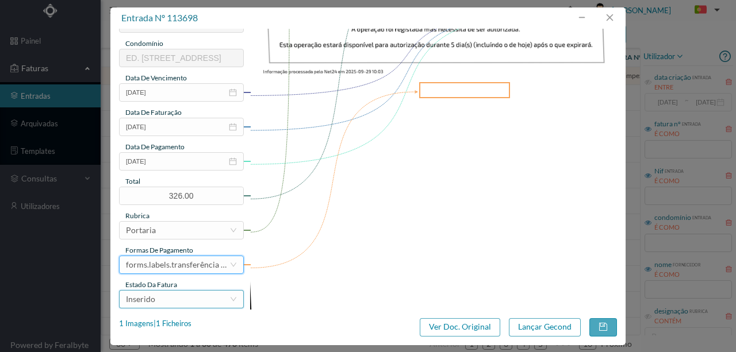
click at [171, 300] on div "Inserido" at bounding box center [177, 299] width 103 height 17
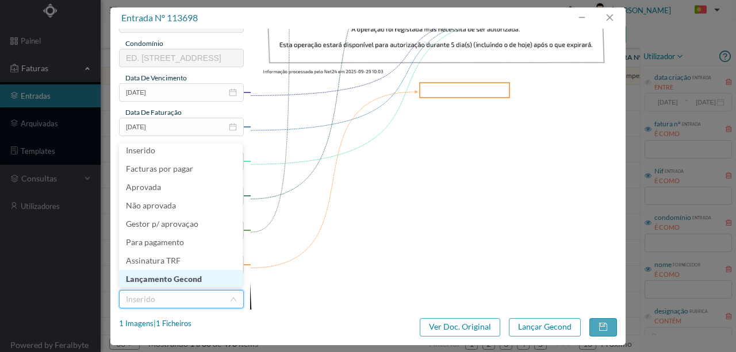
scroll to position [6, 0]
click at [176, 276] on li "Lançamento Gecond" at bounding box center [181, 278] width 124 height 18
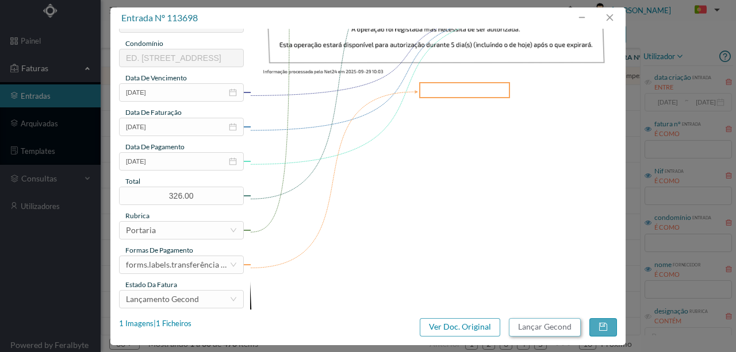
click at [556, 325] on button "Lançar Gecond" at bounding box center [545, 327] width 72 height 18
click at [552, 328] on button "Lançar Gecond" at bounding box center [545, 327] width 72 height 18
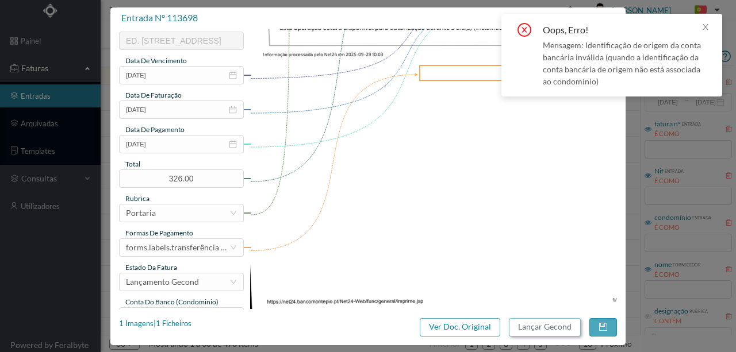
scroll to position [272, 0]
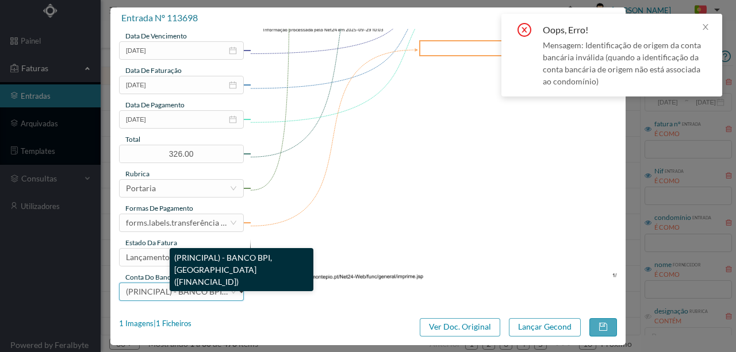
click at [165, 291] on span "(PRINCIPAL) - BANCO BPI, [GEOGRAPHIC_DATA] ([FINANCIAL_ID])" at bounding box center [250, 292] width 248 height 10
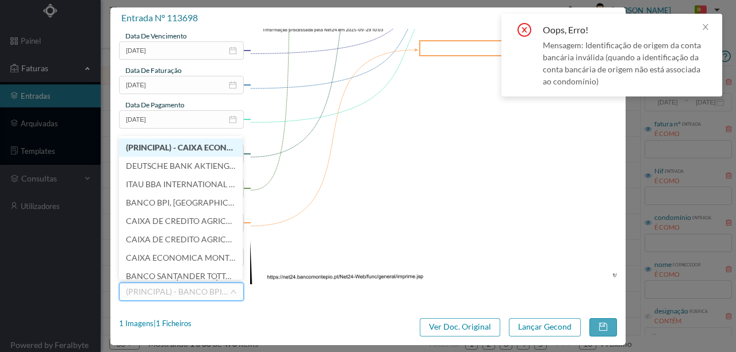
click at [164, 154] on li "(PRINCIPAL) - CAIXA ECONOMICA MONTEPIO GERAL (PT50 003600709910011391241)" at bounding box center [181, 148] width 124 height 18
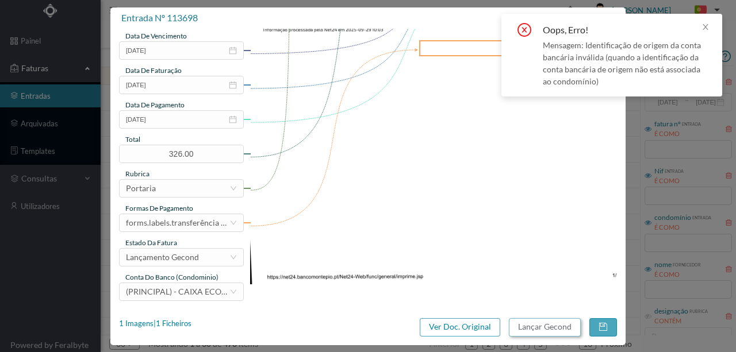
click at [553, 326] on button "Lançar Gecond" at bounding box center [545, 327] width 72 height 18
